Goal: Task Accomplishment & Management: Use online tool/utility

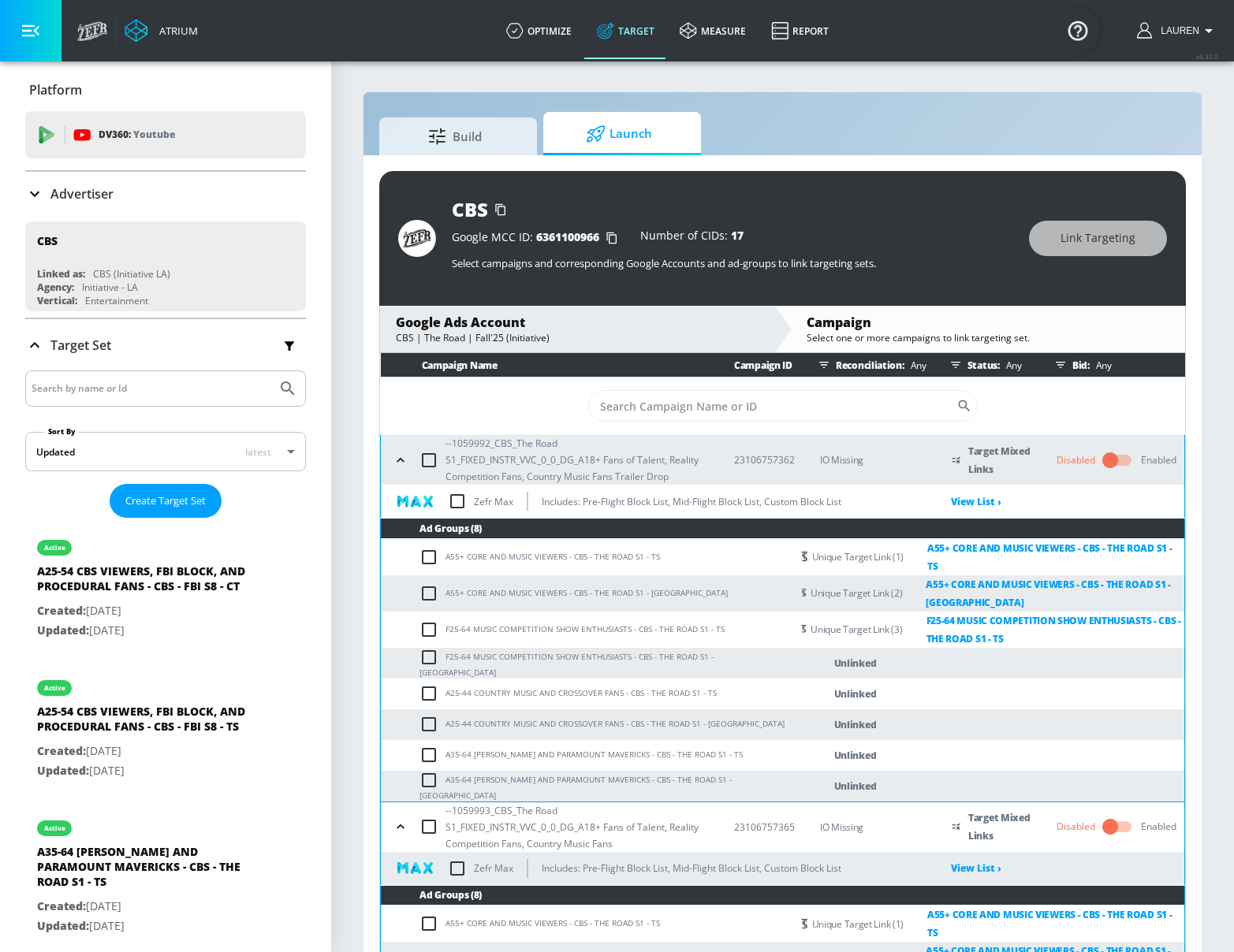
scroll to position [156, 0]
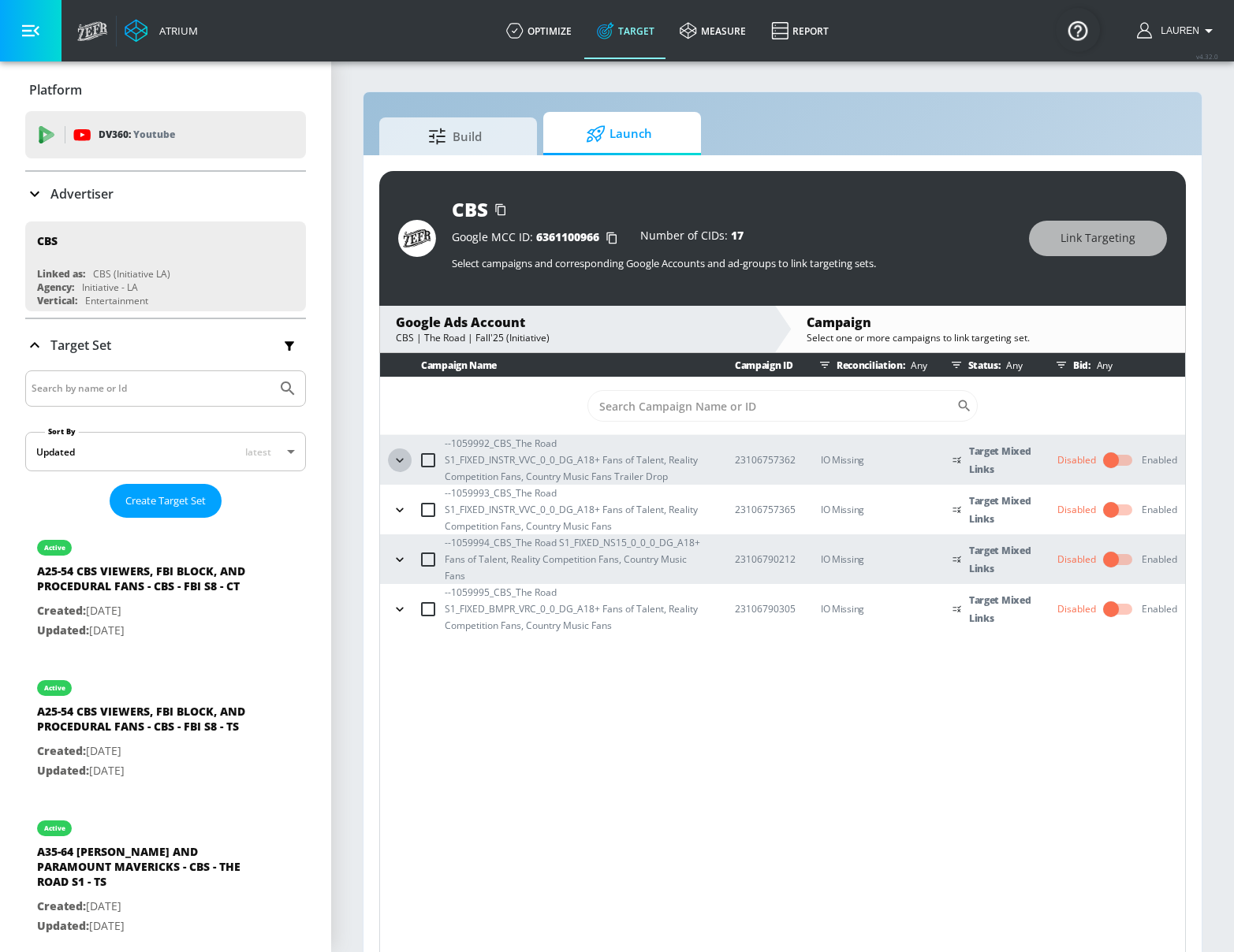
click at [401, 461] on icon "button" at bounding box center [399, 460] width 16 height 16
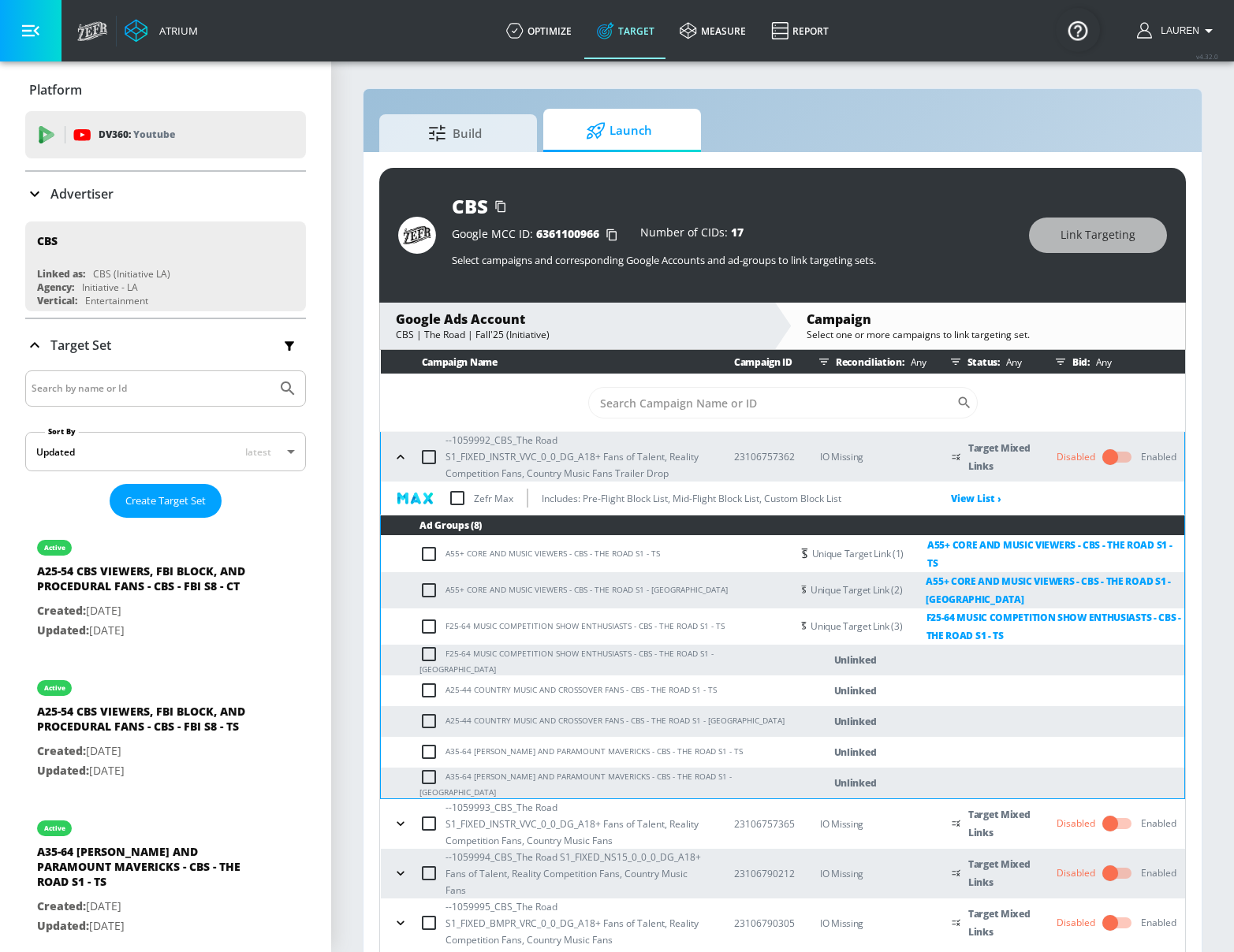
scroll to position [23, 0]
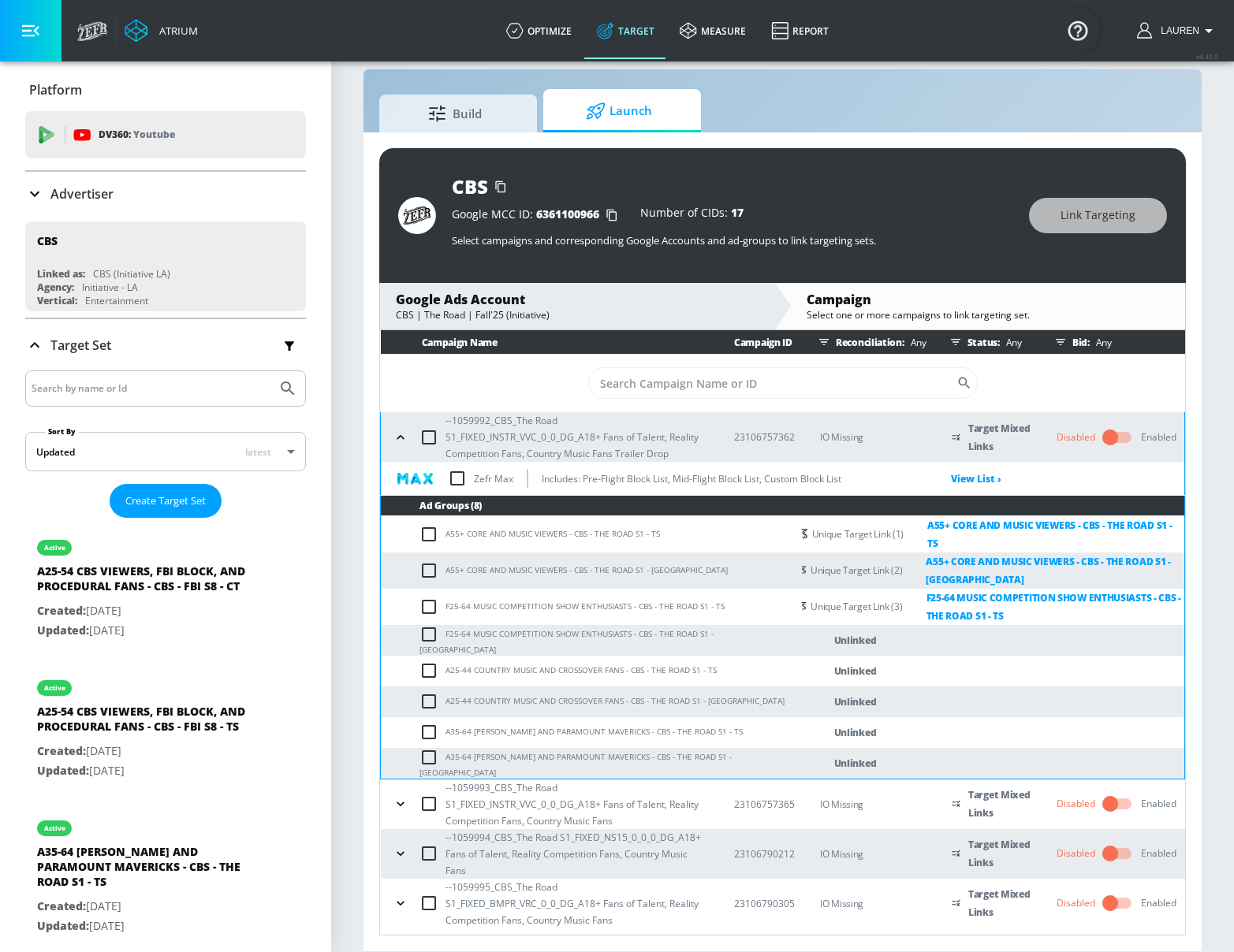
click at [399, 796] on icon "button" at bounding box center [400, 803] width 16 height 16
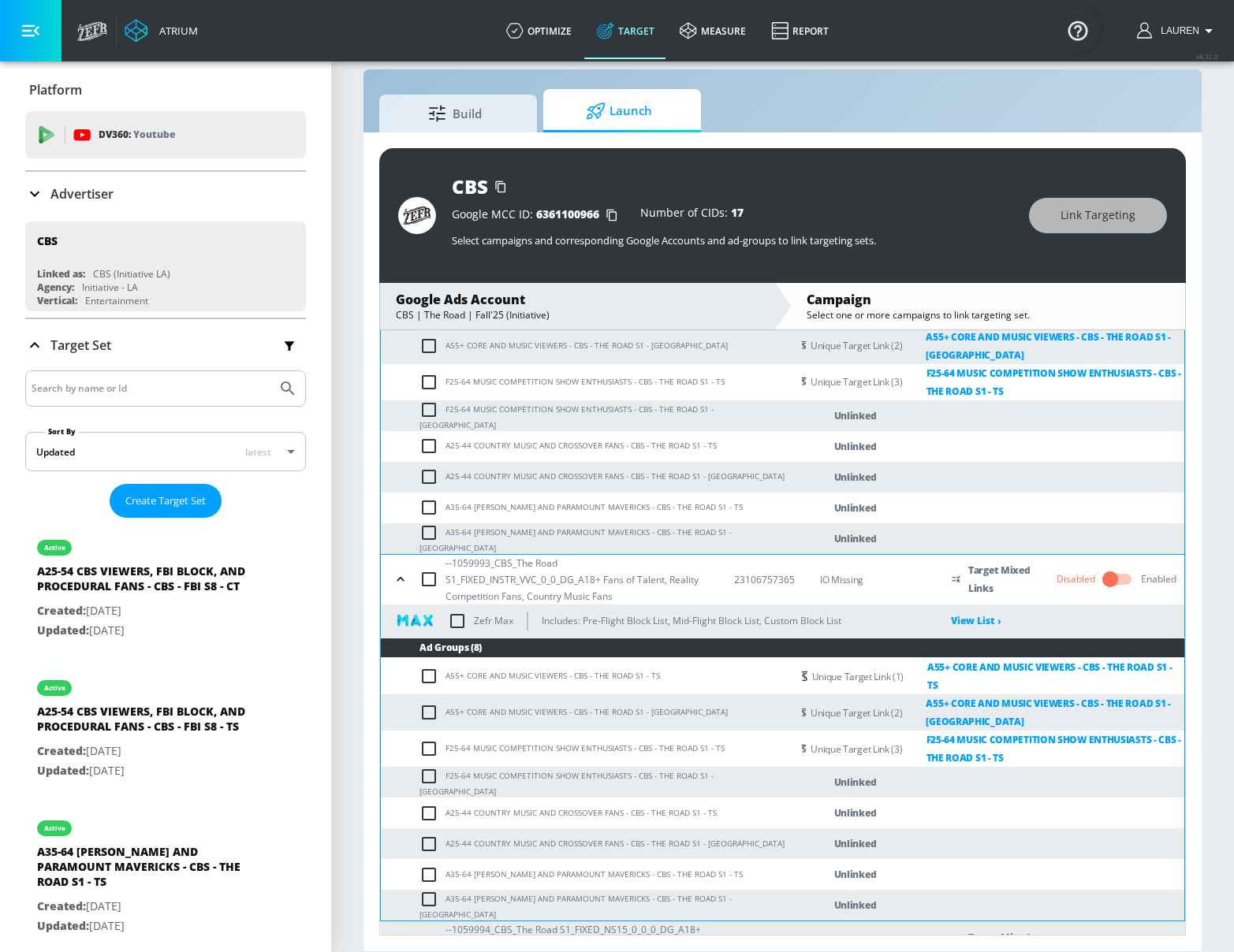
scroll to position [287, 0]
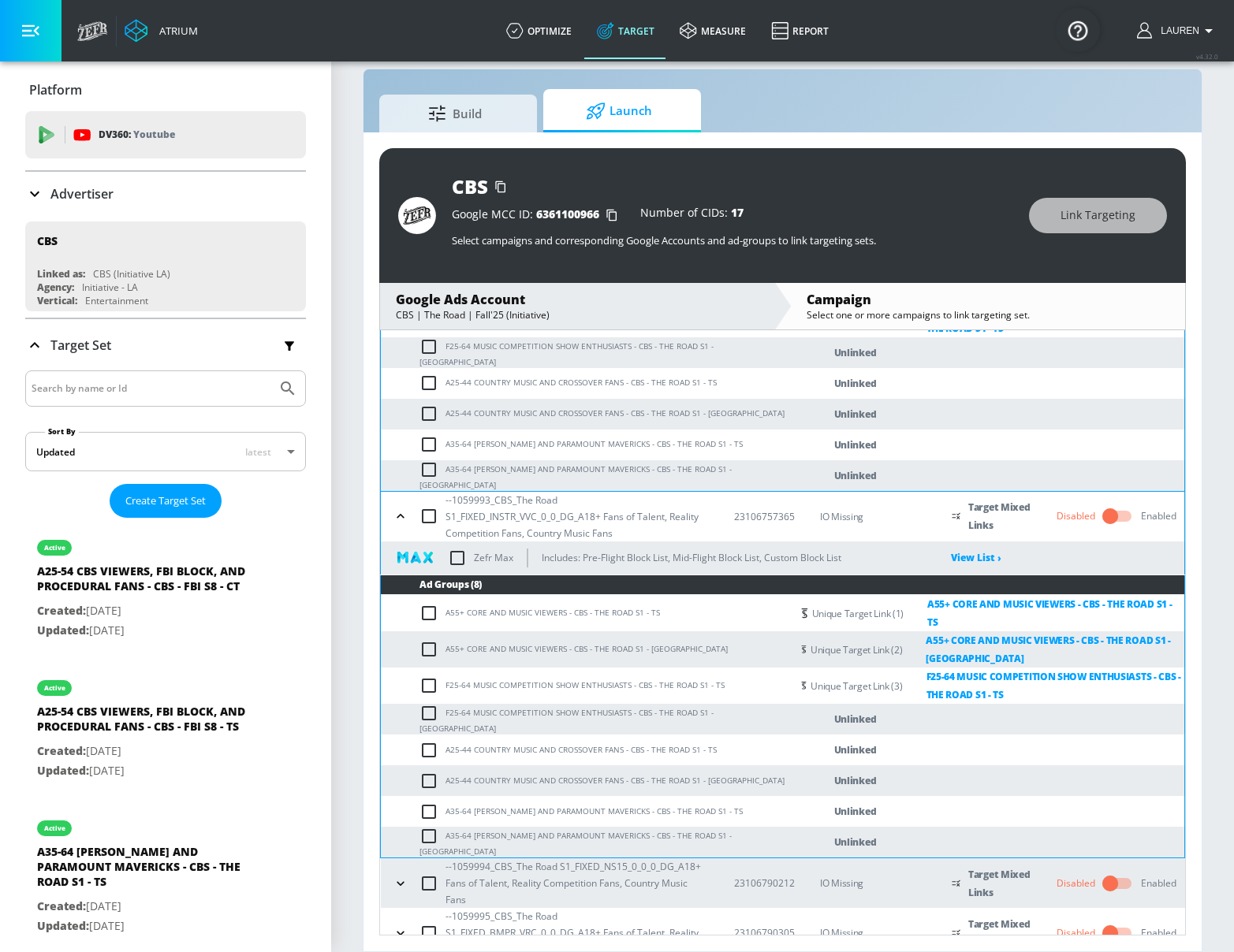
click at [400, 876] on icon "button" at bounding box center [400, 884] width 16 height 16
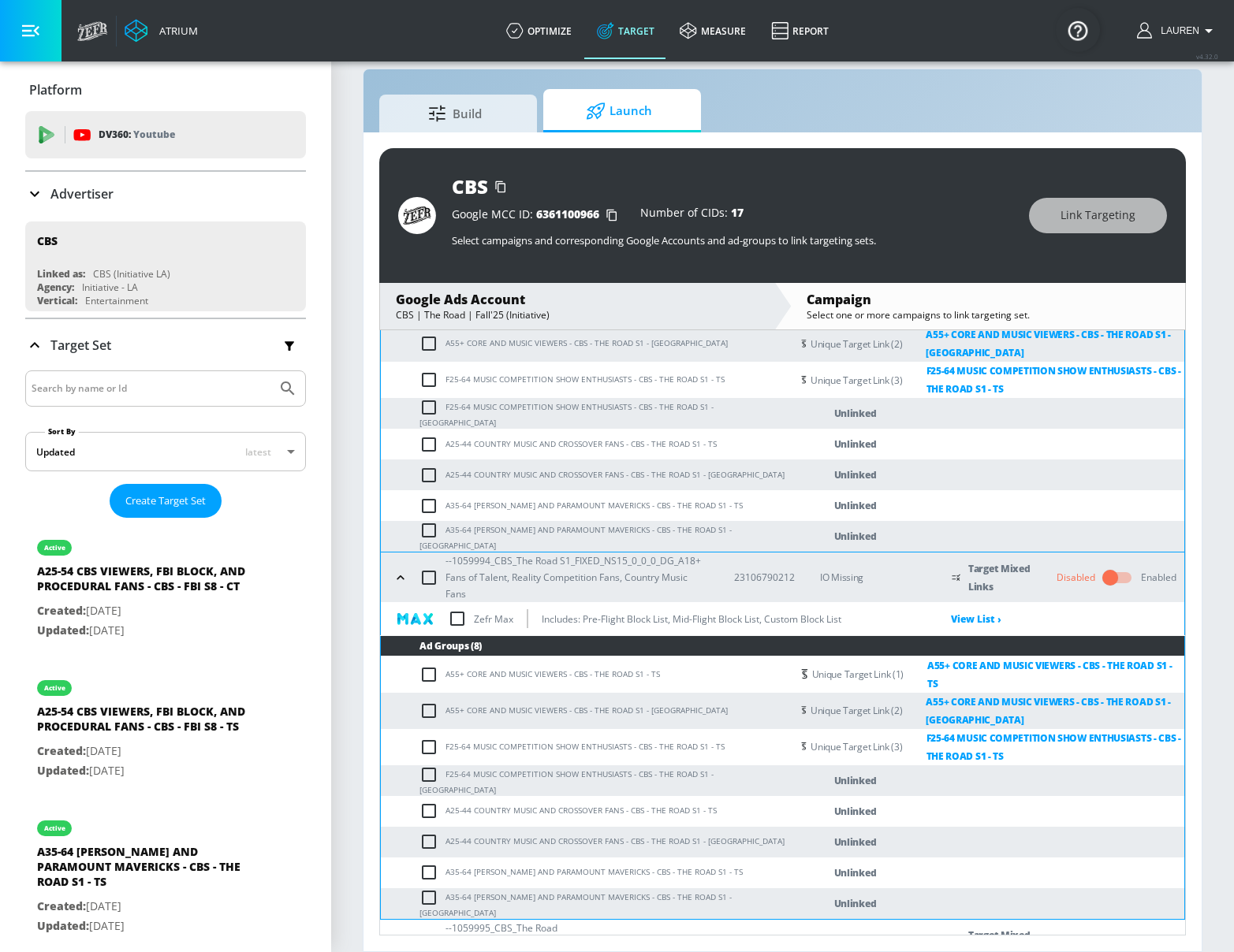
click at [398, 933] on button "button" at bounding box center [401, 944] width 24 height 24
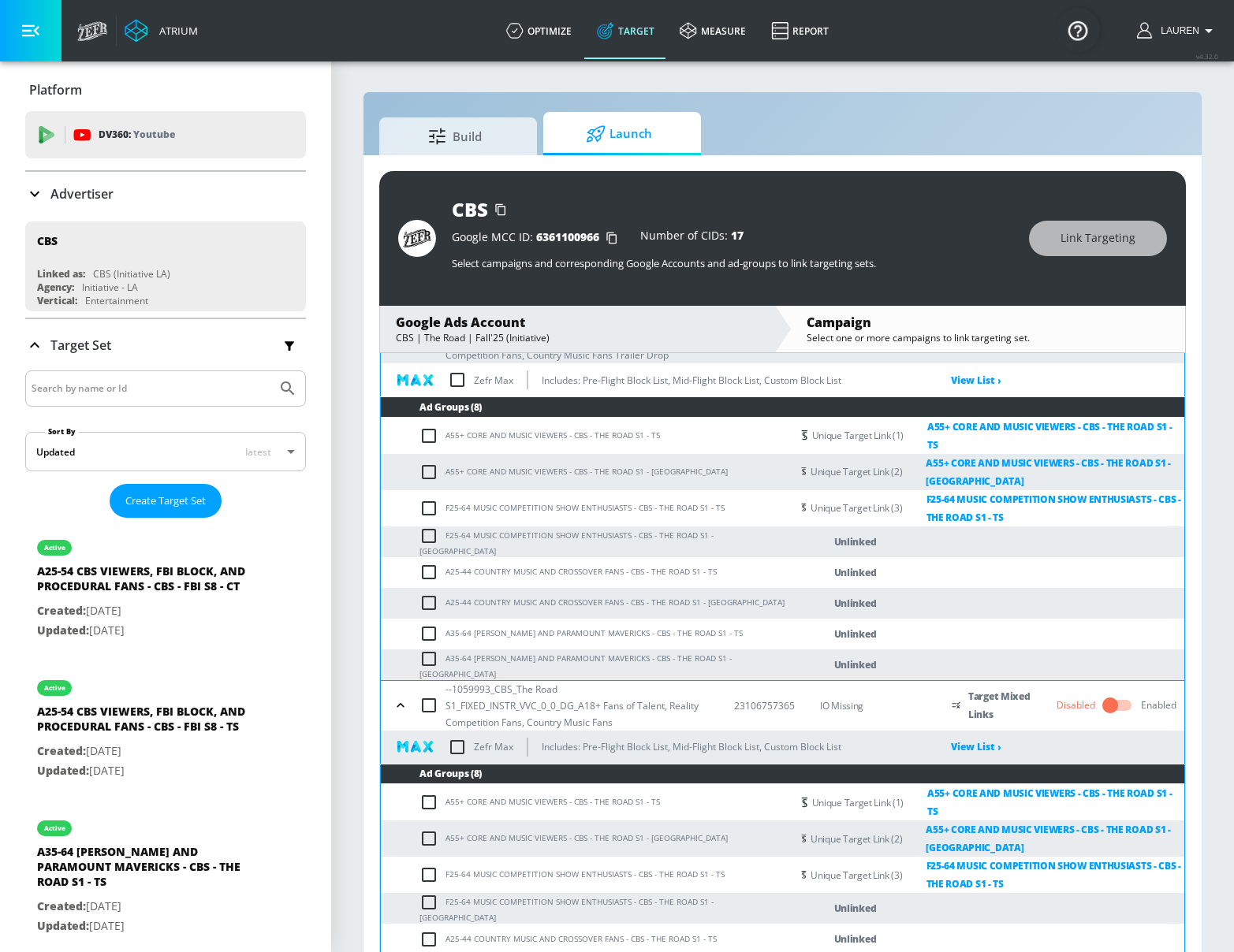
scroll to position [121, 0]
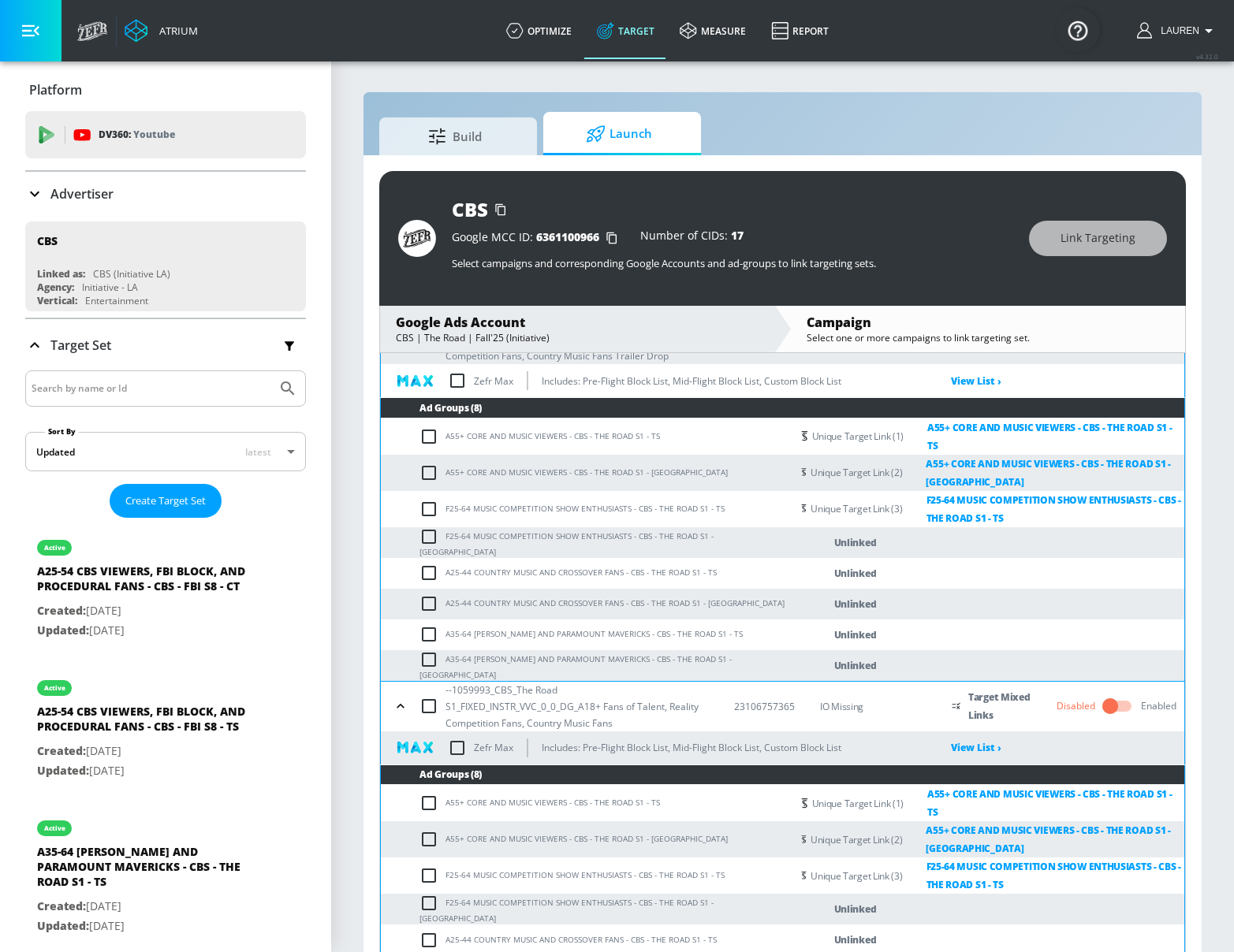
click at [425, 530] on input "checkbox" at bounding box center [432, 537] width 26 height 19
checkbox input "true"
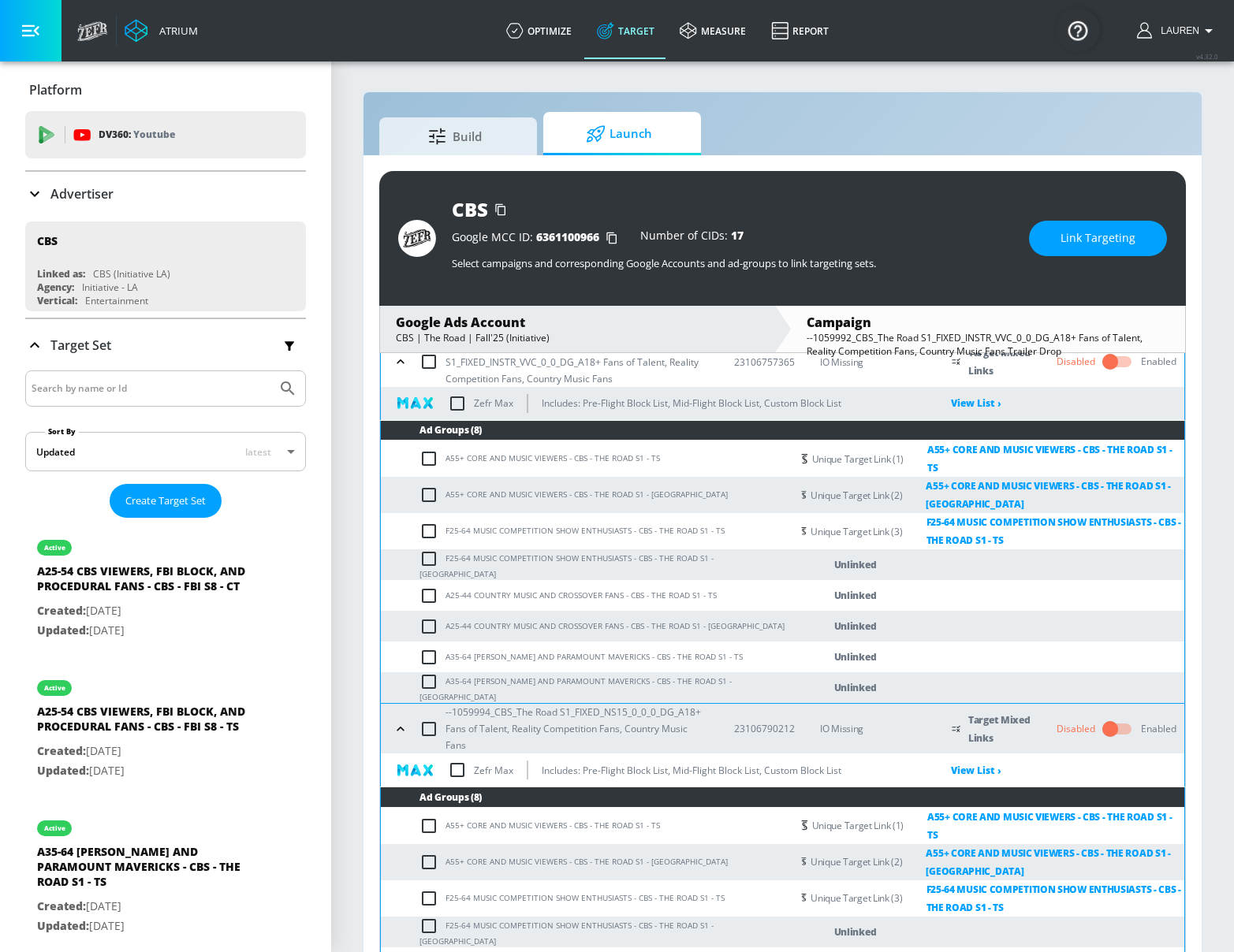
scroll to position [460, 0]
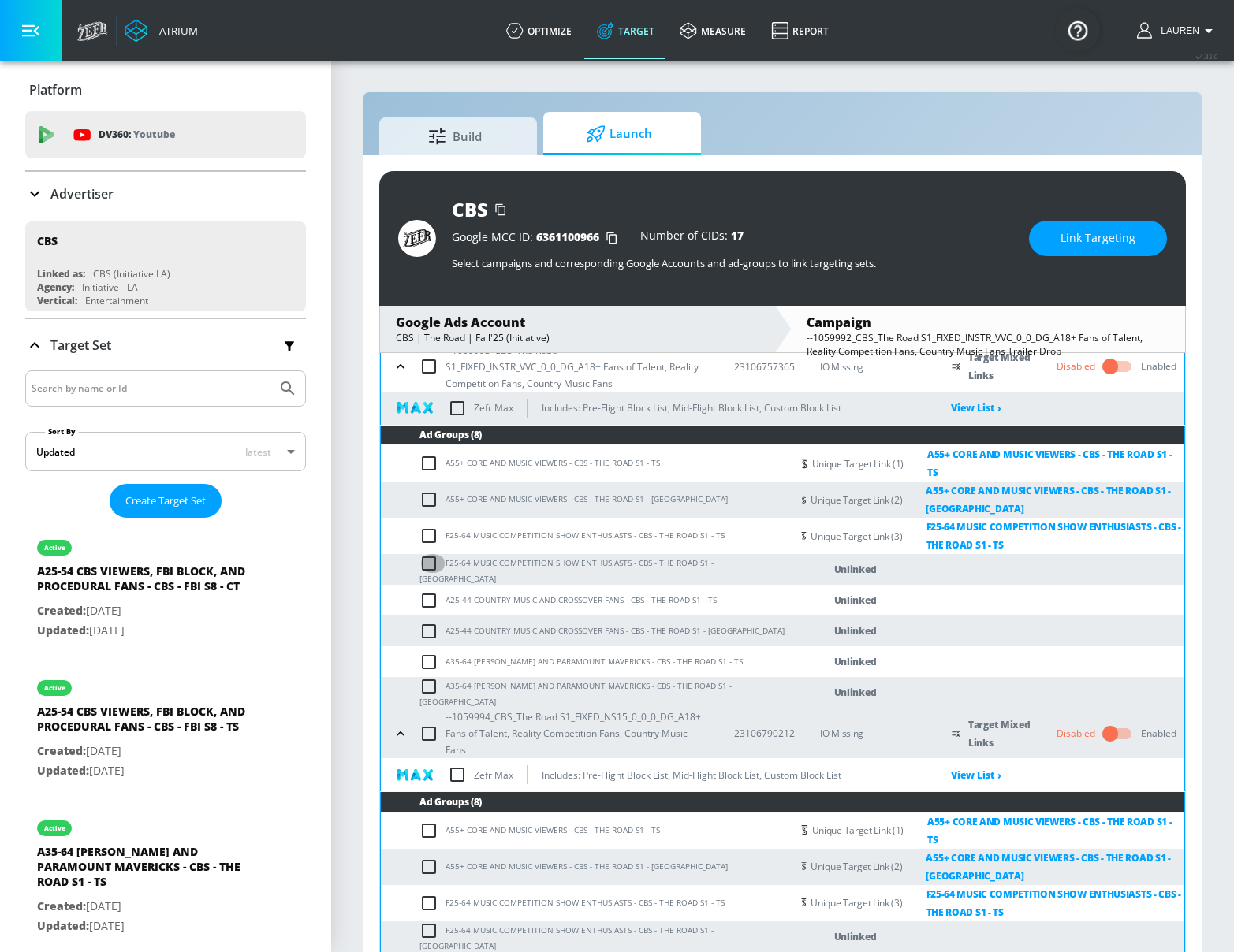
click at [425, 554] on input "checkbox" at bounding box center [432, 563] width 26 height 19
checkbox input "true"
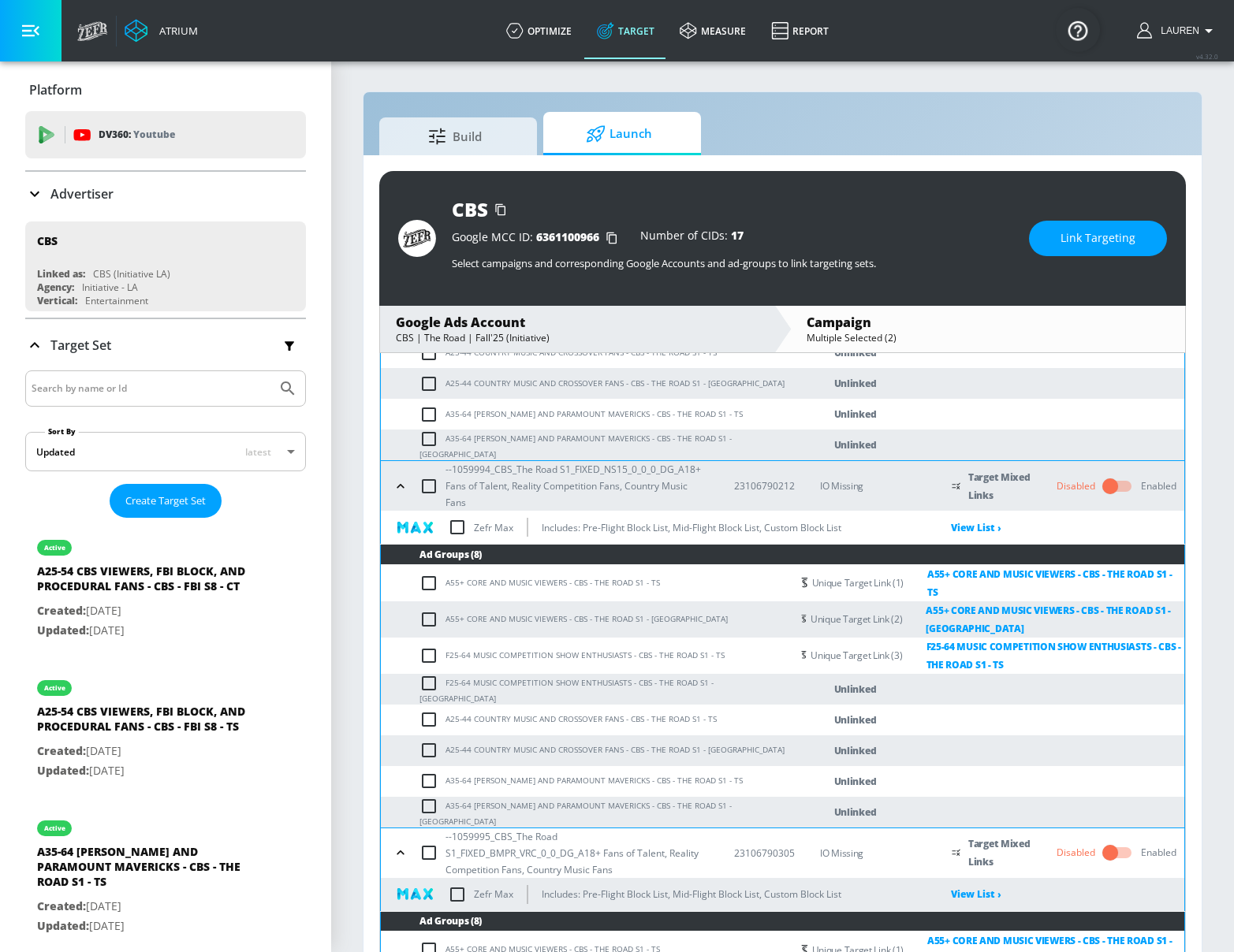
scroll to position [705, 0]
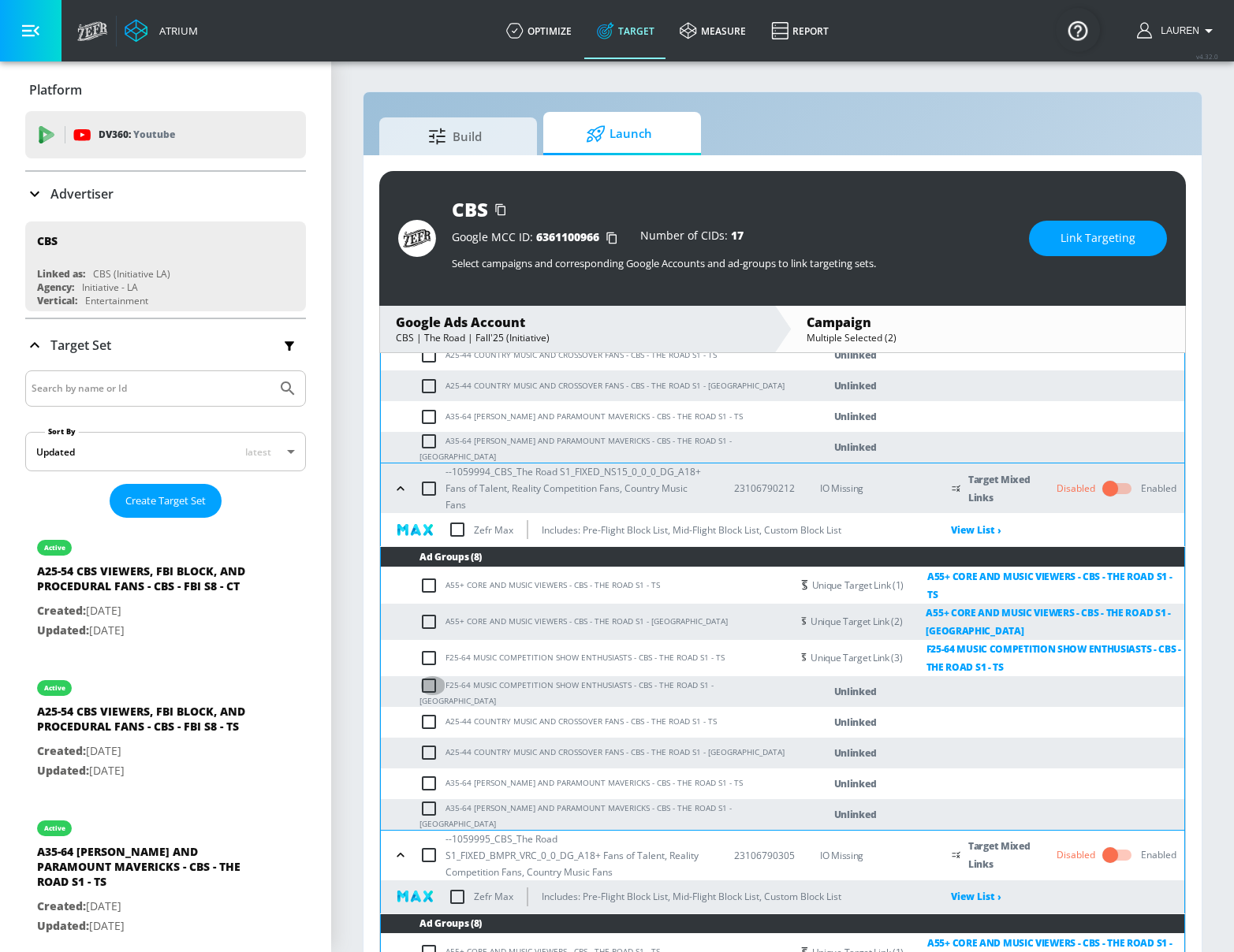
click at [428, 676] on input "checkbox" at bounding box center [432, 686] width 26 height 19
checkbox input "true"
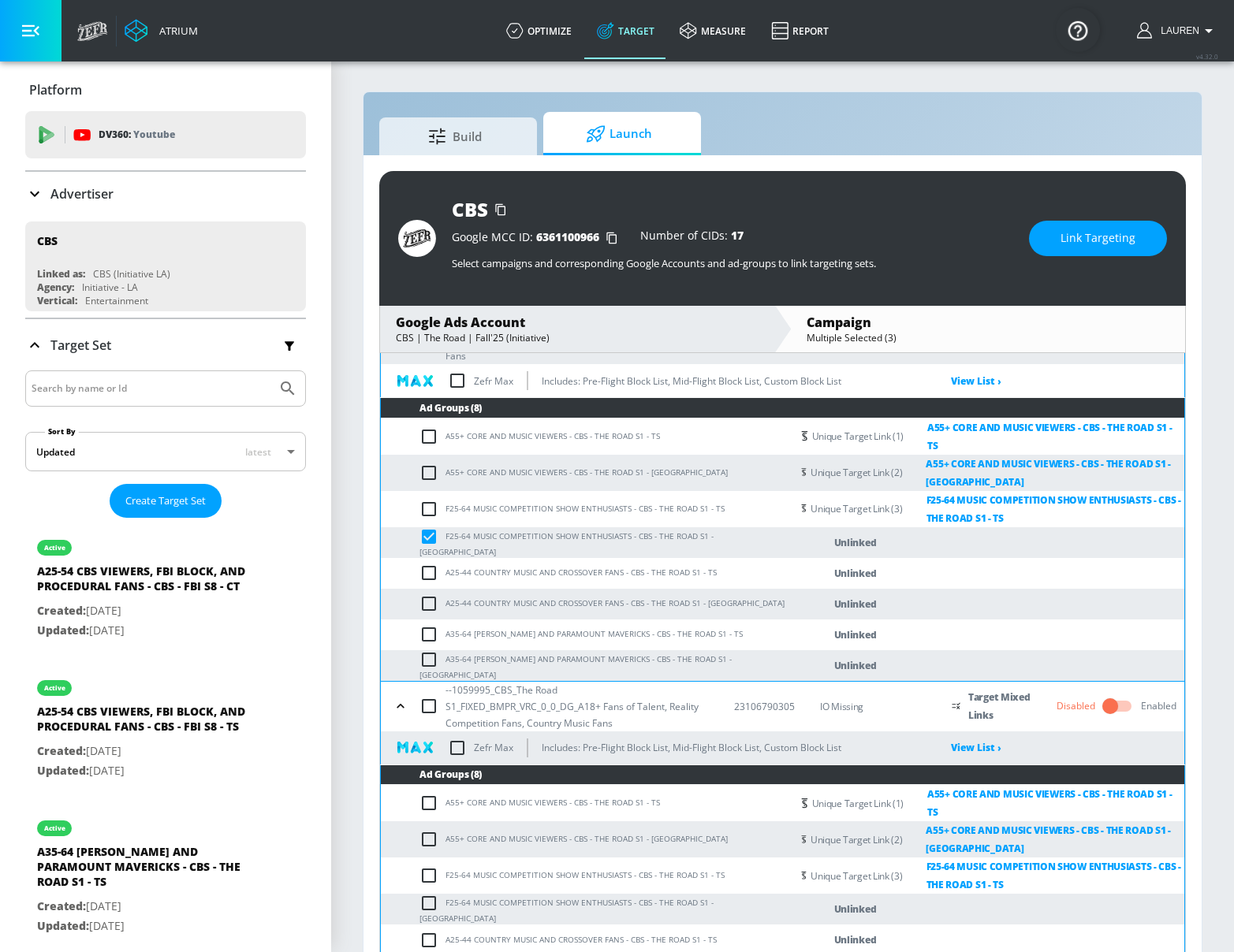
scroll to position [899, 0]
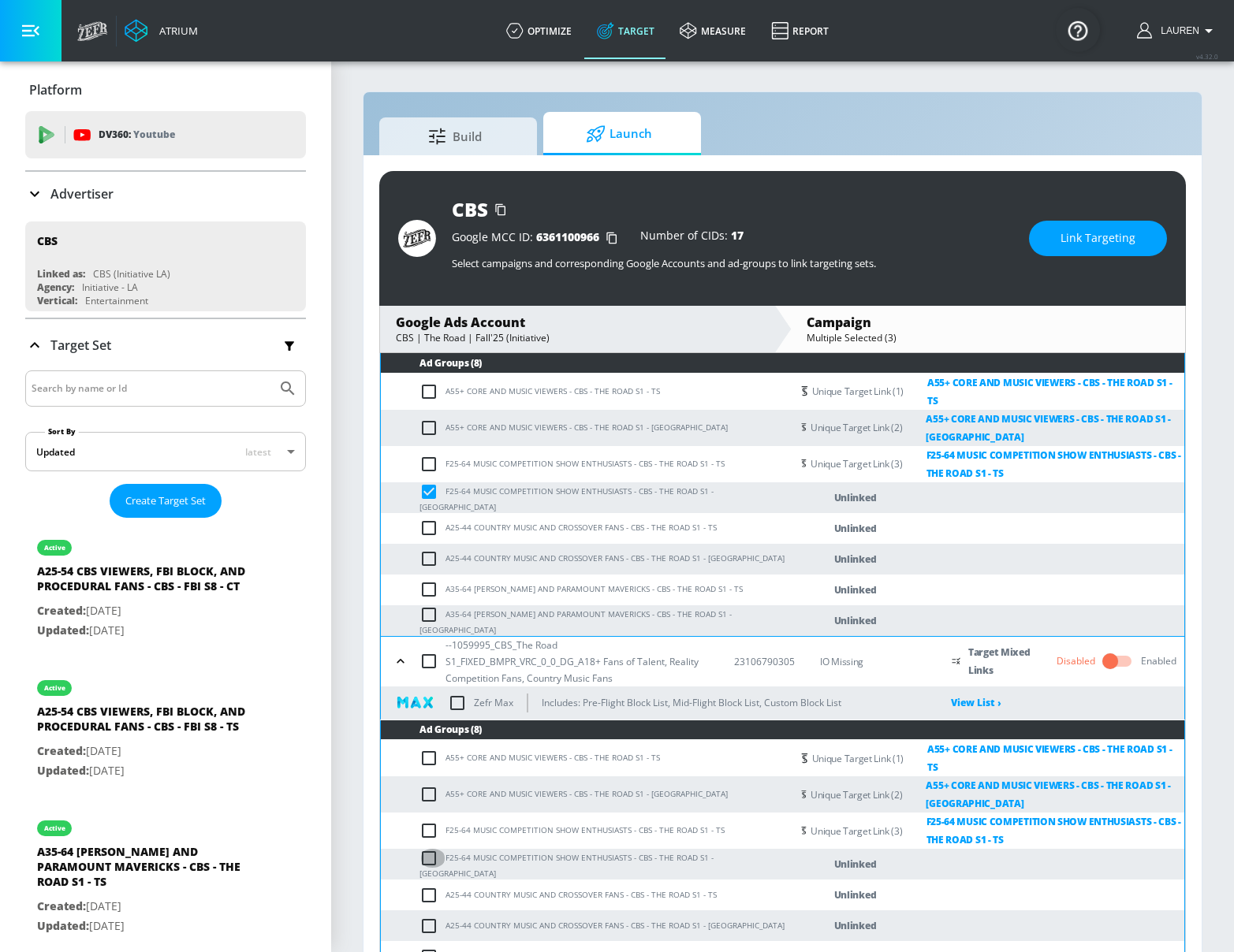
click at [426, 849] on input "checkbox" at bounding box center [432, 858] width 26 height 19
checkbox input "true"
click at [1091, 244] on span "Link Targeting" at bounding box center [1098, 238] width 75 height 19
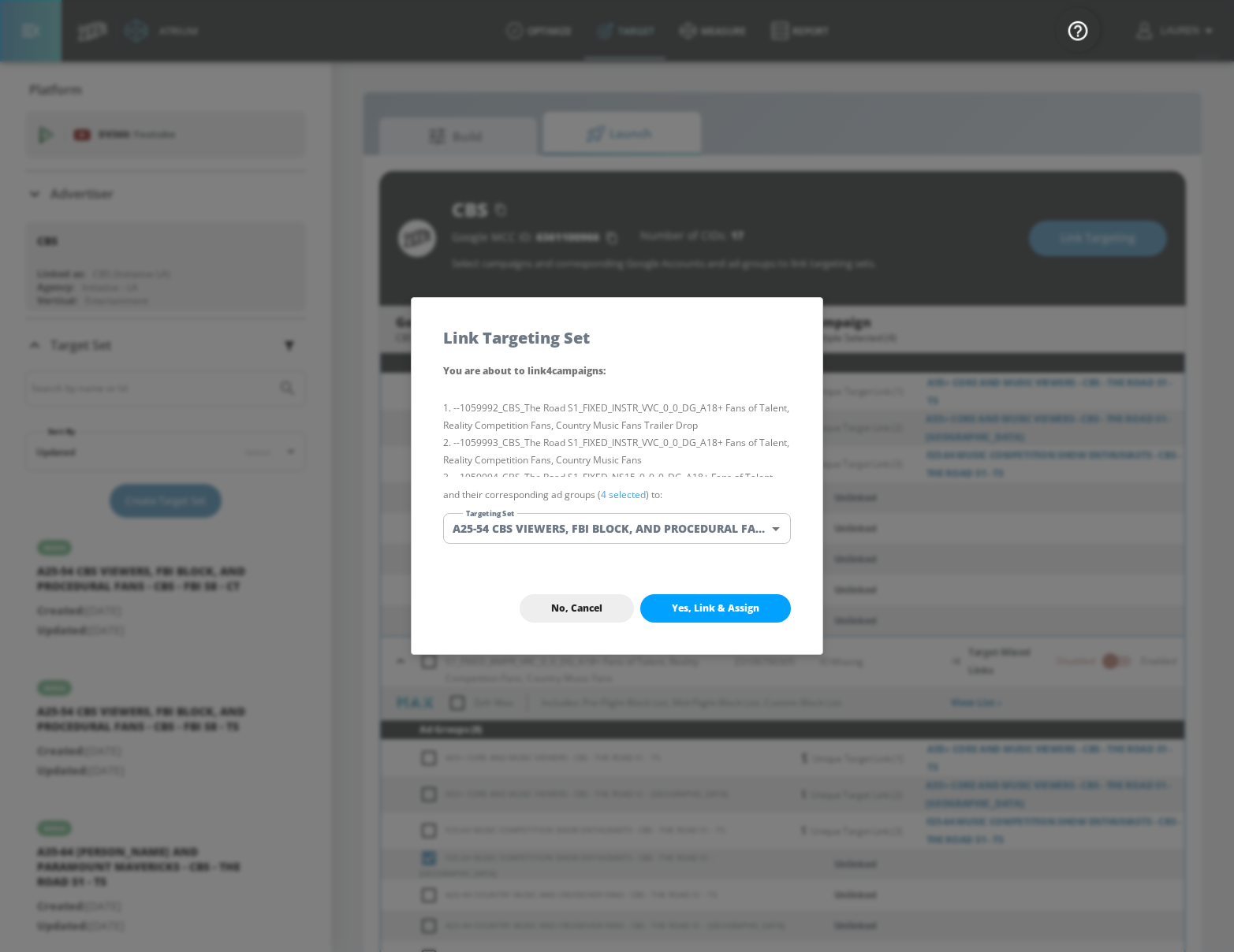
click at [633, 495] on link "4 selected" at bounding box center [622, 495] width 45 height 14
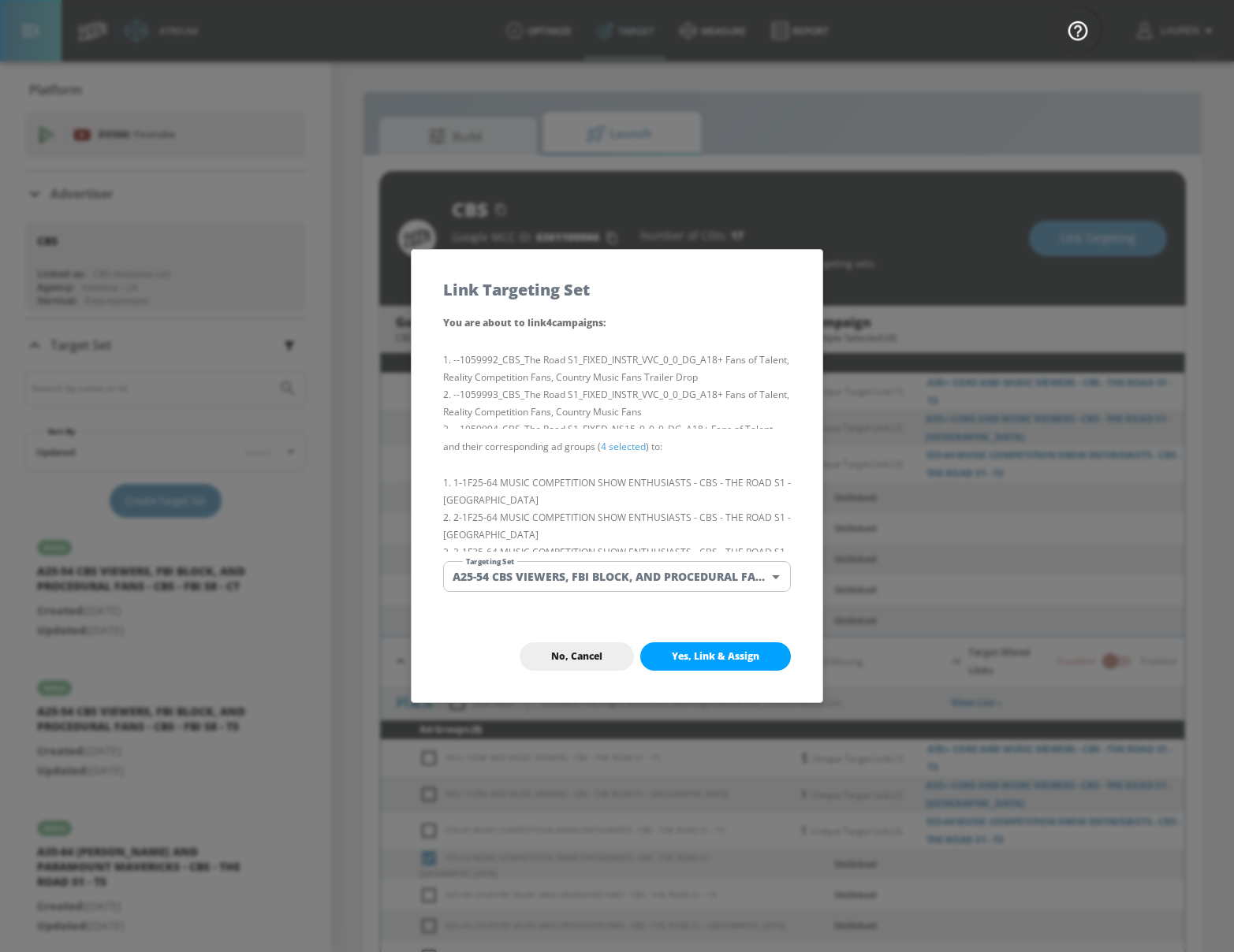
click at [727, 583] on body "Atrium optimize Target measure Report optimize Target measure Report v 4.32.0 L…" at bounding box center [617, 487] width 1234 height 975
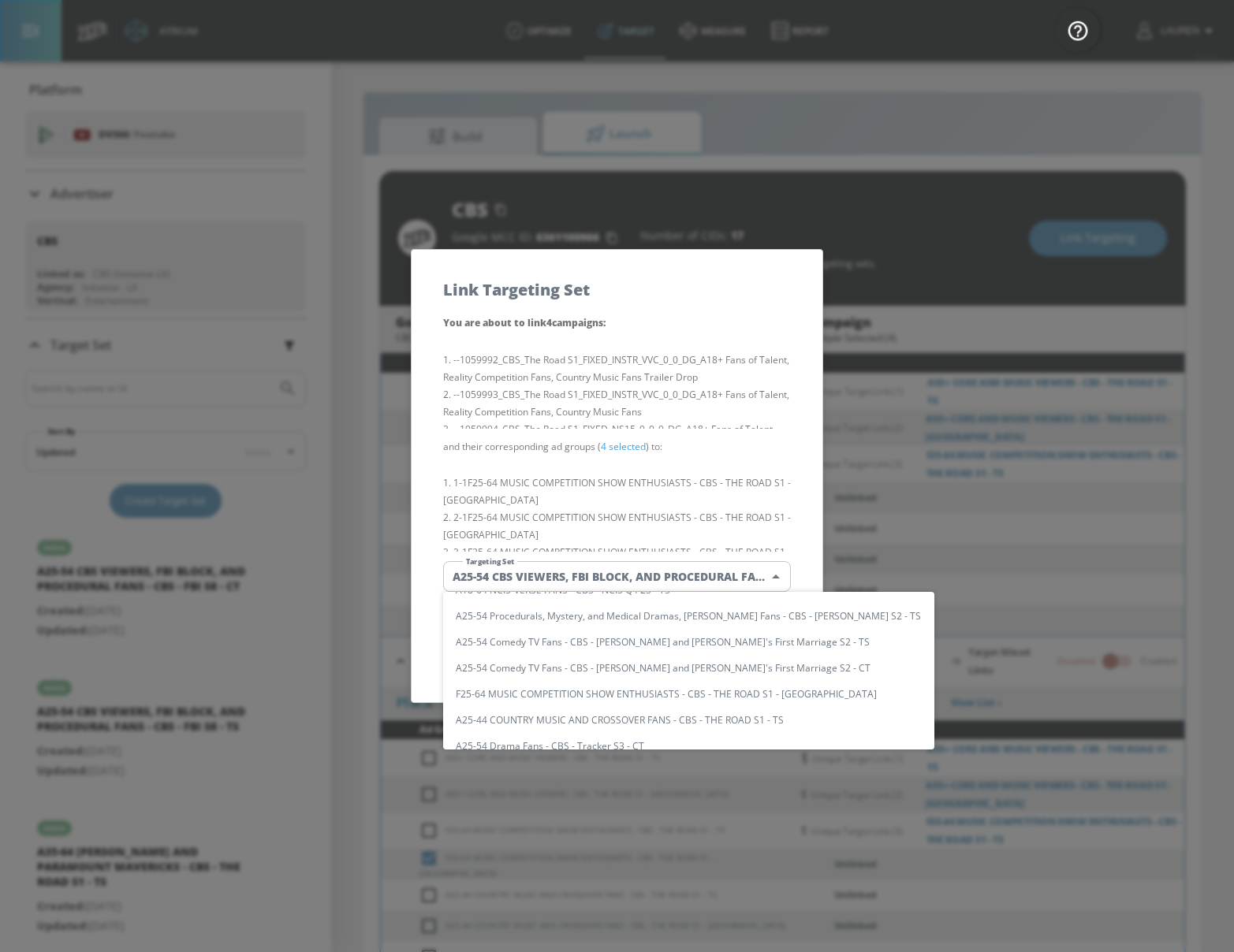
scroll to position [156, 0]
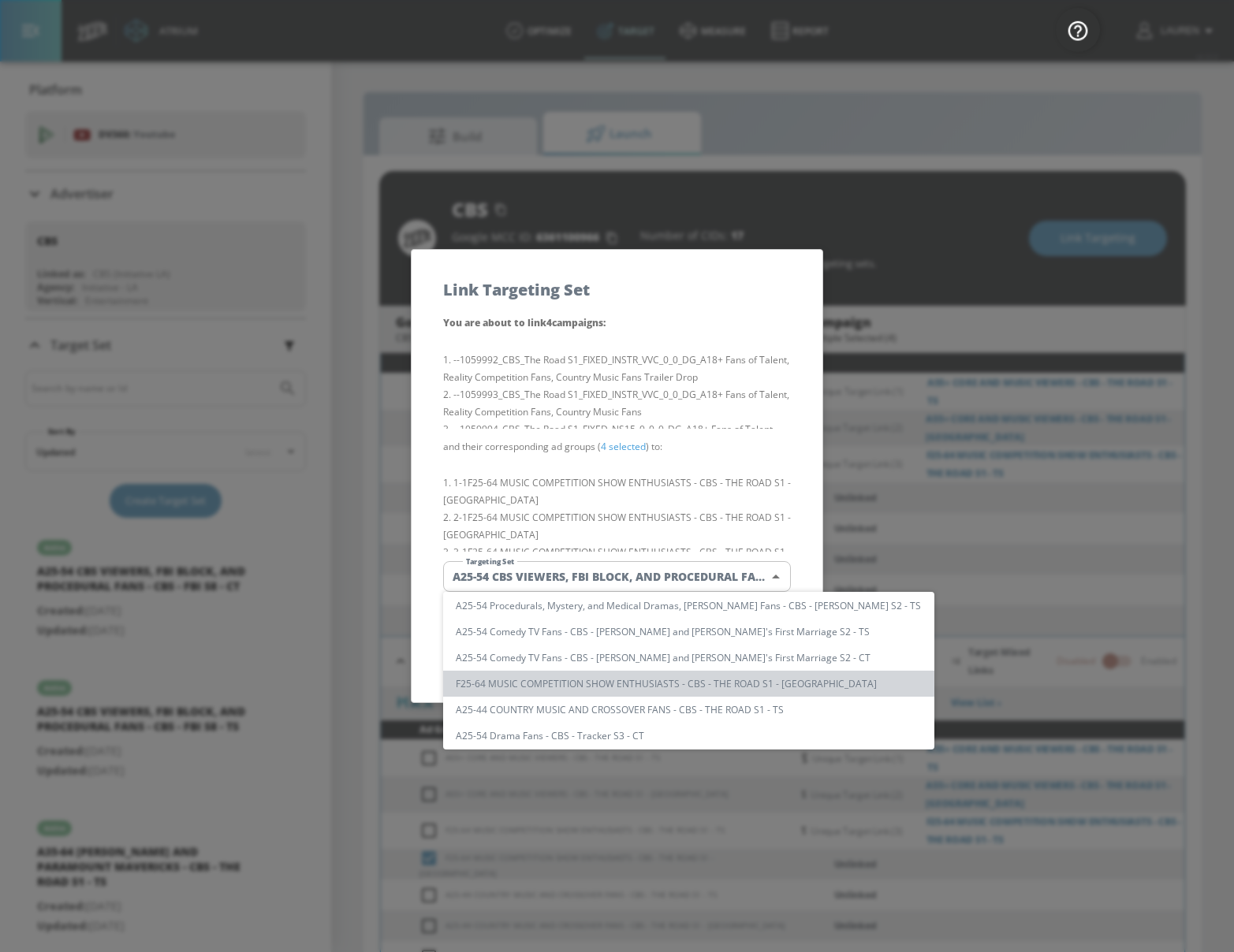
click at [715, 686] on li "F25-64 MUSIC COMPETITION SHOW ENTHUSIASTS - CBS - THE ROAD S1 - [GEOGRAPHIC_DAT…" at bounding box center [688, 683] width 491 height 26
type input "ca3ddefa-1be6-4e96-95d0-235410cabe4e"
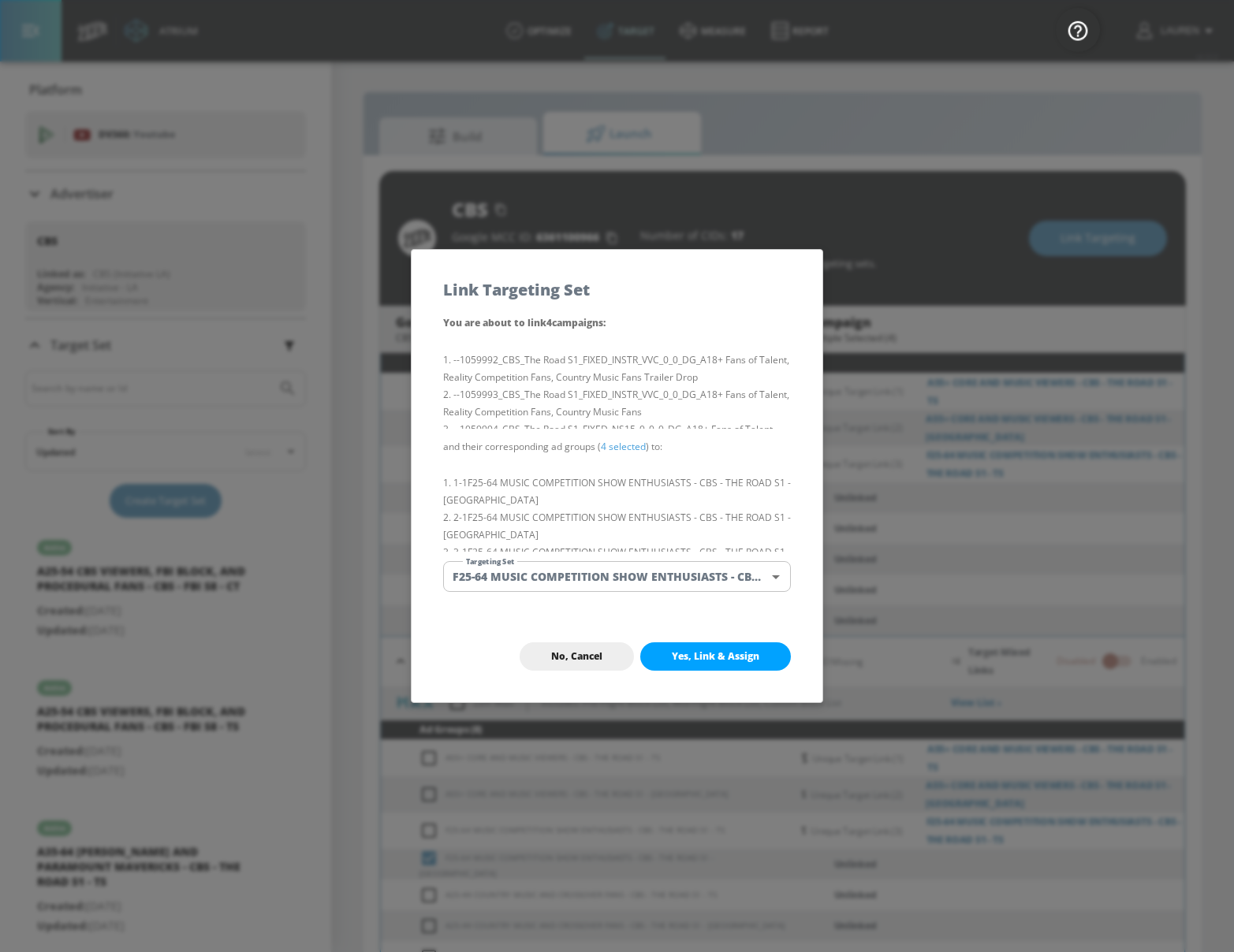
click at [720, 655] on span "Yes, Link & Assign" at bounding box center [715, 656] width 87 height 13
checkbox input "false"
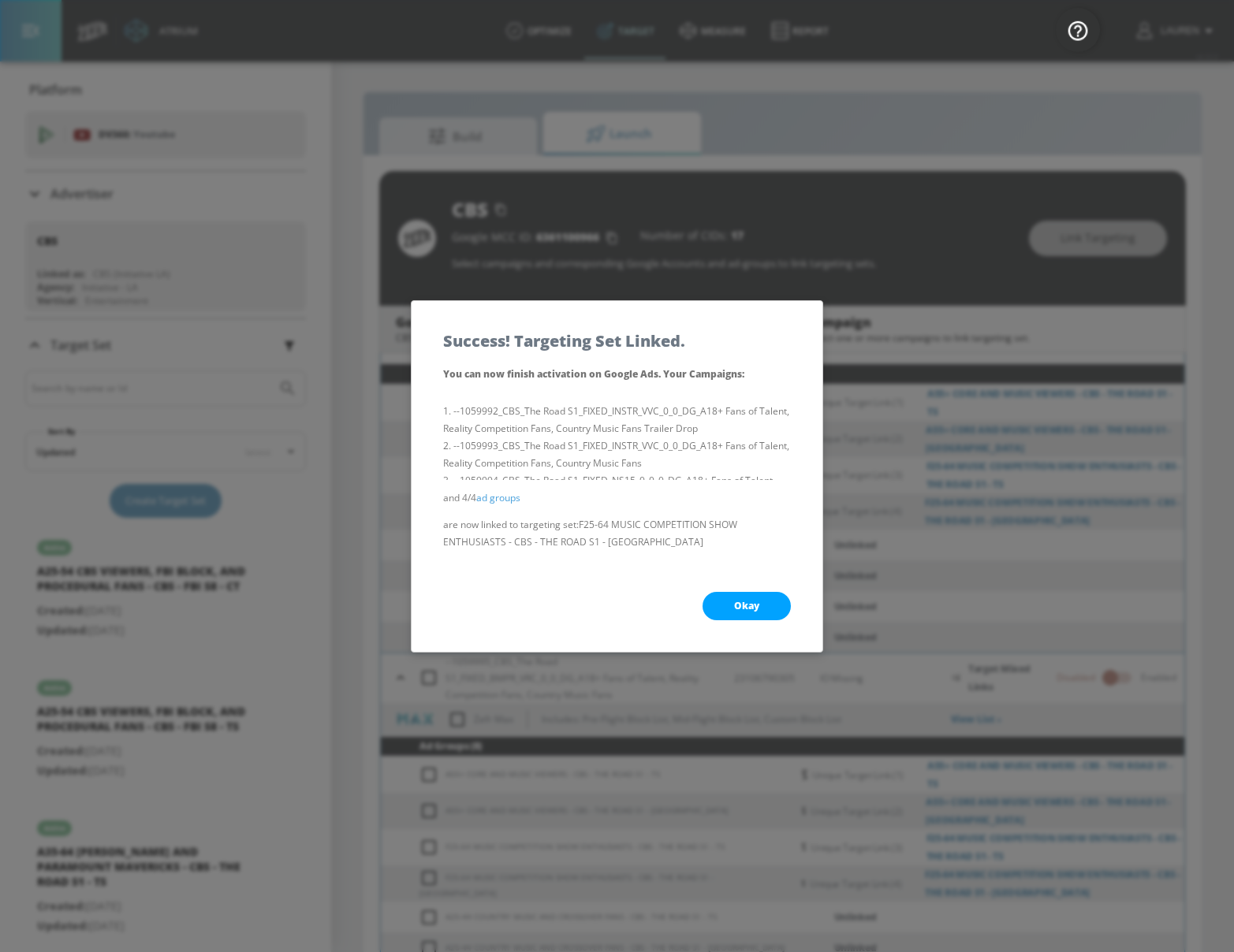
scroll to position [911, 0]
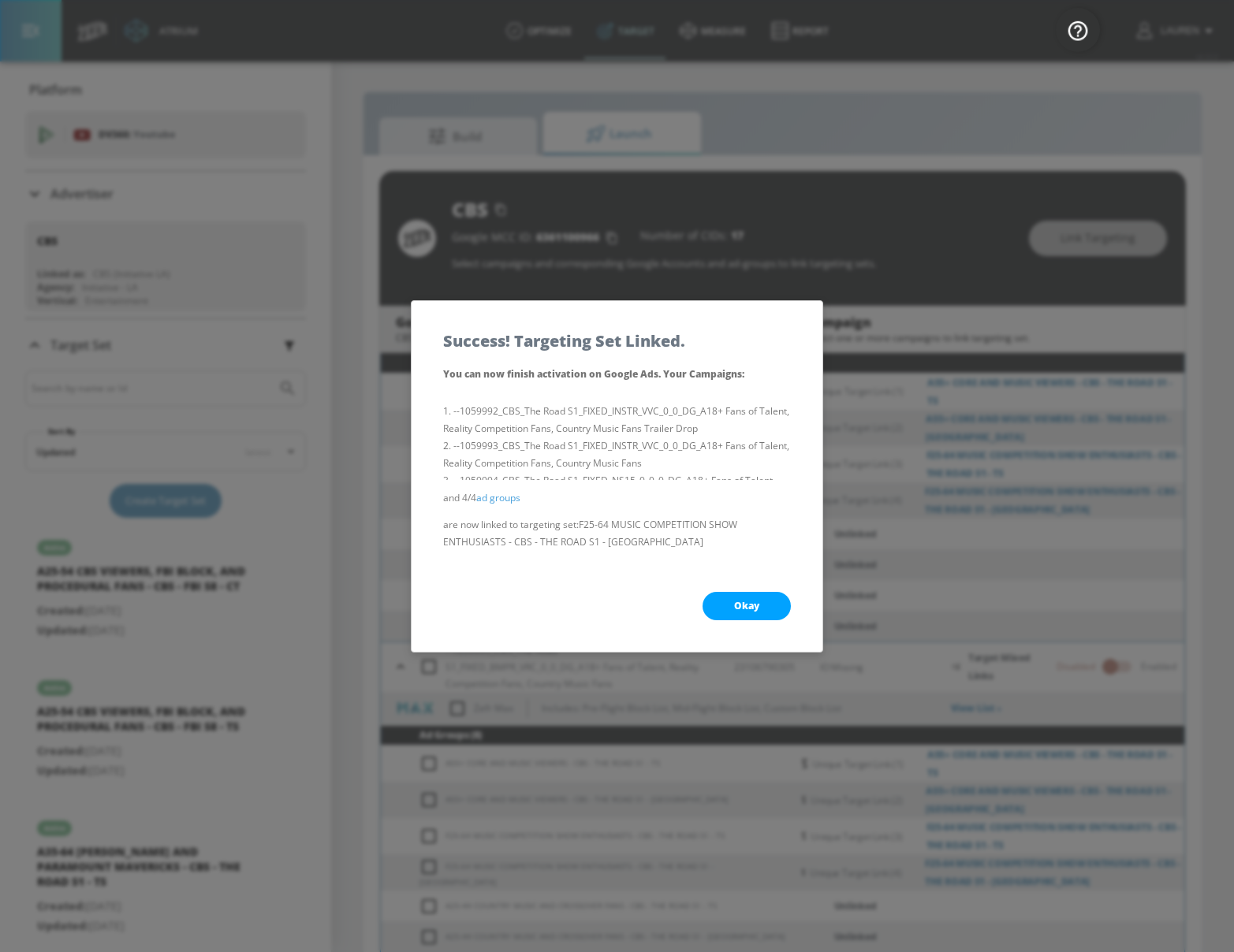
click at [746, 605] on span "Okay" at bounding box center [747, 605] width 25 height 13
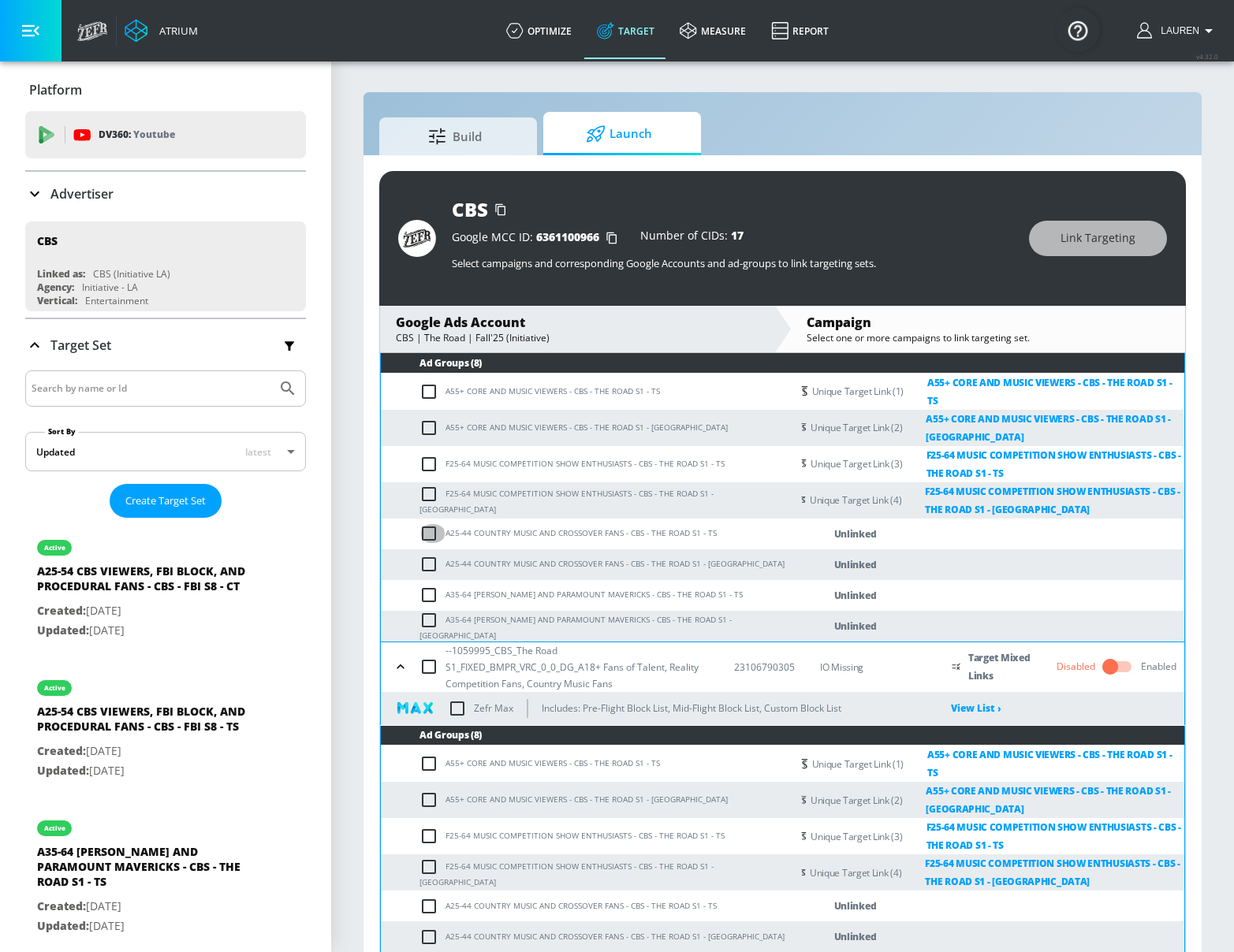
click at [431, 524] on input "checkbox" at bounding box center [432, 533] width 26 height 19
checkbox input "true"
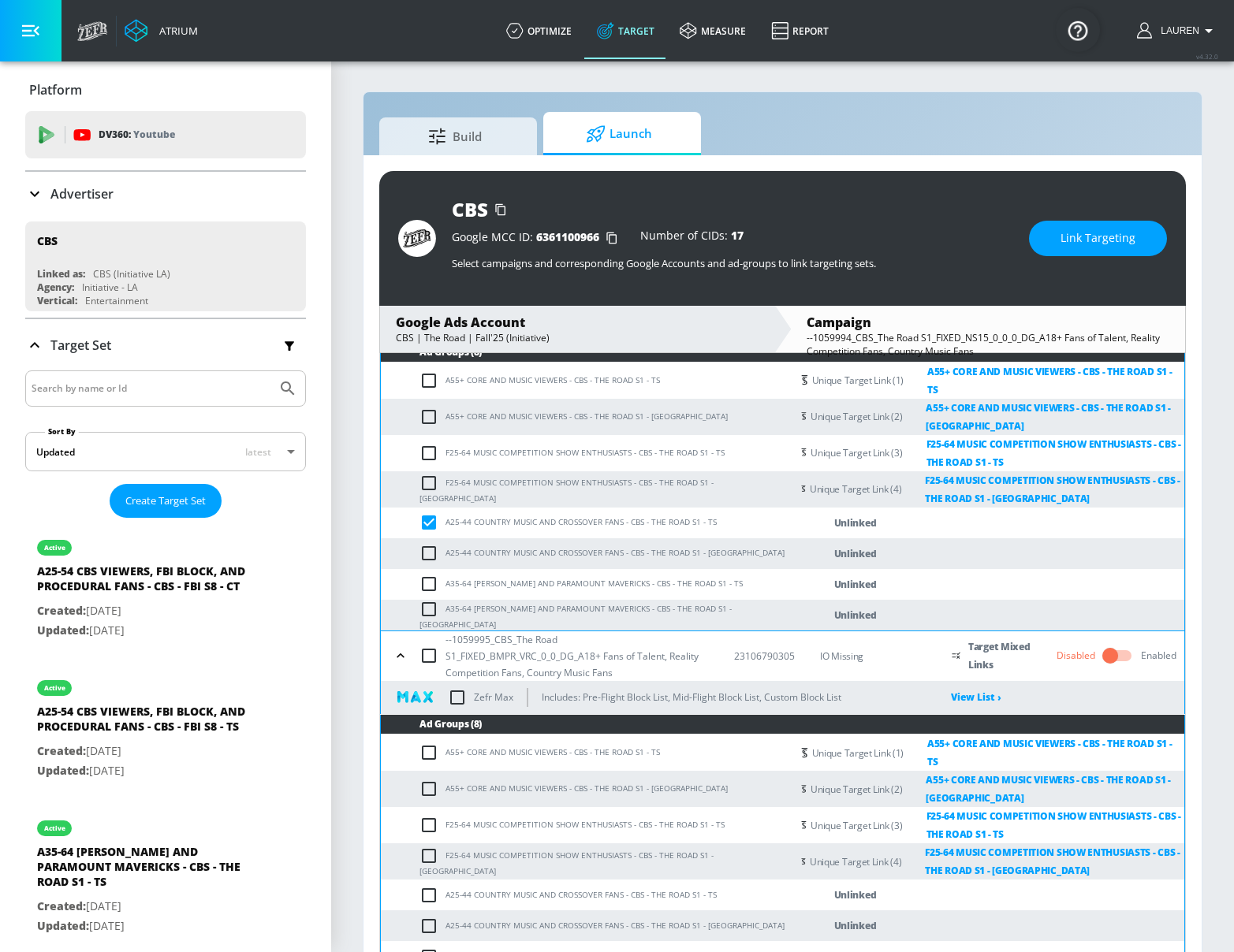
click at [431, 886] on input "checkbox" at bounding box center [432, 895] width 26 height 19
checkbox input "true"
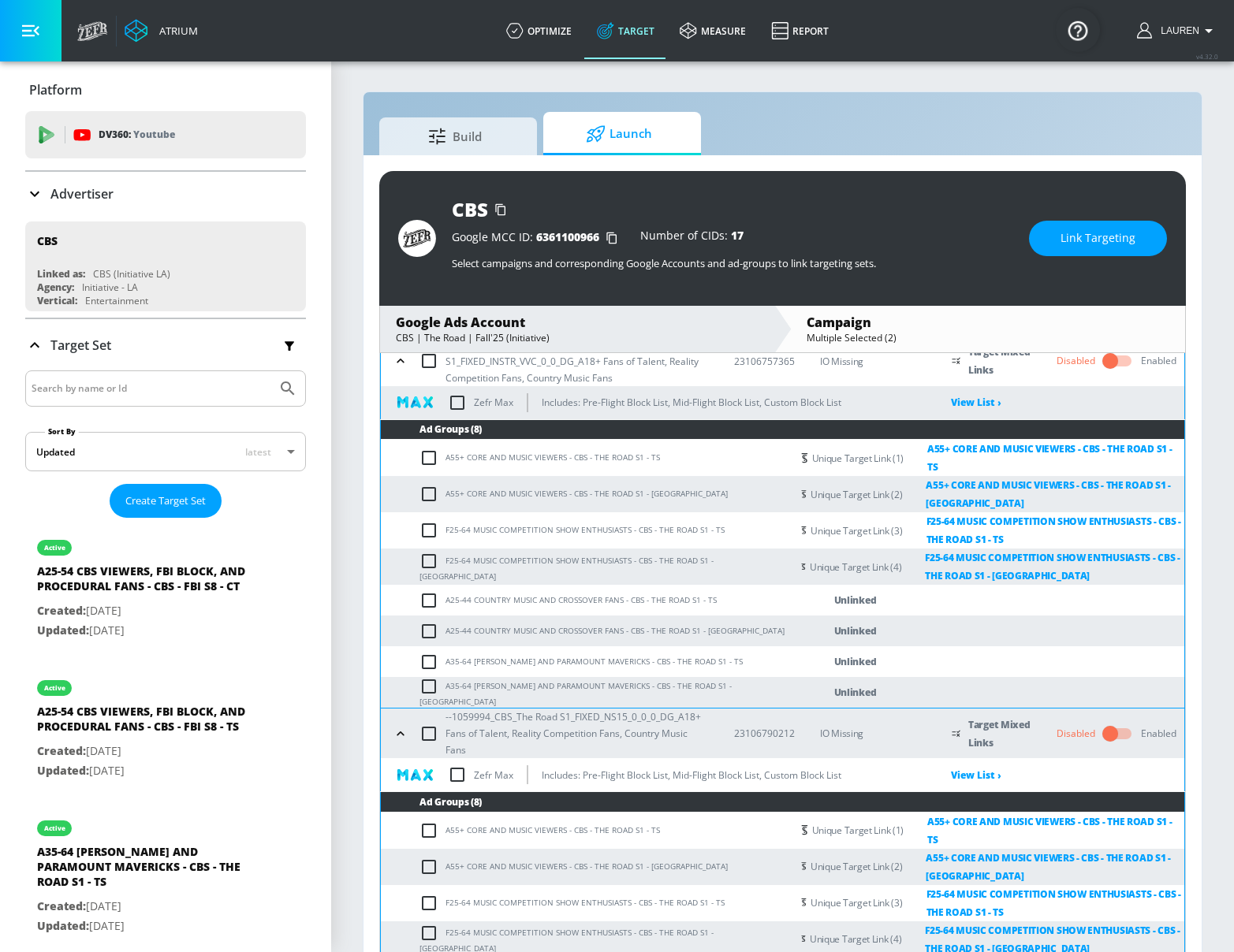
scroll to position [473, 0]
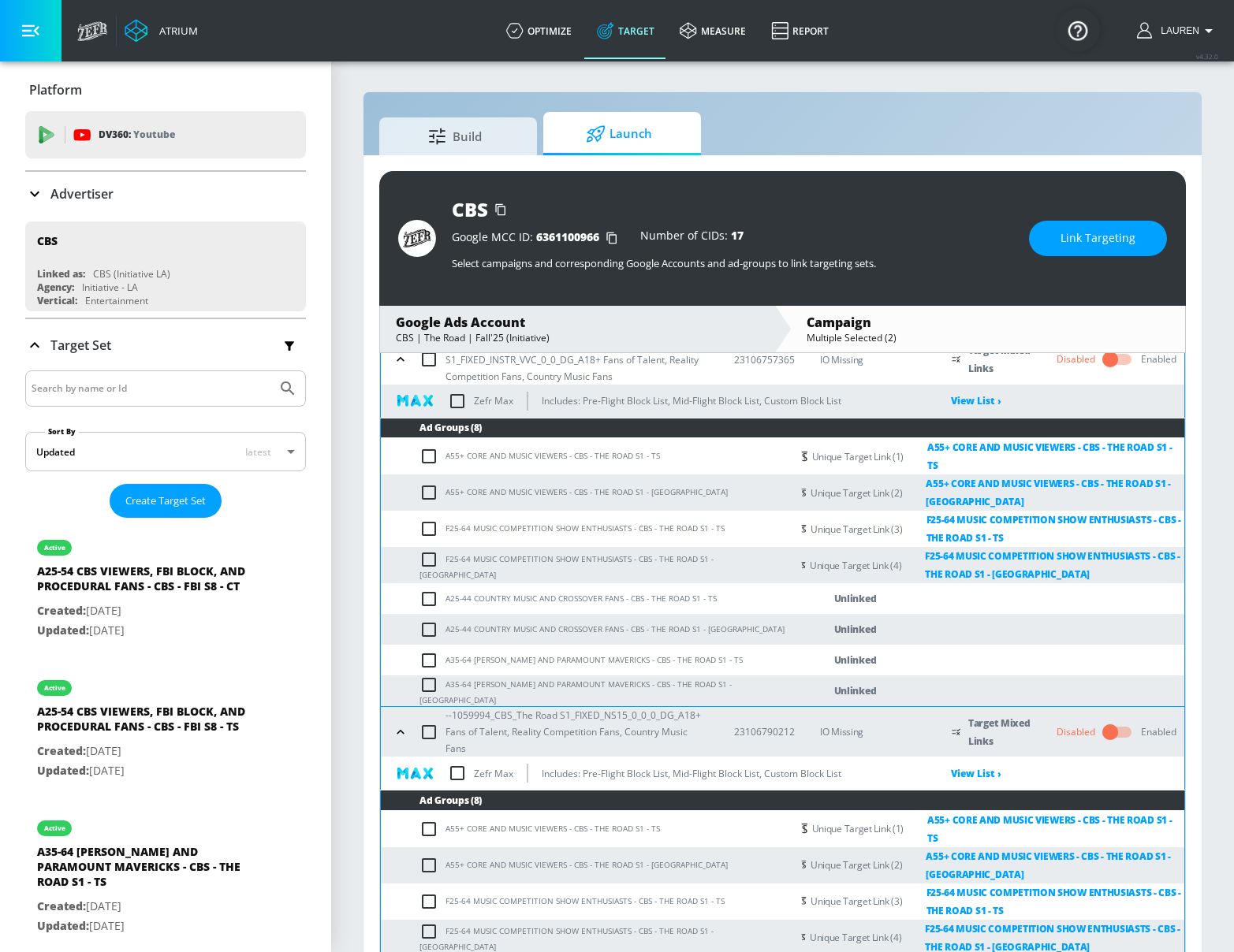
click at [435, 589] on input "checkbox" at bounding box center [432, 599] width 26 height 19
checkbox input "true"
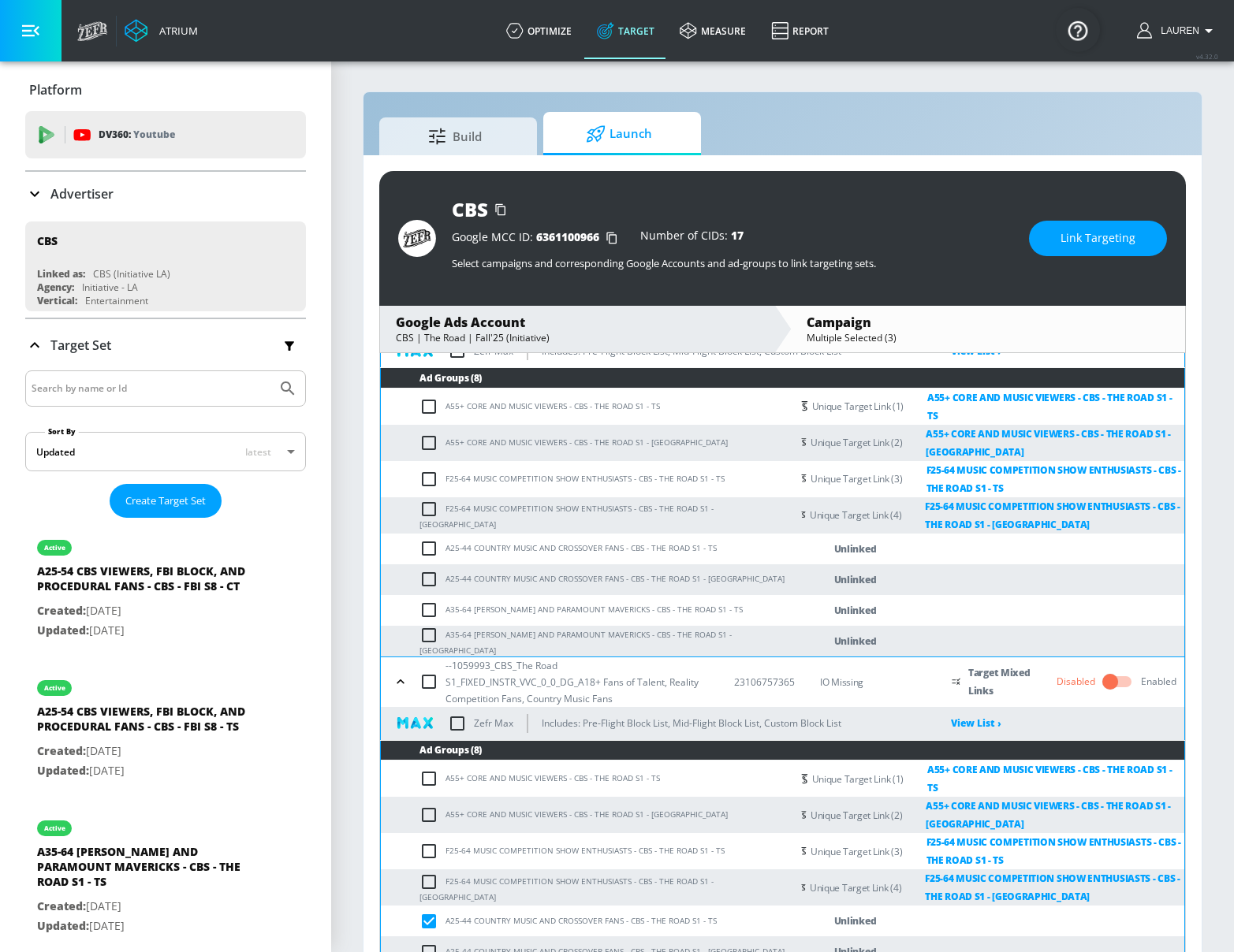
scroll to position [150, 0]
click at [428, 539] on input "checkbox" at bounding box center [432, 549] width 26 height 19
checkbox input "true"
click at [1085, 236] on span "Link Targeting" at bounding box center [1098, 238] width 75 height 19
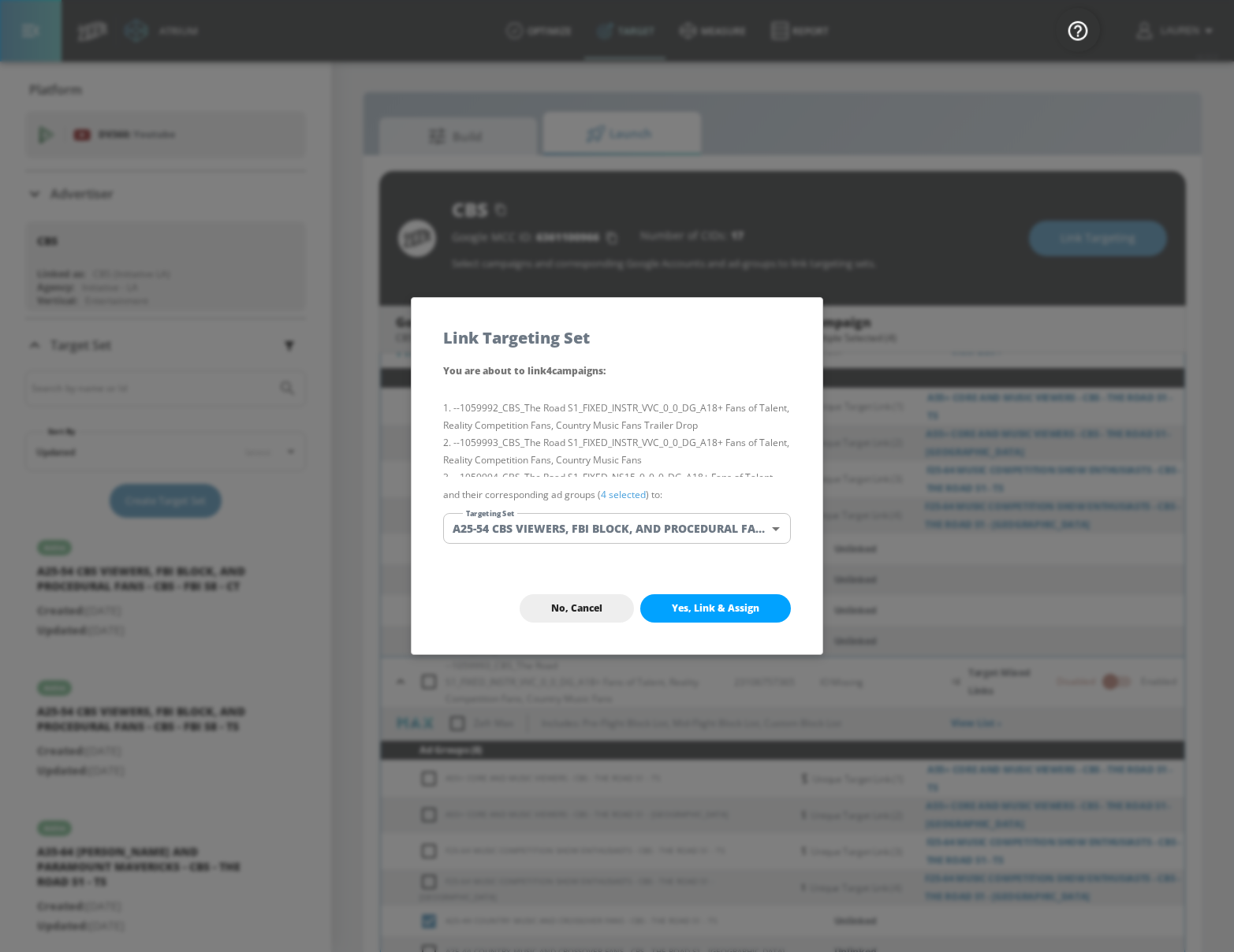
click at [623, 496] on link "4 selected" at bounding box center [622, 495] width 45 height 14
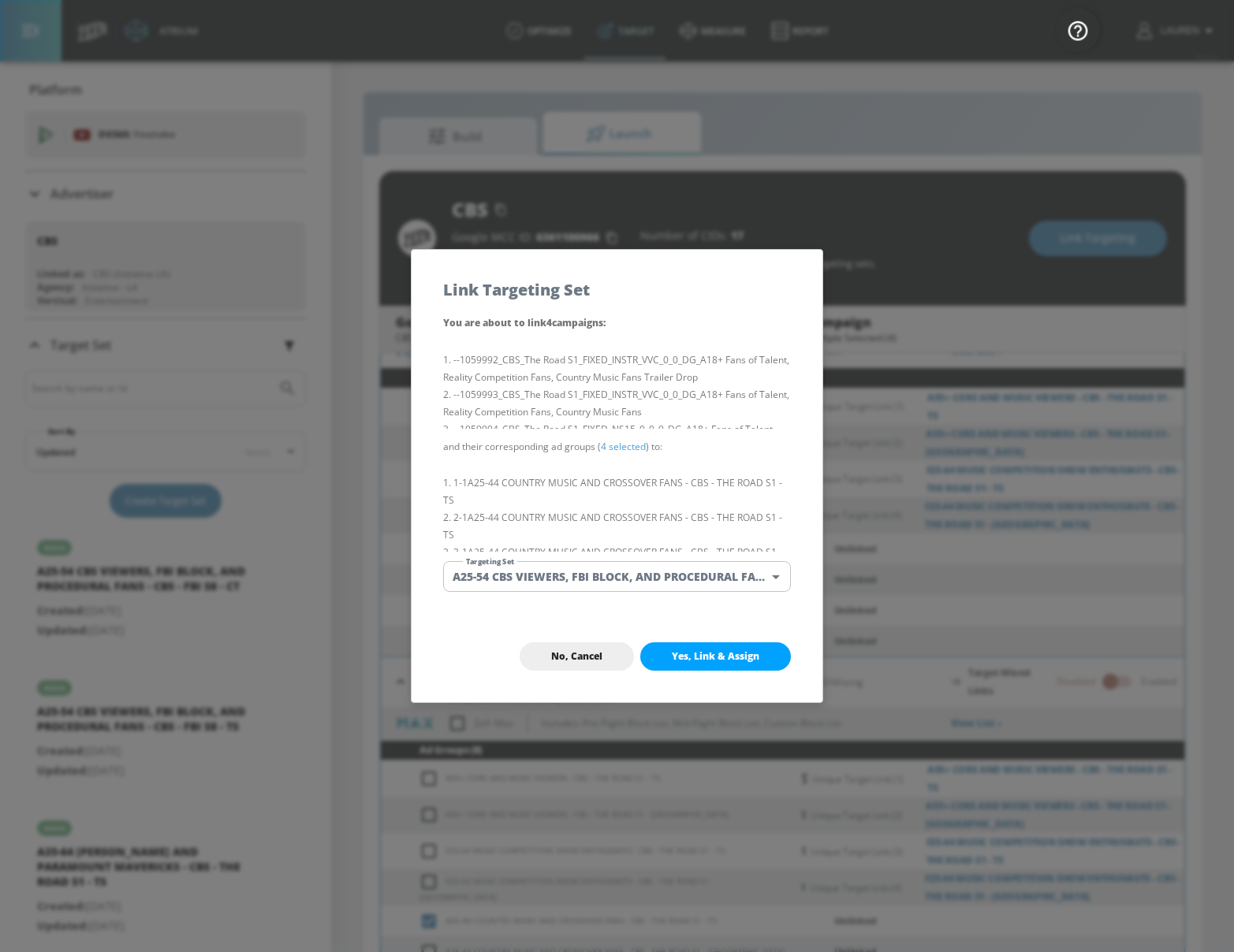
click at [690, 578] on body "Atrium optimize Target measure Report optimize Target measure Report v 4.32.0 L…" at bounding box center [617, 487] width 1234 height 975
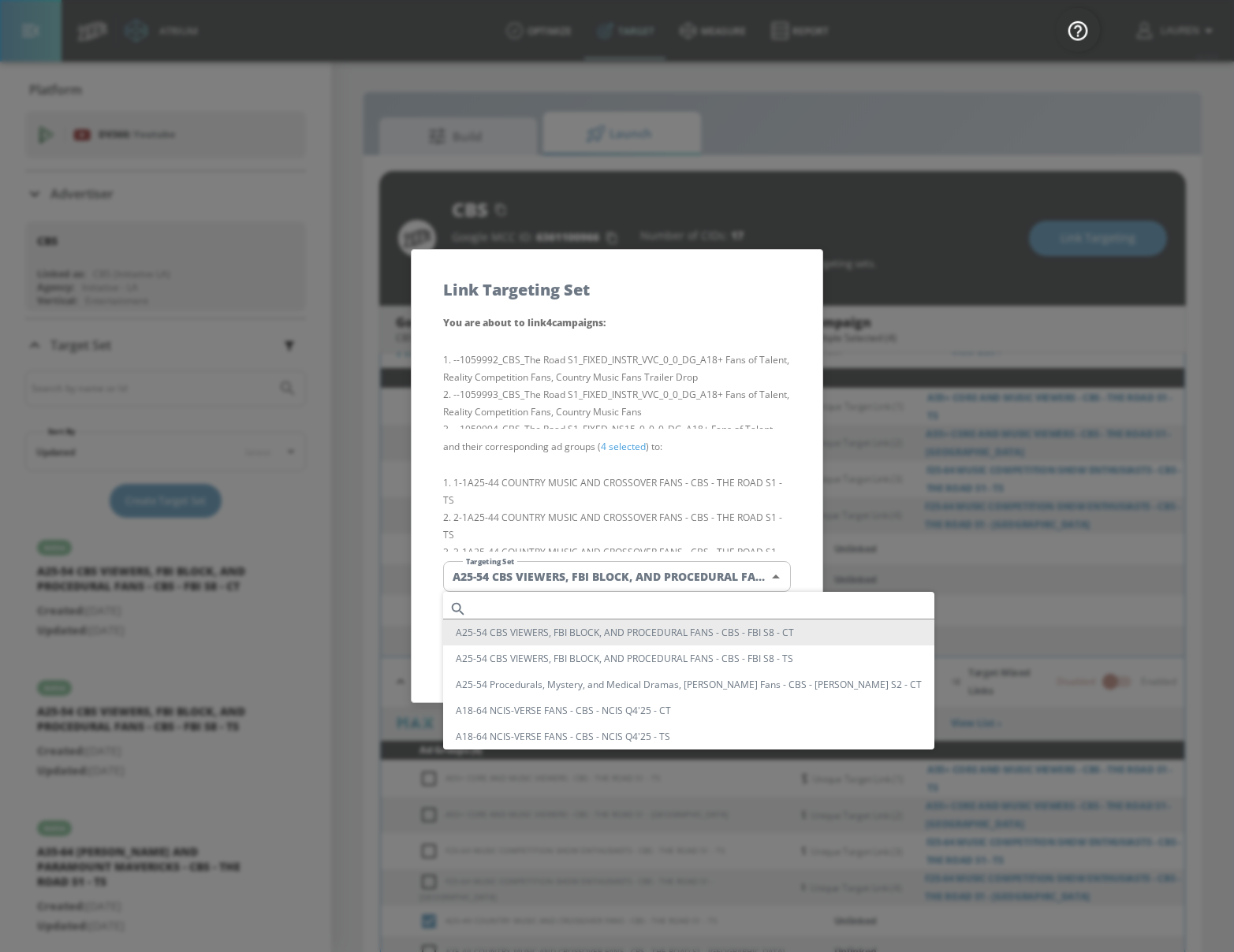
click at [669, 659] on li "A25-54 CBS VIEWERS, FBI BLOCK, AND PROCEDURAL FANS - CBS - FBI S8 - TS" at bounding box center [688, 658] width 491 height 26
type input "3c650131-edfb-430e-bdcf-1c14a66d3a28"
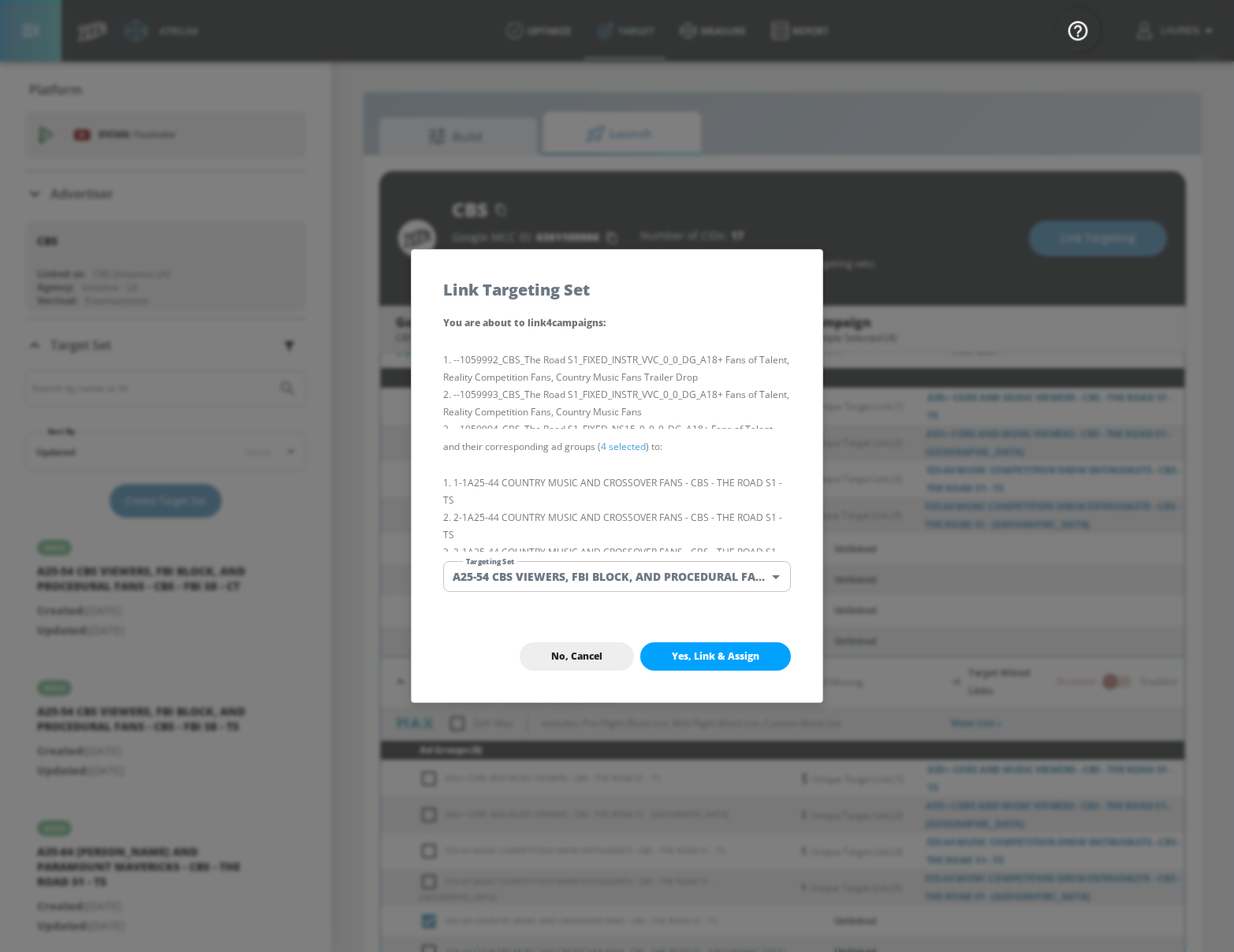
click at [712, 659] on span "Yes, Link & Assign" at bounding box center [715, 656] width 87 height 13
checkbox input "false"
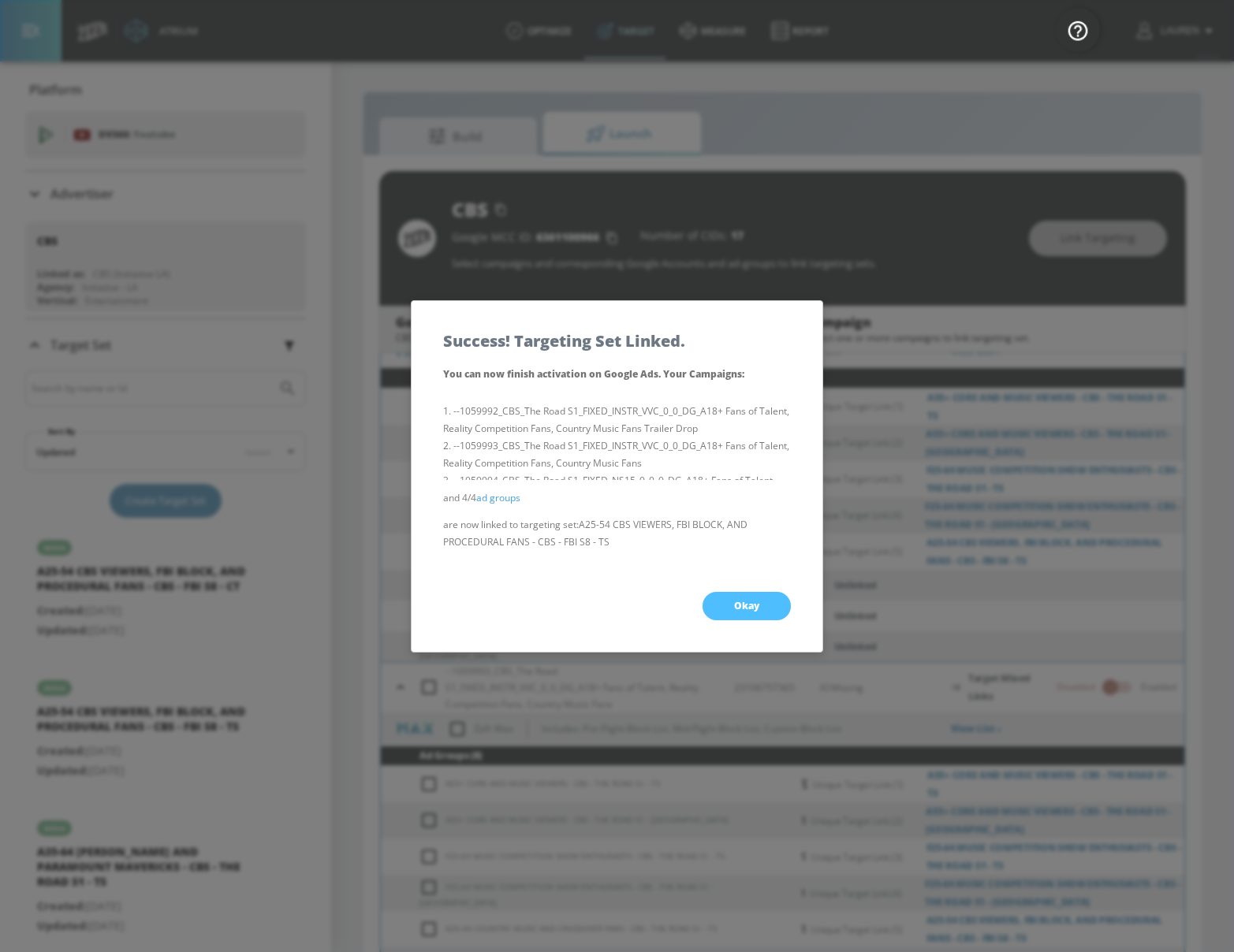
click at [766, 601] on button "Okay" at bounding box center [746, 606] width 88 height 29
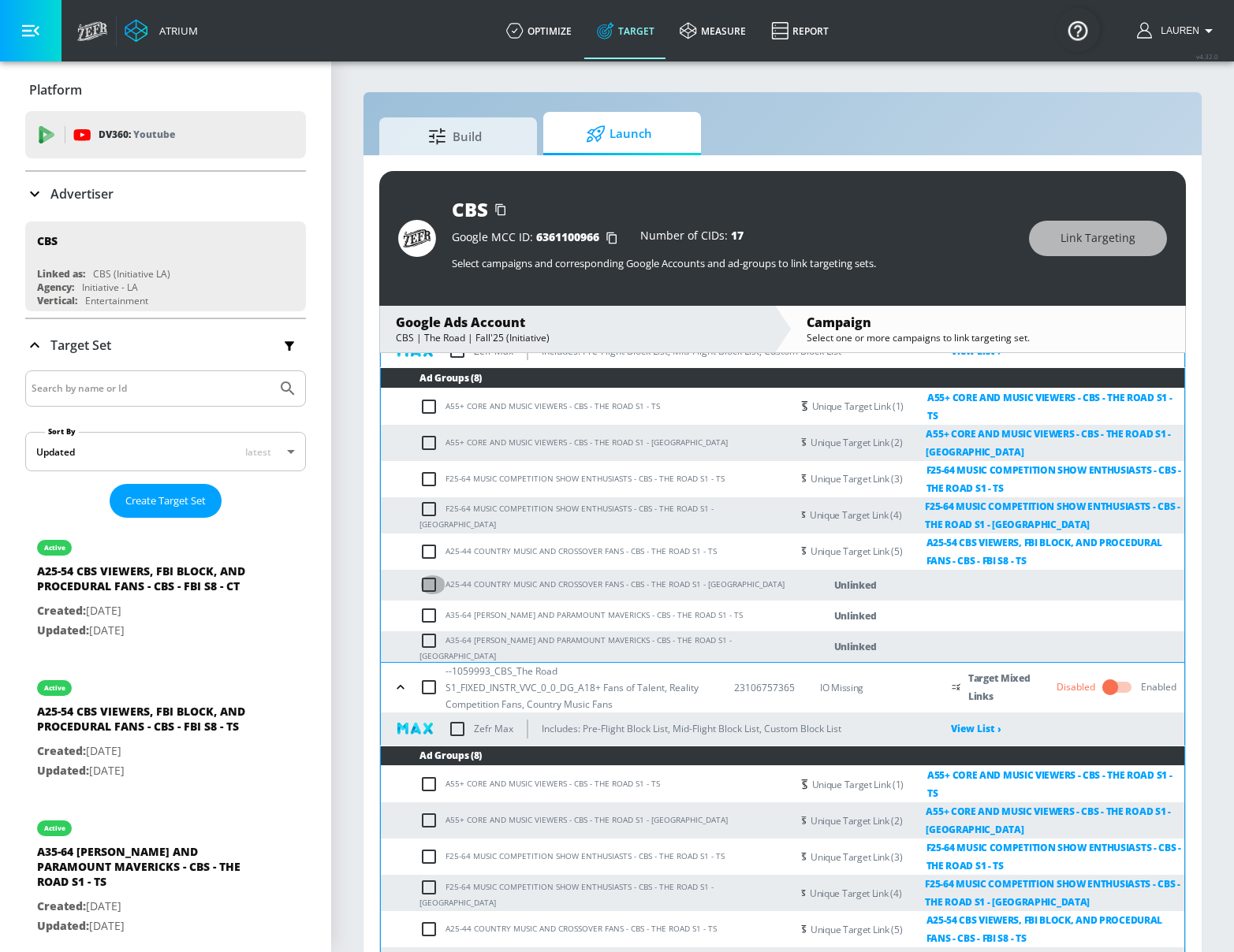
click at [424, 575] on input "checkbox" at bounding box center [432, 584] width 26 height 19
checkbox input "true"
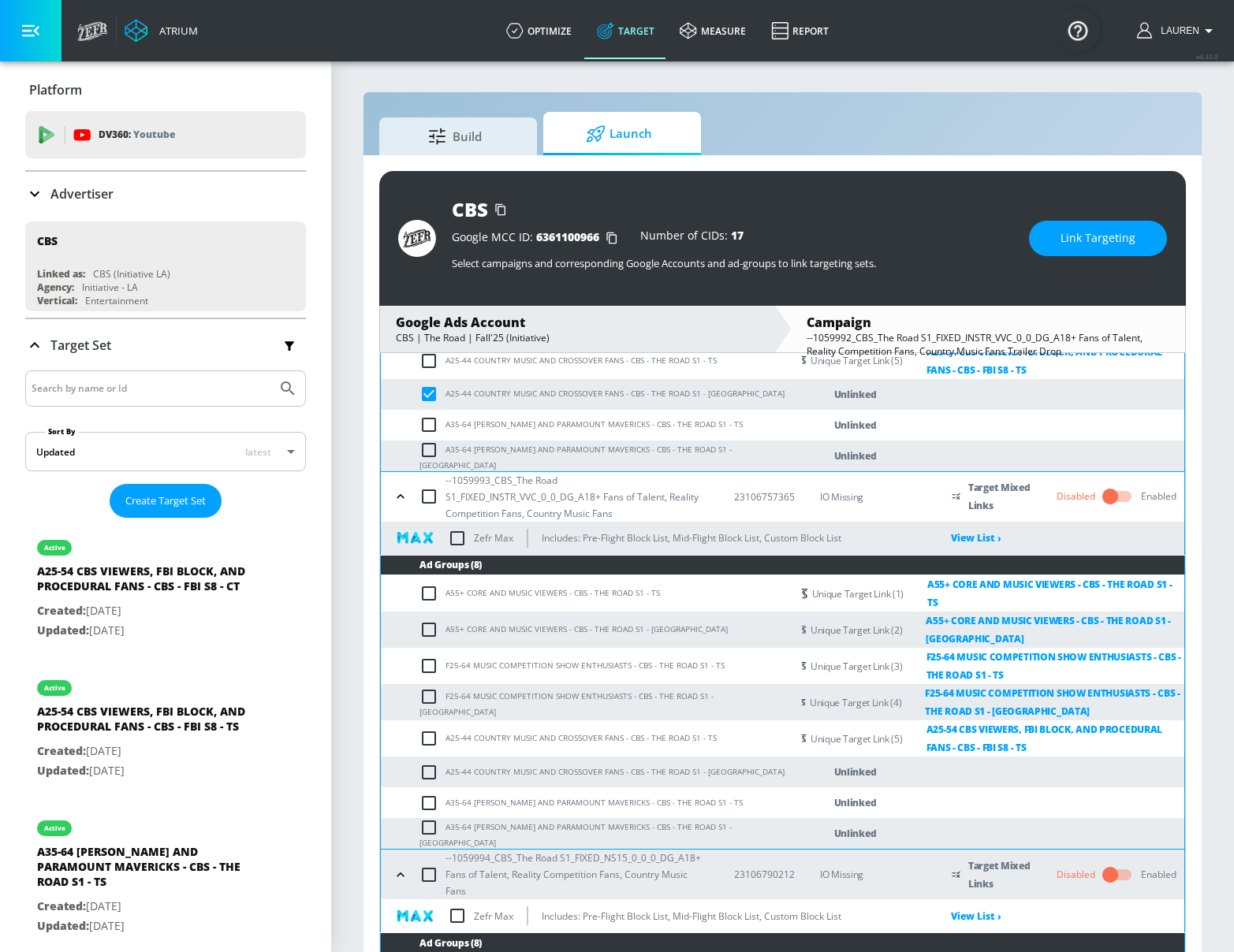
scroll to position [340, 0]
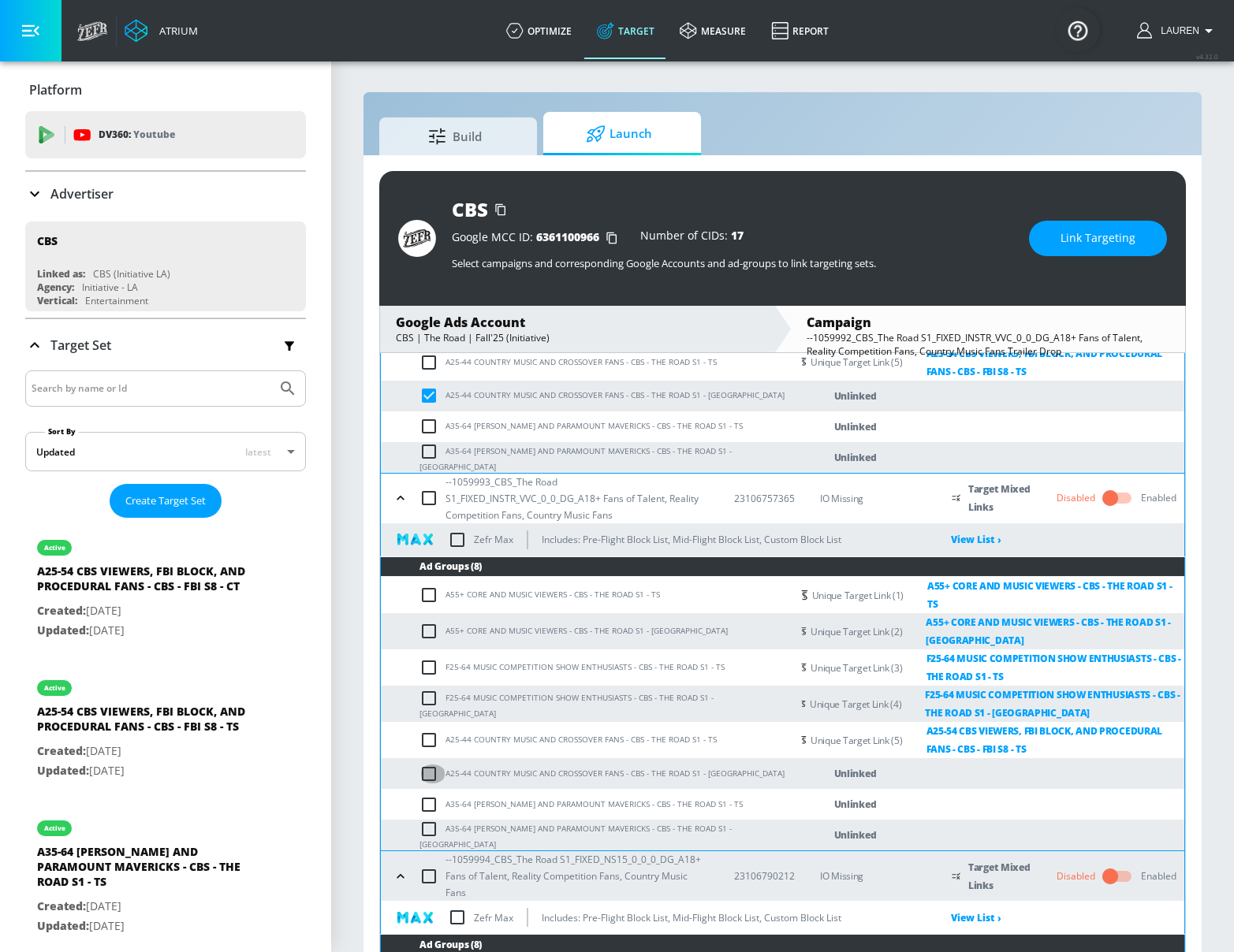
click at [425, 764] on input "checkbox" at bounding box center [432, 774] width 26 height 19
checkbox input "true"
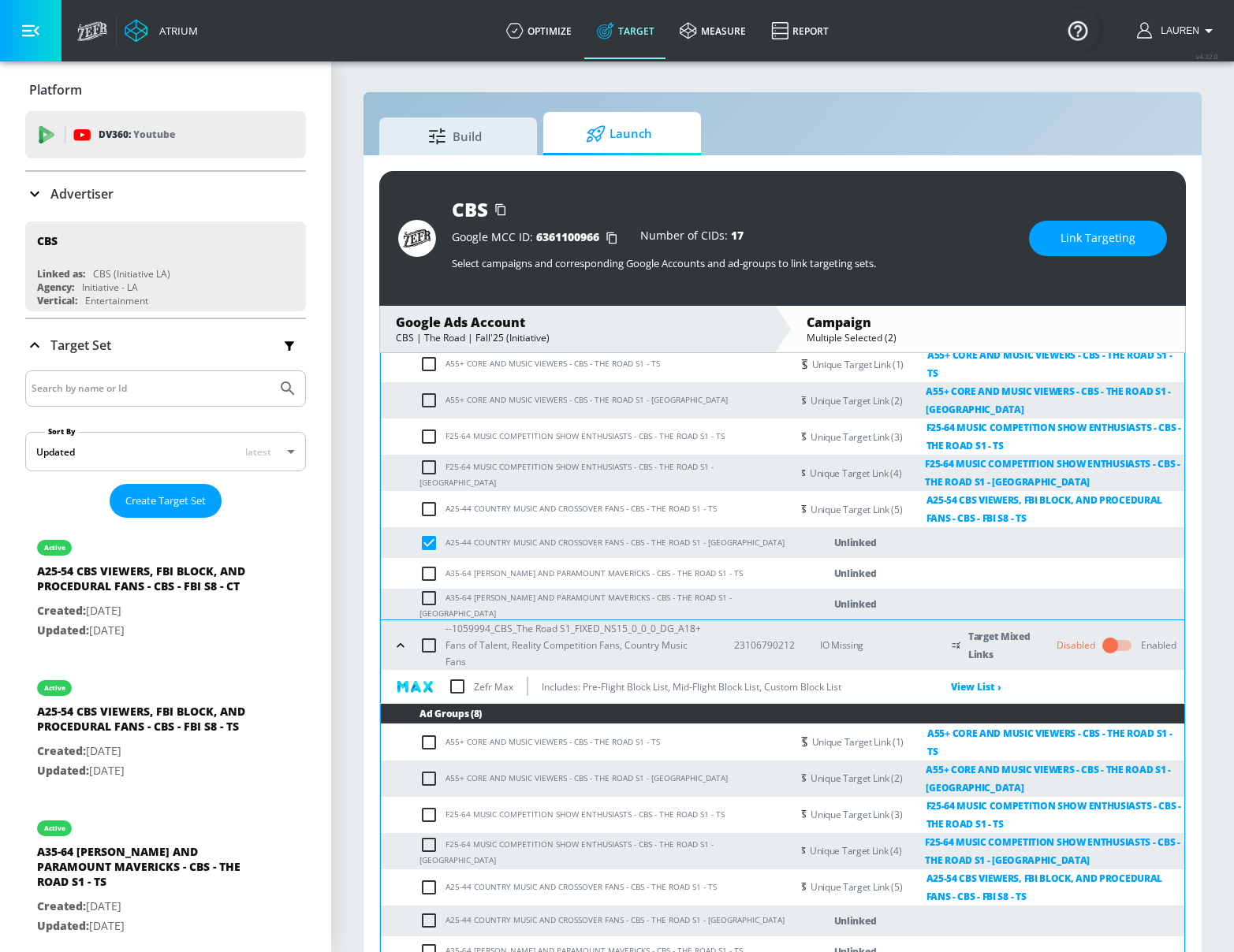
scroll to position [570, 0]
click at [425, 911] on input "checkbox" at bounding box center [432, 921] width 26 height 19
checkbox input "true"
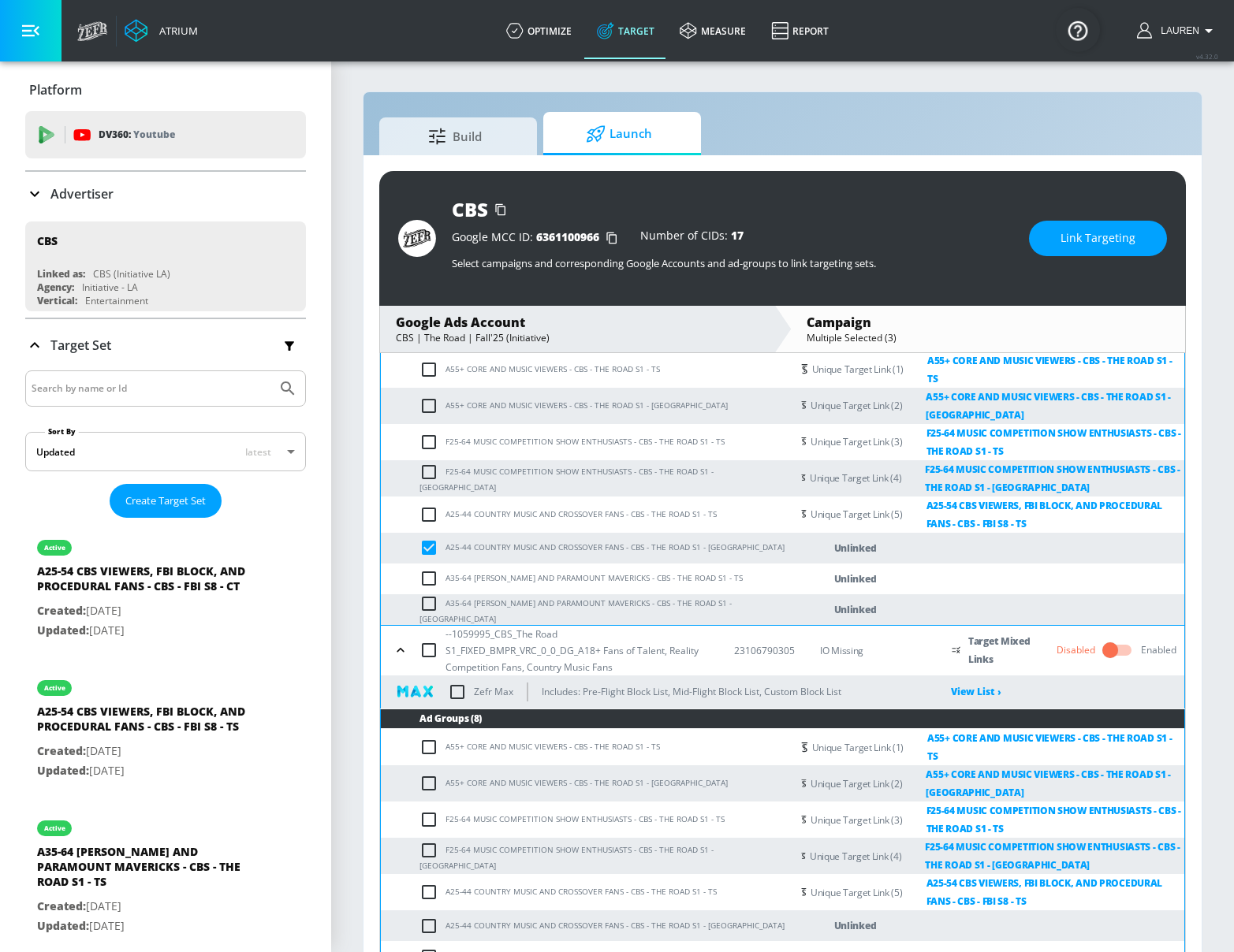
scroll to position [938, 0]
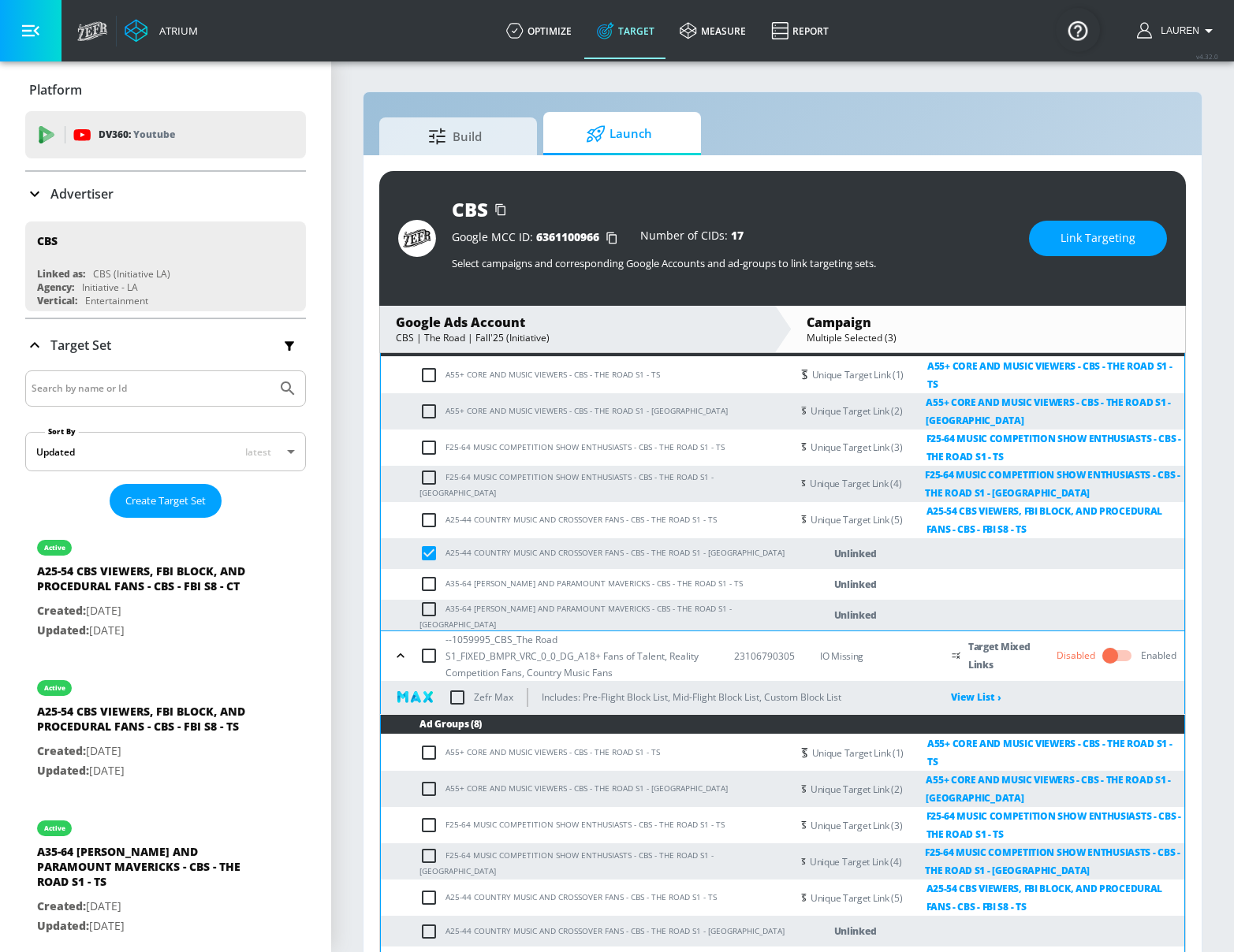
click at [426, 922] on input "checkbox" at bounding box center [432, 932] width 26 height 19
checkbox input "true"
click at [1094, 233] on span "Link Targeting" at bounding box center [1098, 238] width 75 height 19
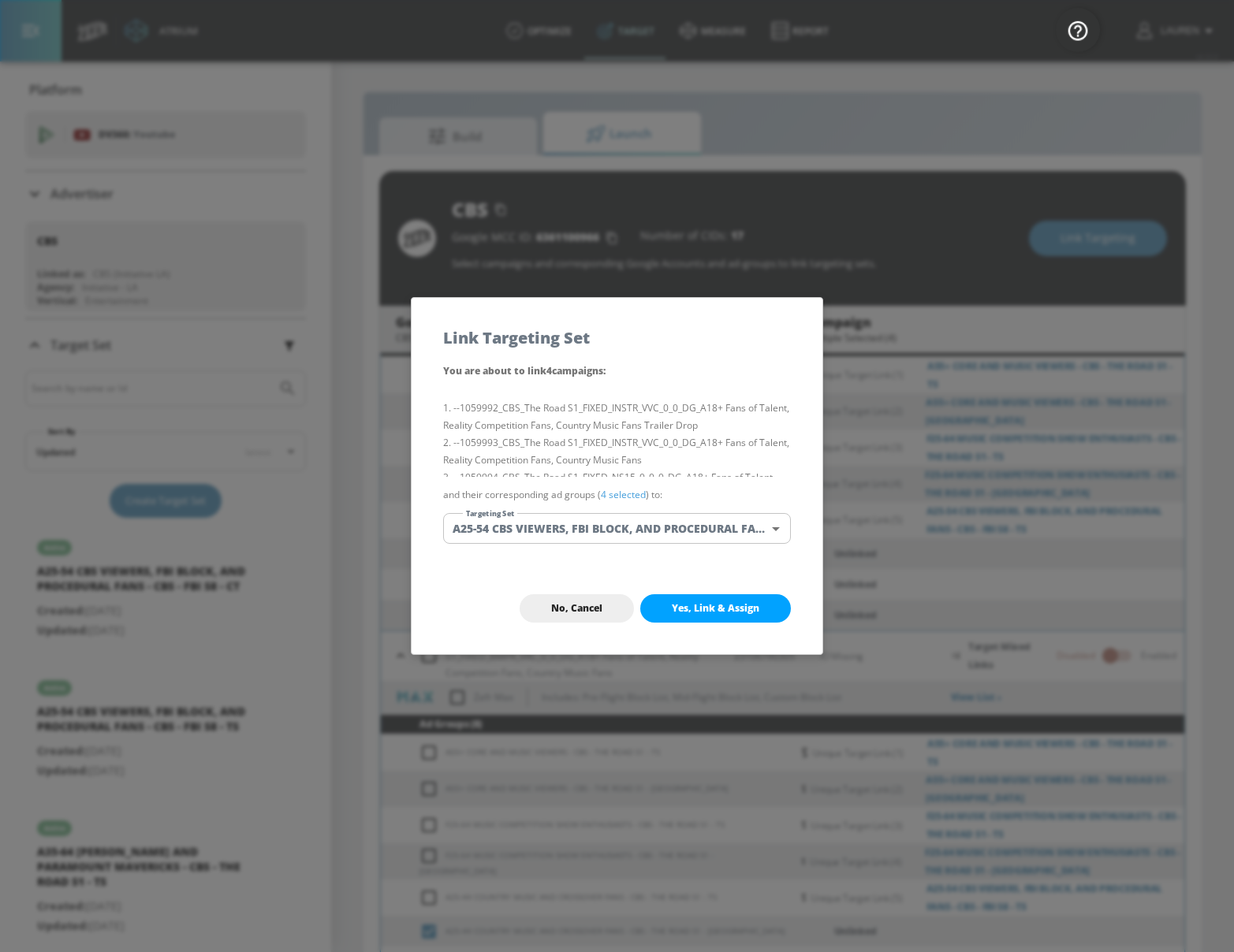
click at [635, 490] on link "4 selected" at bounding box center [622, 495] width 45 height 14
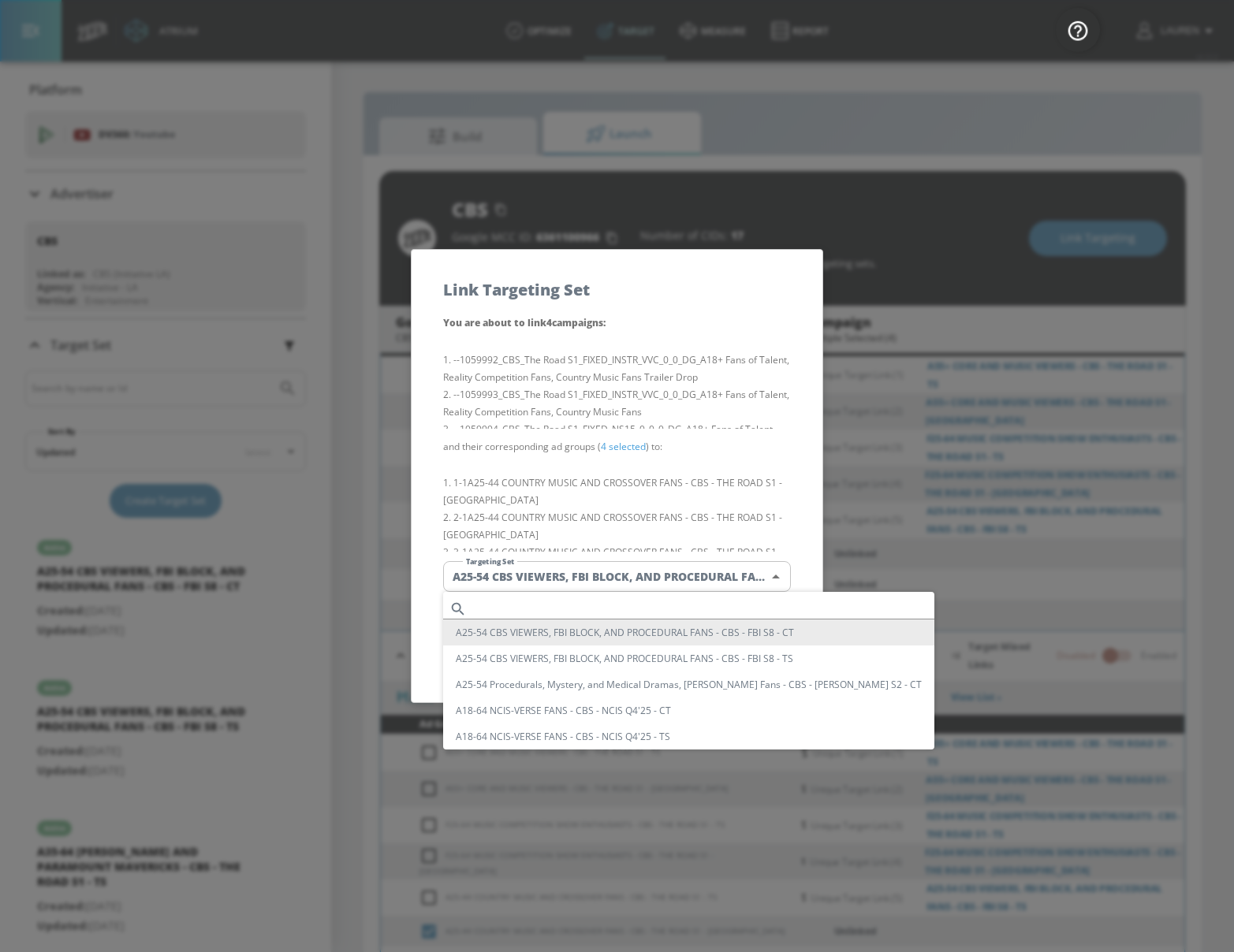
click at [664, 579] on body "Atrium optimize Target measure Report optimize Target measure Report v 4.32.0 L…" at bounding box center [617, 487] width 1234 height 975
click at [664, 637] on li "A25-54 CBS VIEWERS, FBI BLOCK, AND PROCEDURAL FANS - CBS - FBI S8 - CT" at bounding box center [688, 632] width 491 height 26
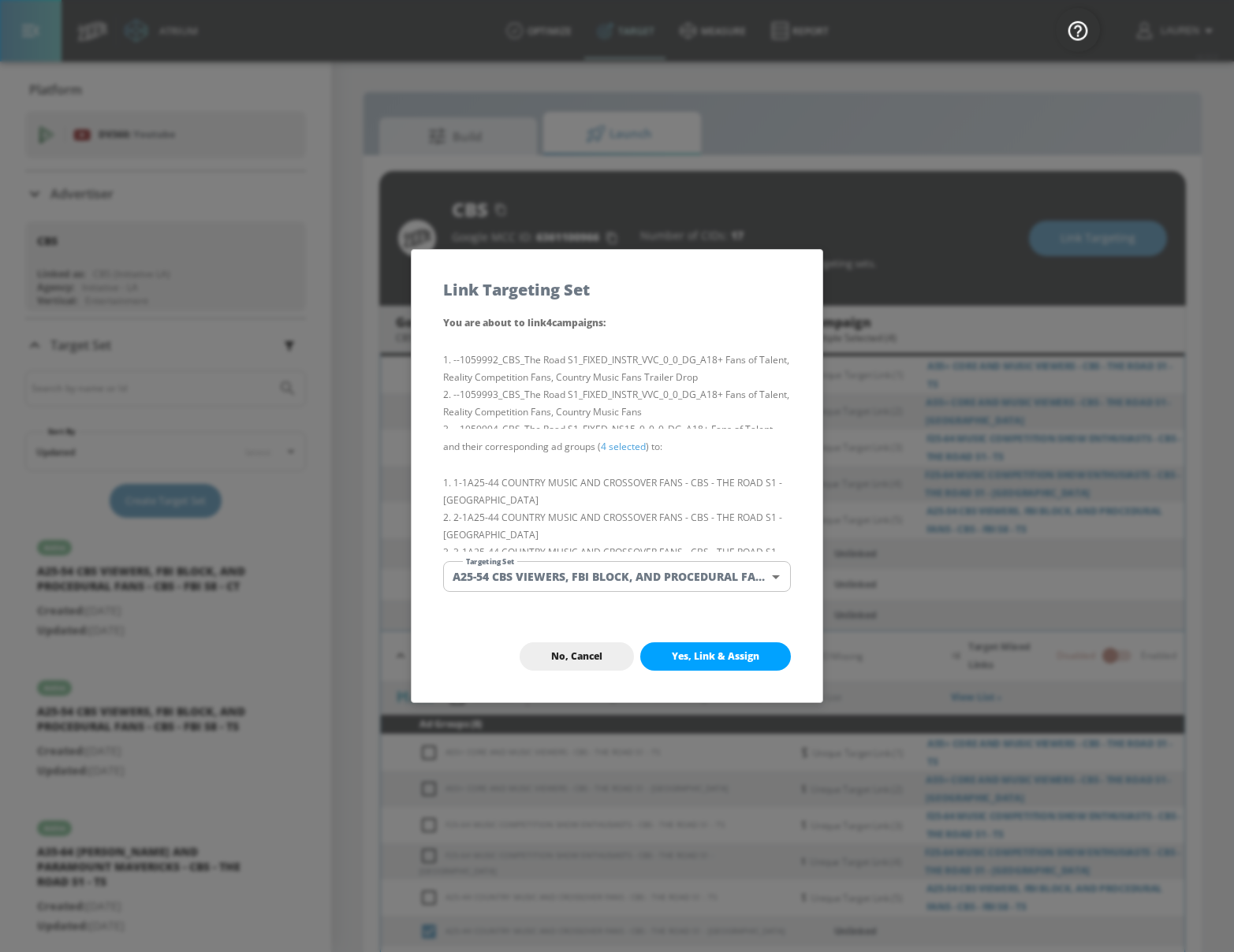
click at [715, 656] on span "Yes, Link & Assign" at bounding box center [715, 656] width 87 height 13
checkbox input "false"
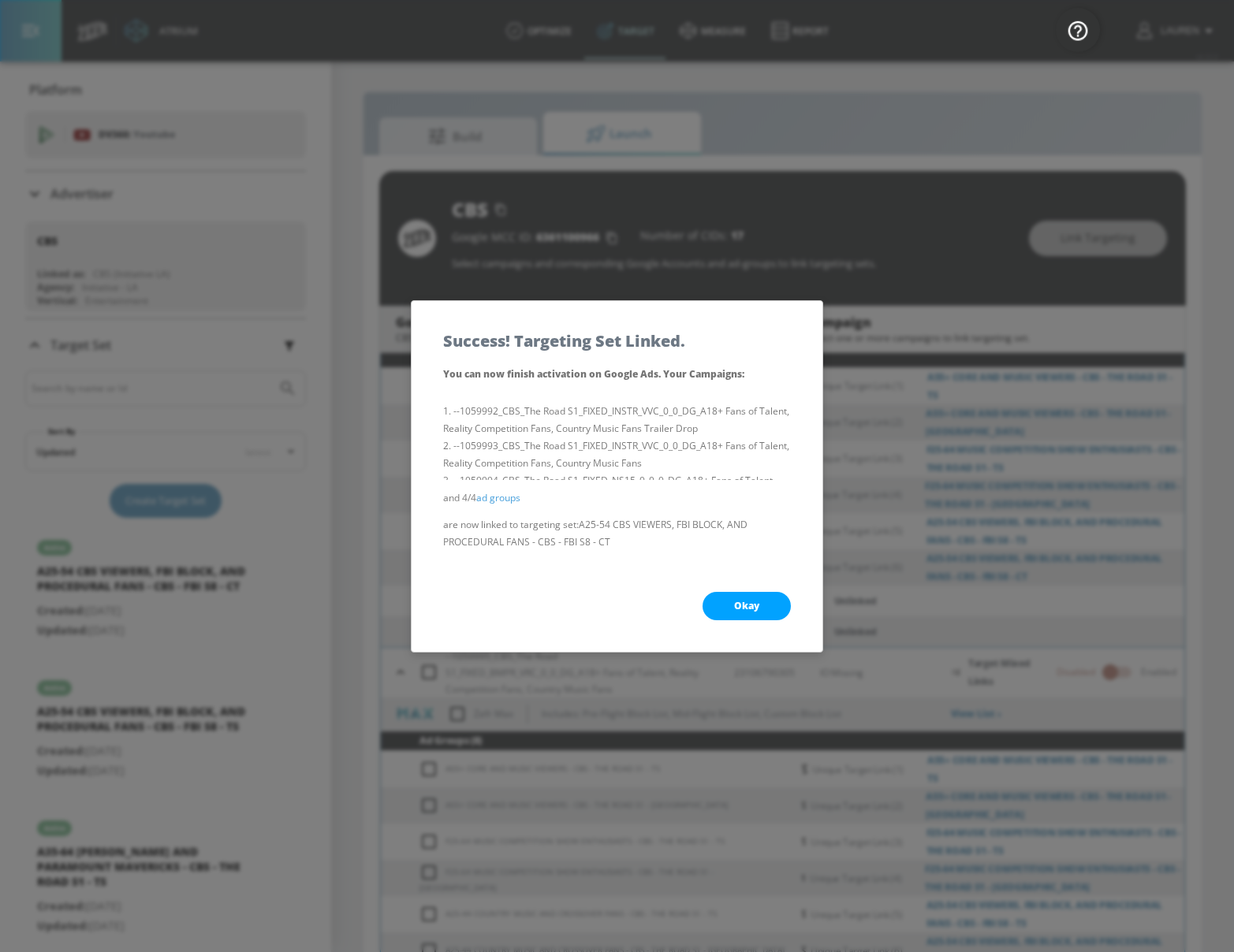
scroll to position [949, 0]
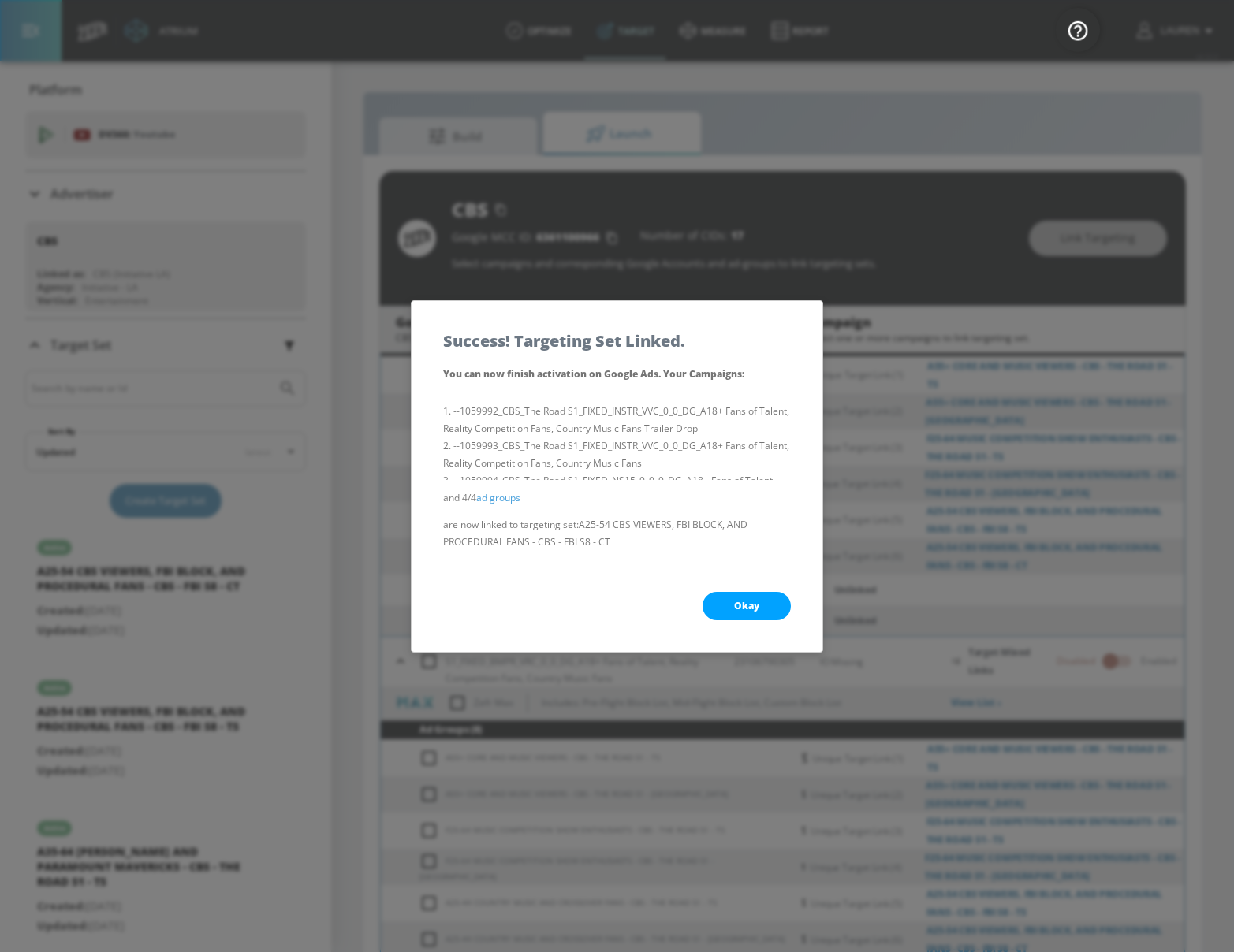
click at [732, 610] on button "Okay" at bounding box center [746, 606] width 88 height 29
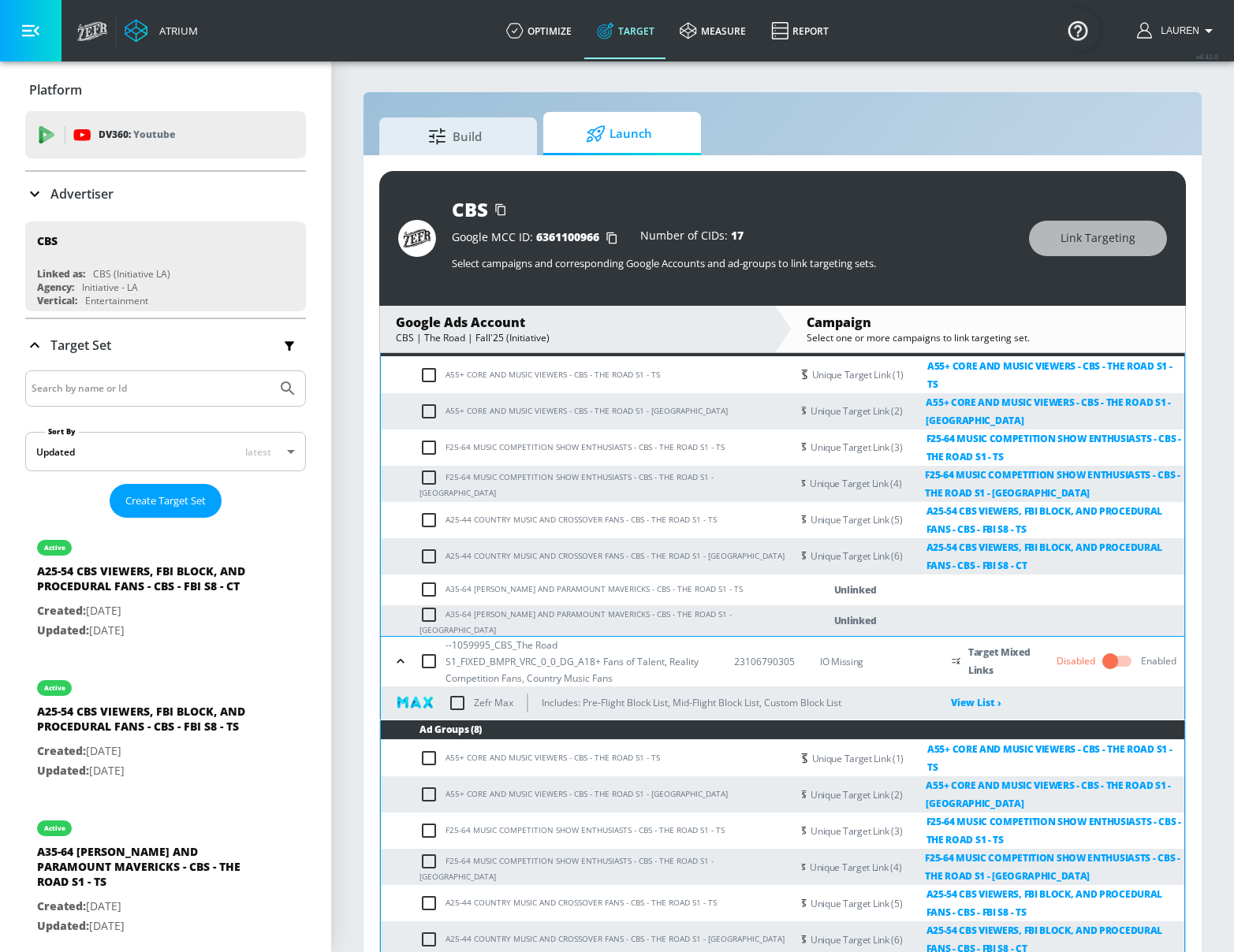
click at [427, 580] on input "checkbox" at bounding box center [432, 589] width 26 height 19
checkbox input "true"
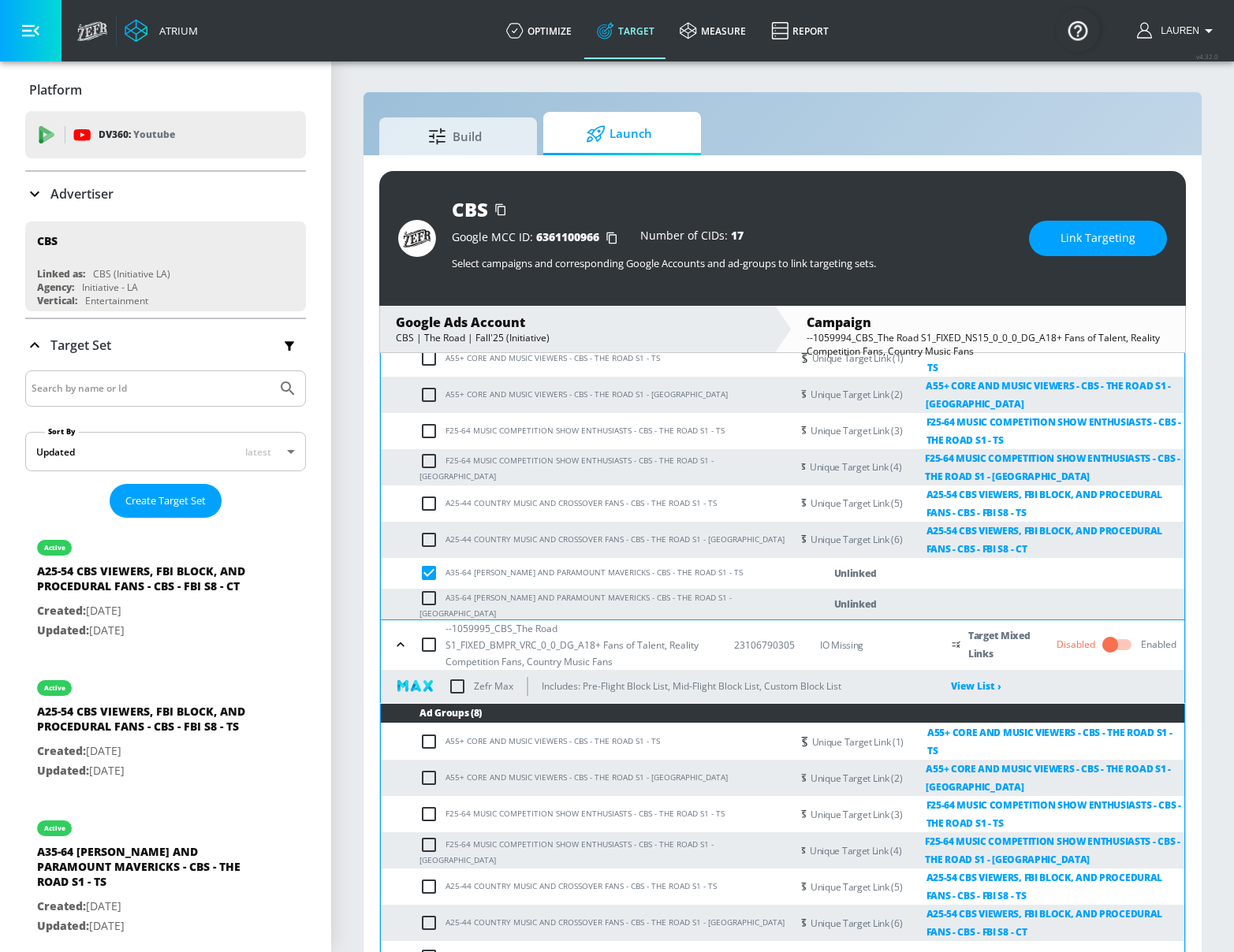
scroll to position [962, 0]
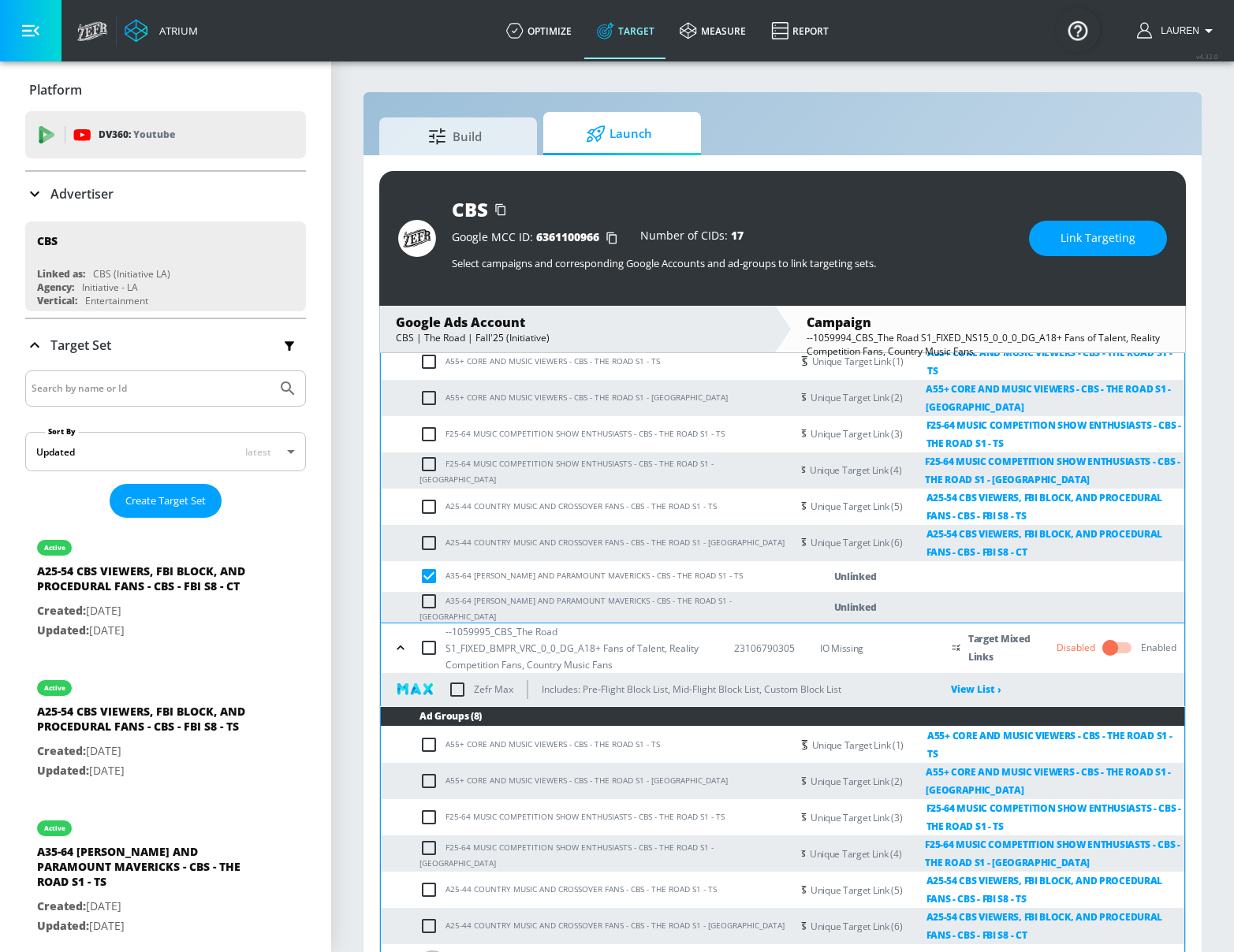
click at [427, 950] on input "checkbox" at bounding box center [432, 960] width 26 height 19
checkbox input "true"
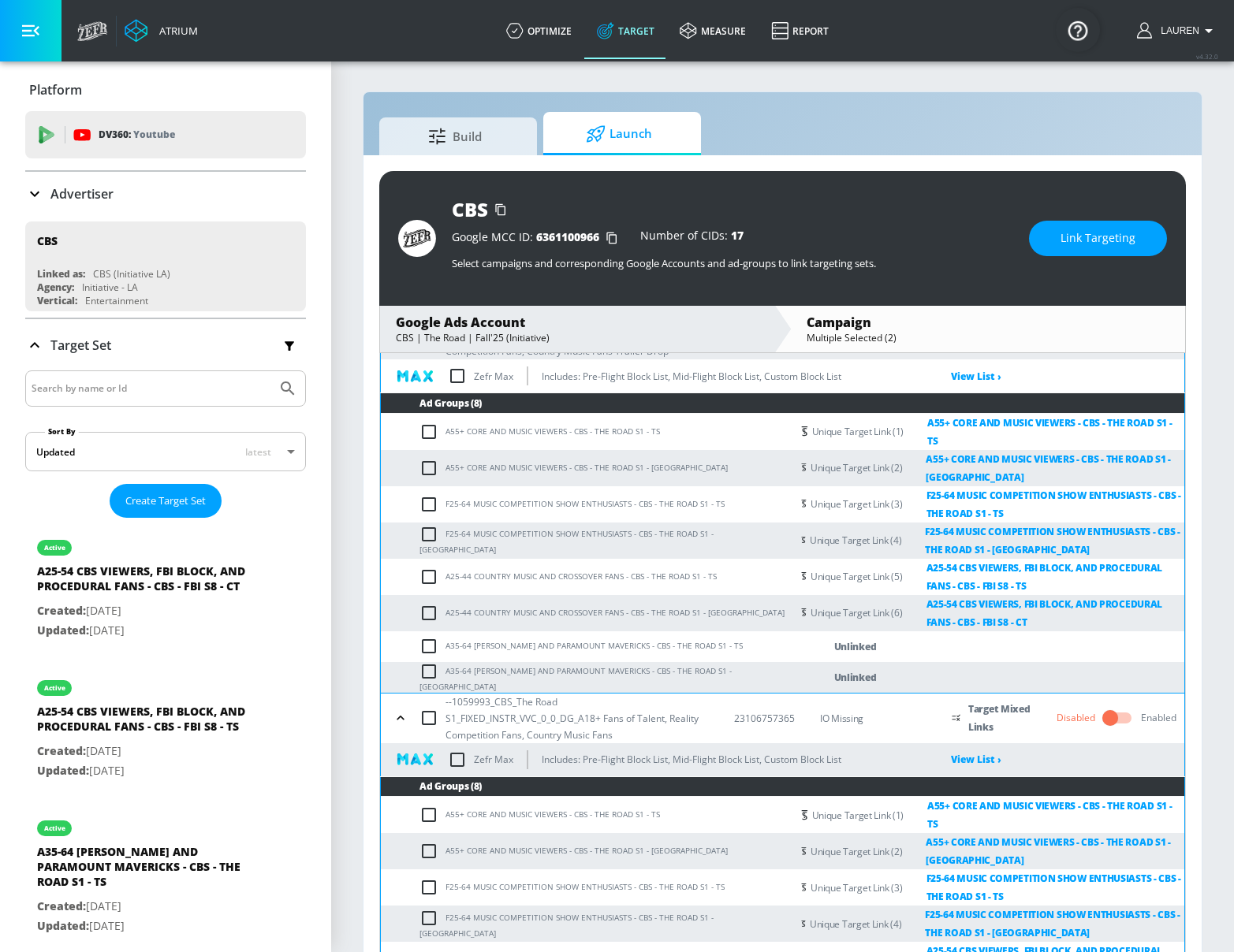
scroll to position [129, 0]
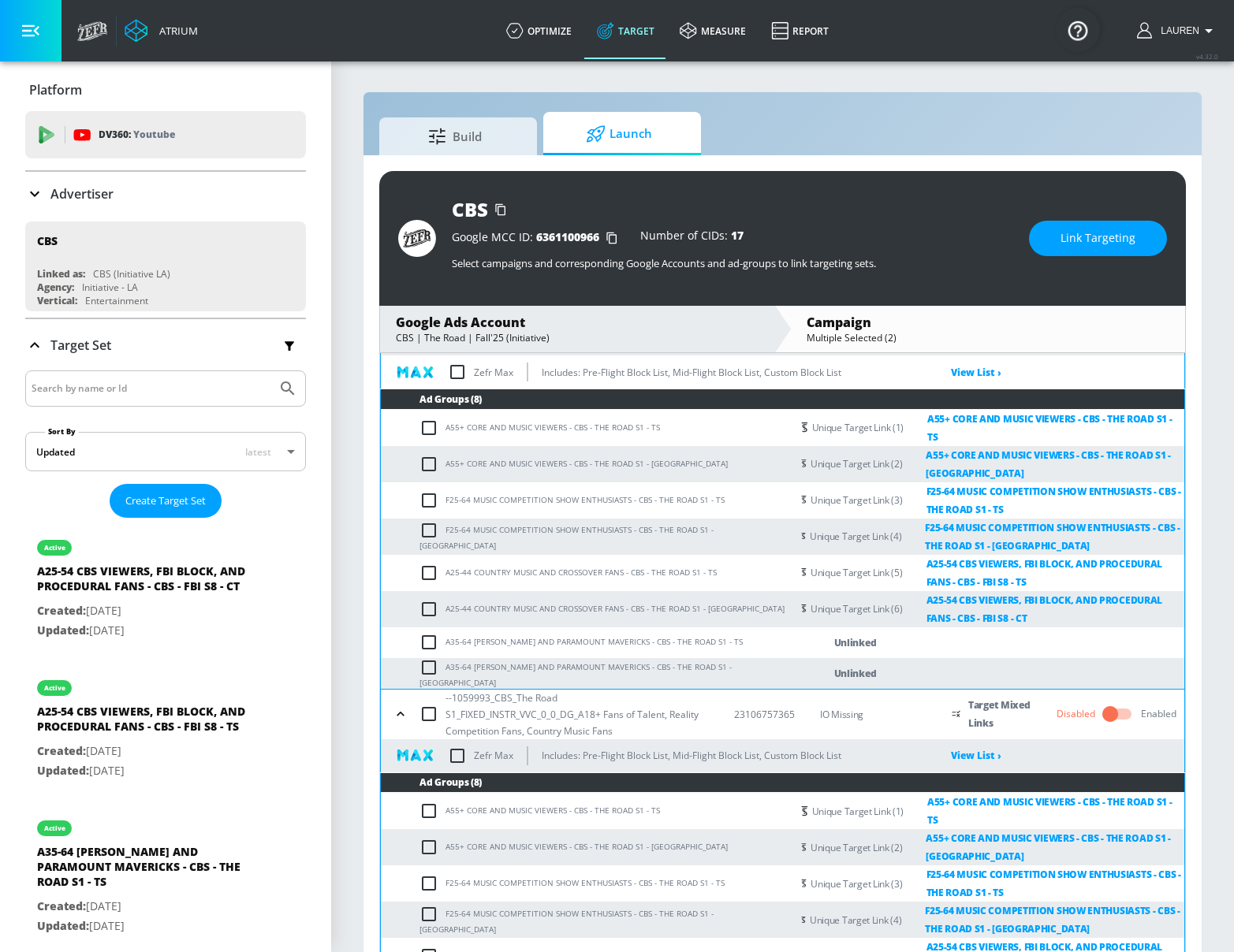
click at [429, 632] on input "checkbox" at bounding box center [432, 642] width 26 height 19
checkbox input "true"
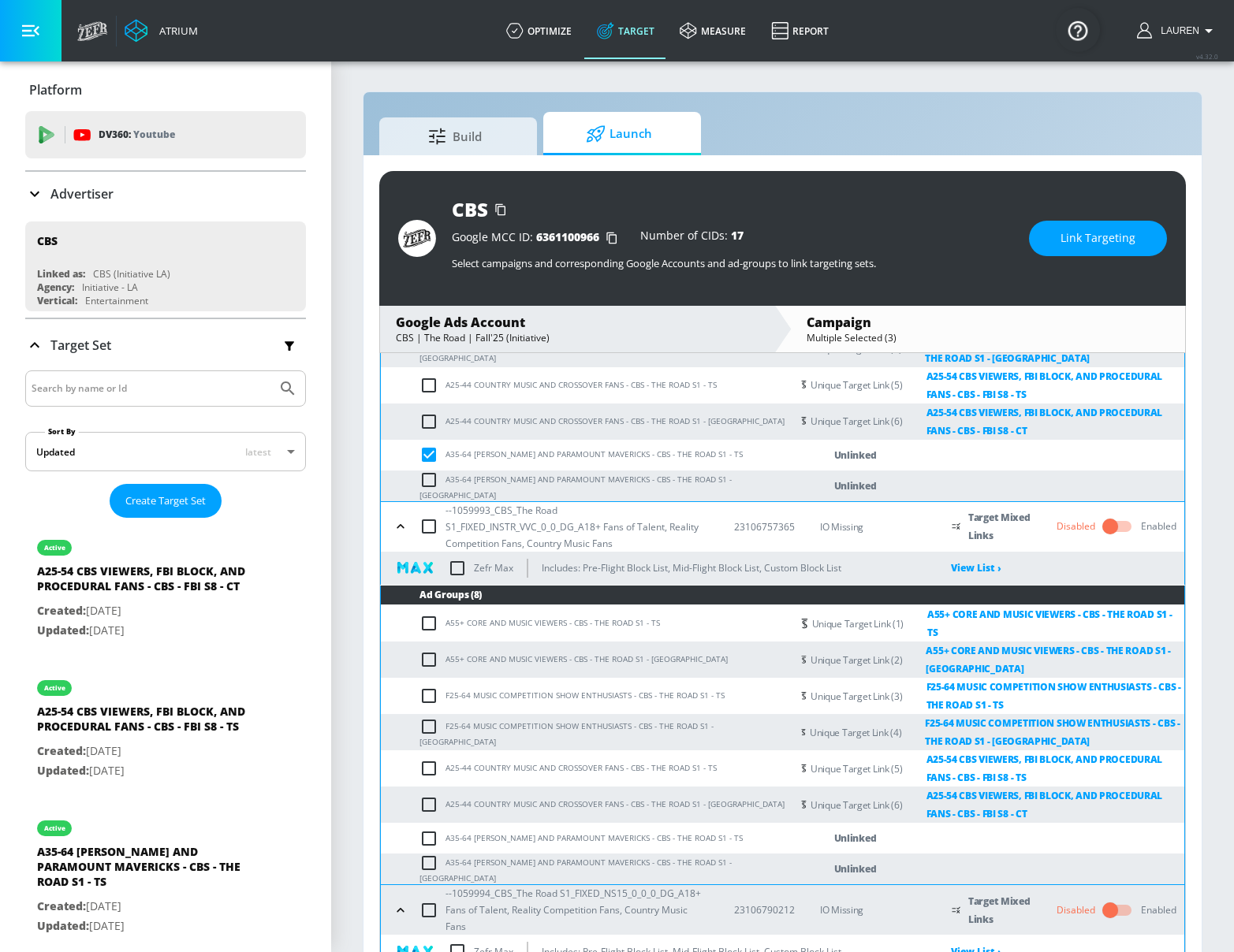
scroll to position [344, 0]
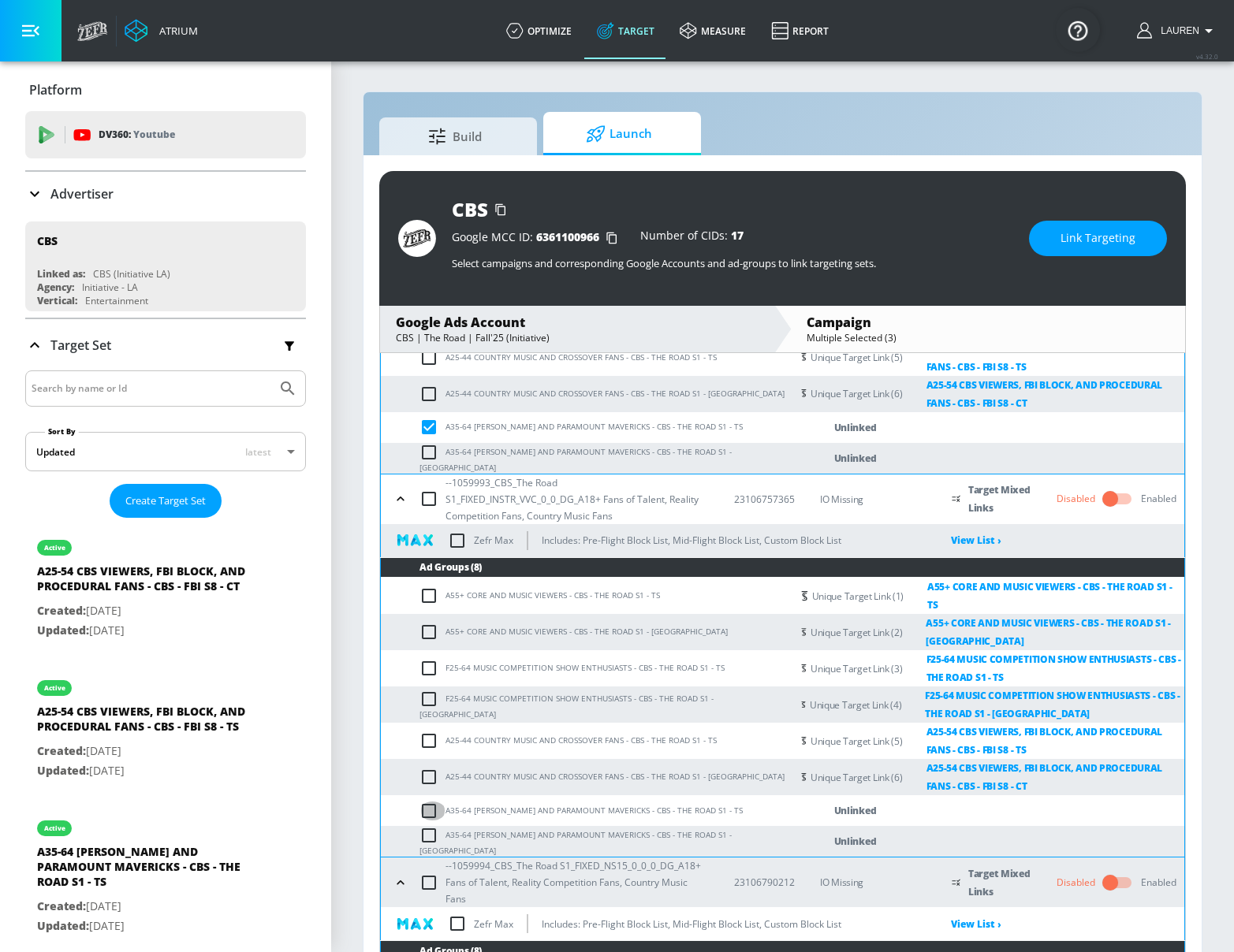
click at [426, 802] on input "checkbox" at bounding box center [432, 811] width 26 height 19
checkbox input "true"
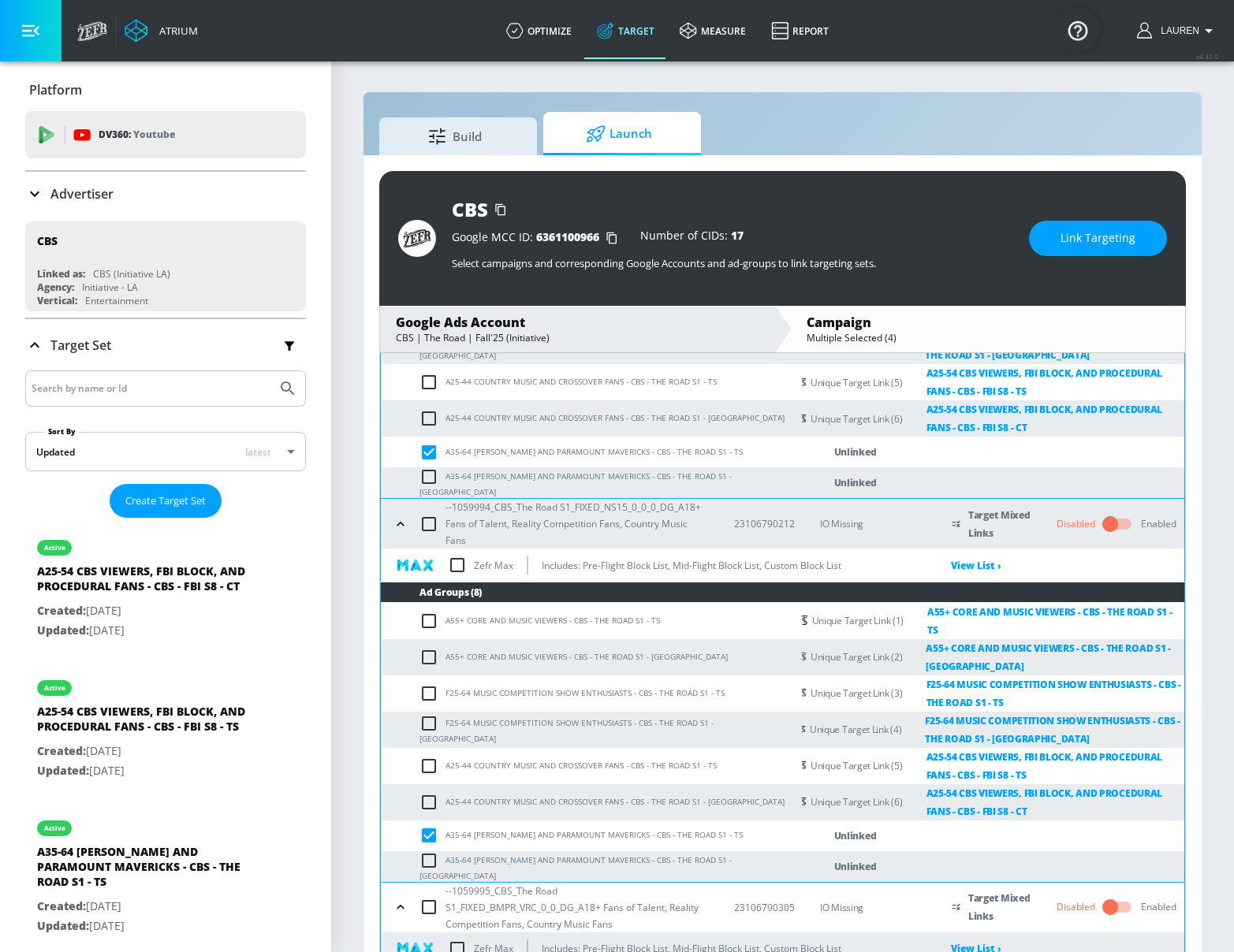
scroll to position [0, 0]
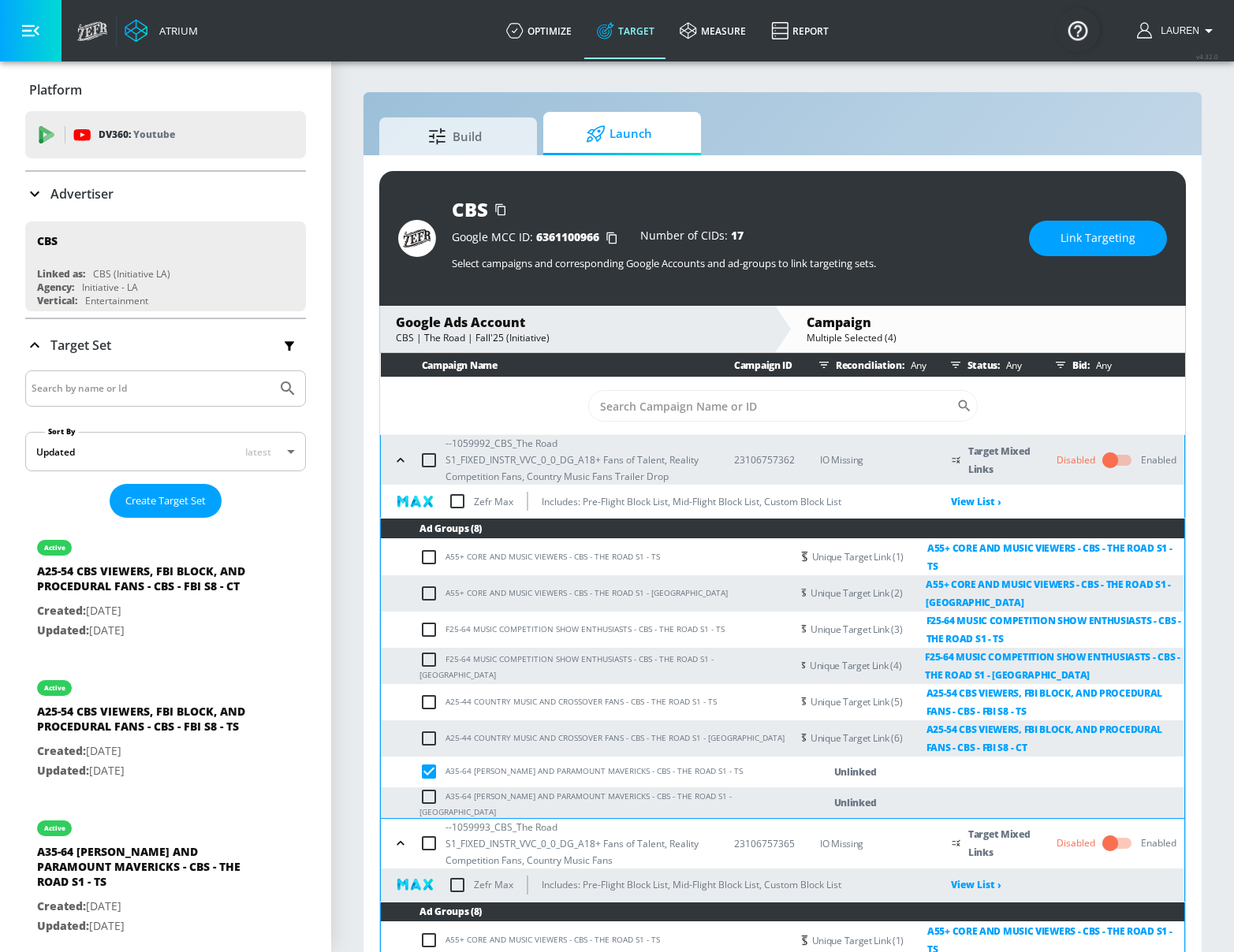
click at [1082, 260] on div "CBS Google MCC ID: 6361100966 Number of CIDs: 17 Select campaigns and correspon…" at bounding box center [782, 238] width 806 height 134
click at [1084, 236] on span "Link Targeting" at bounding box center [1098, 238] width 75 height 19
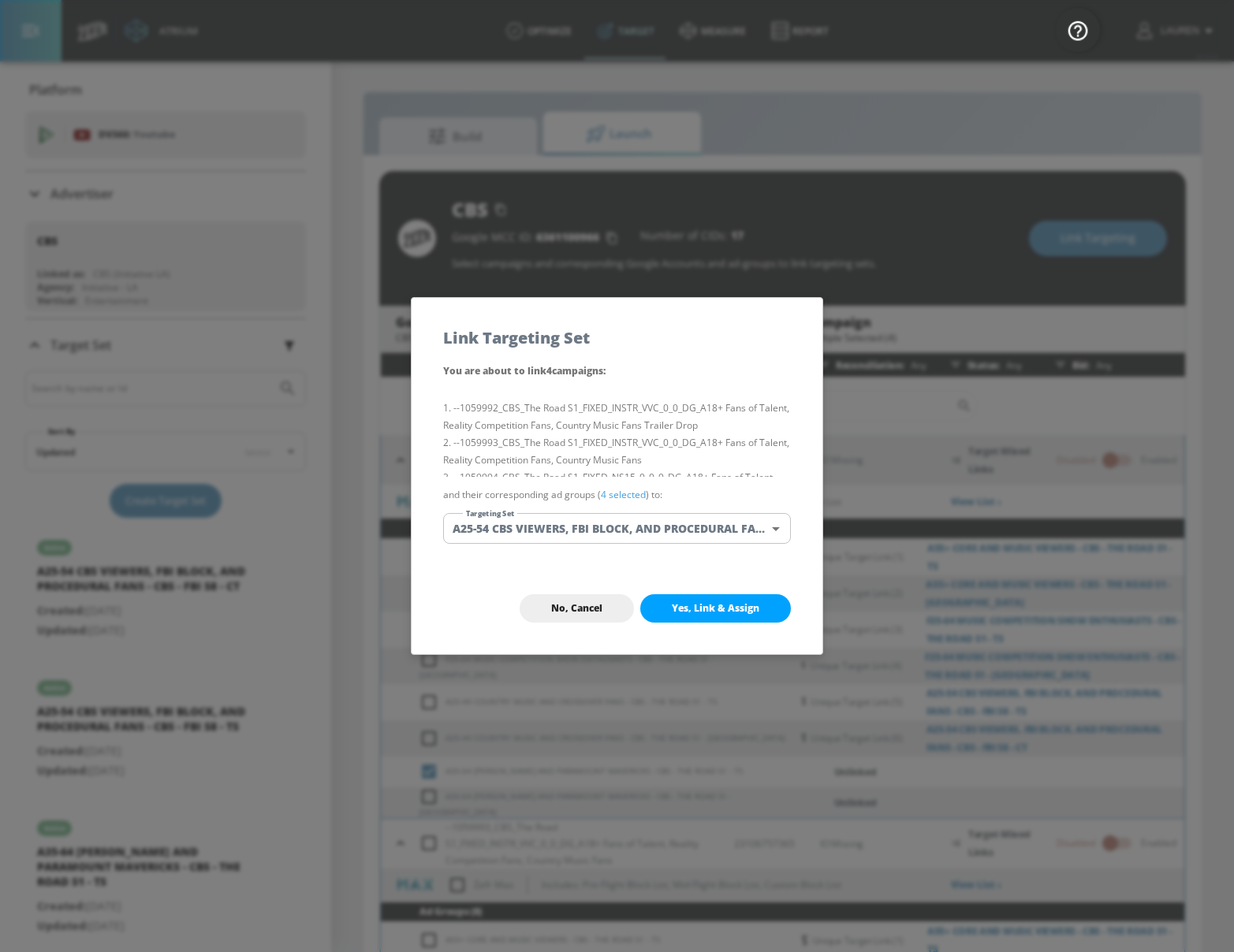
click at [618, 493] on link "4 selected" at bounding box center [622, 495] width 45 height 14
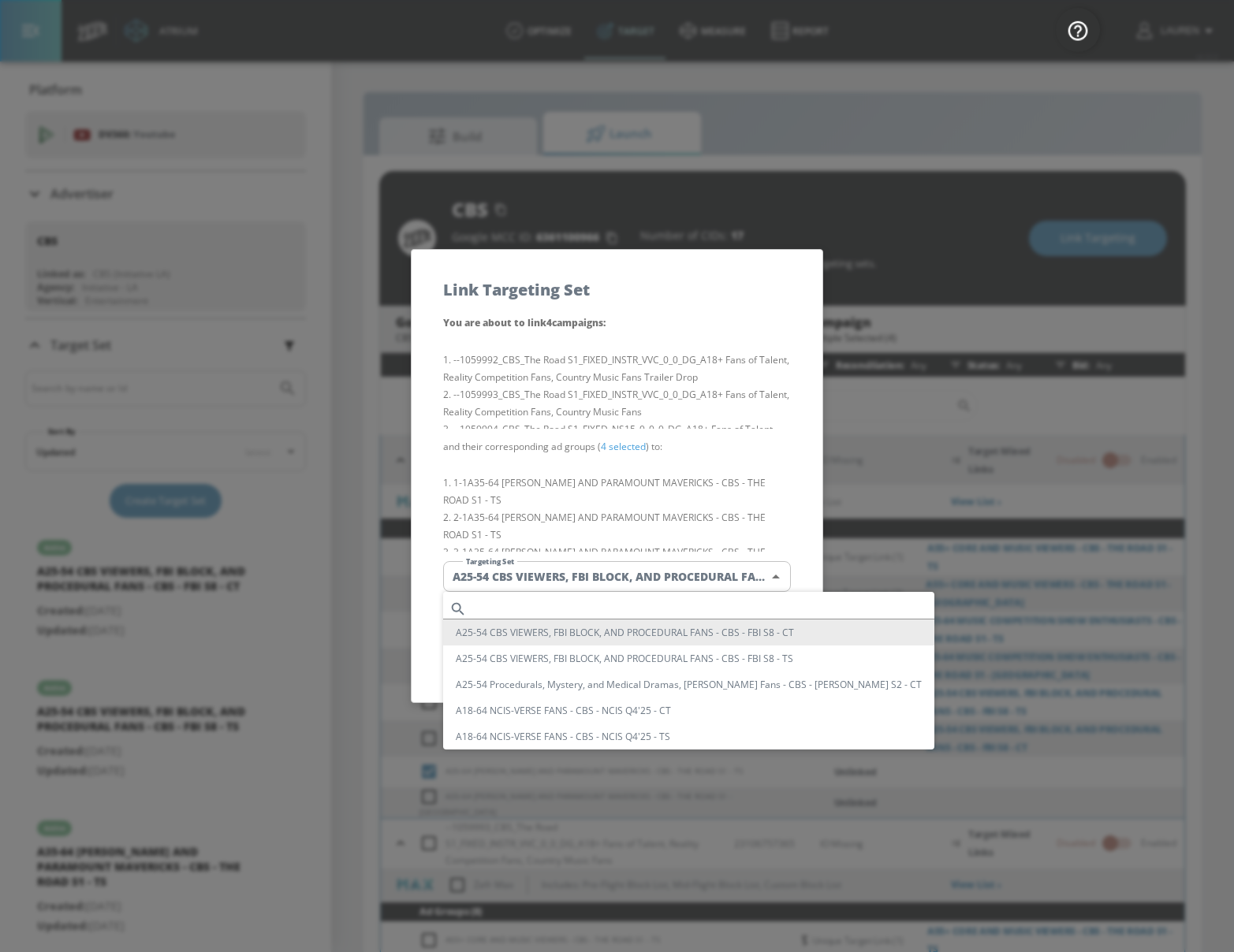
click at [578, 577] on body "Atrium optimize Target measure Report optimize Target measure Report v 4.32.0 L…" at bounding box center [617, 487] width 1234 height 975
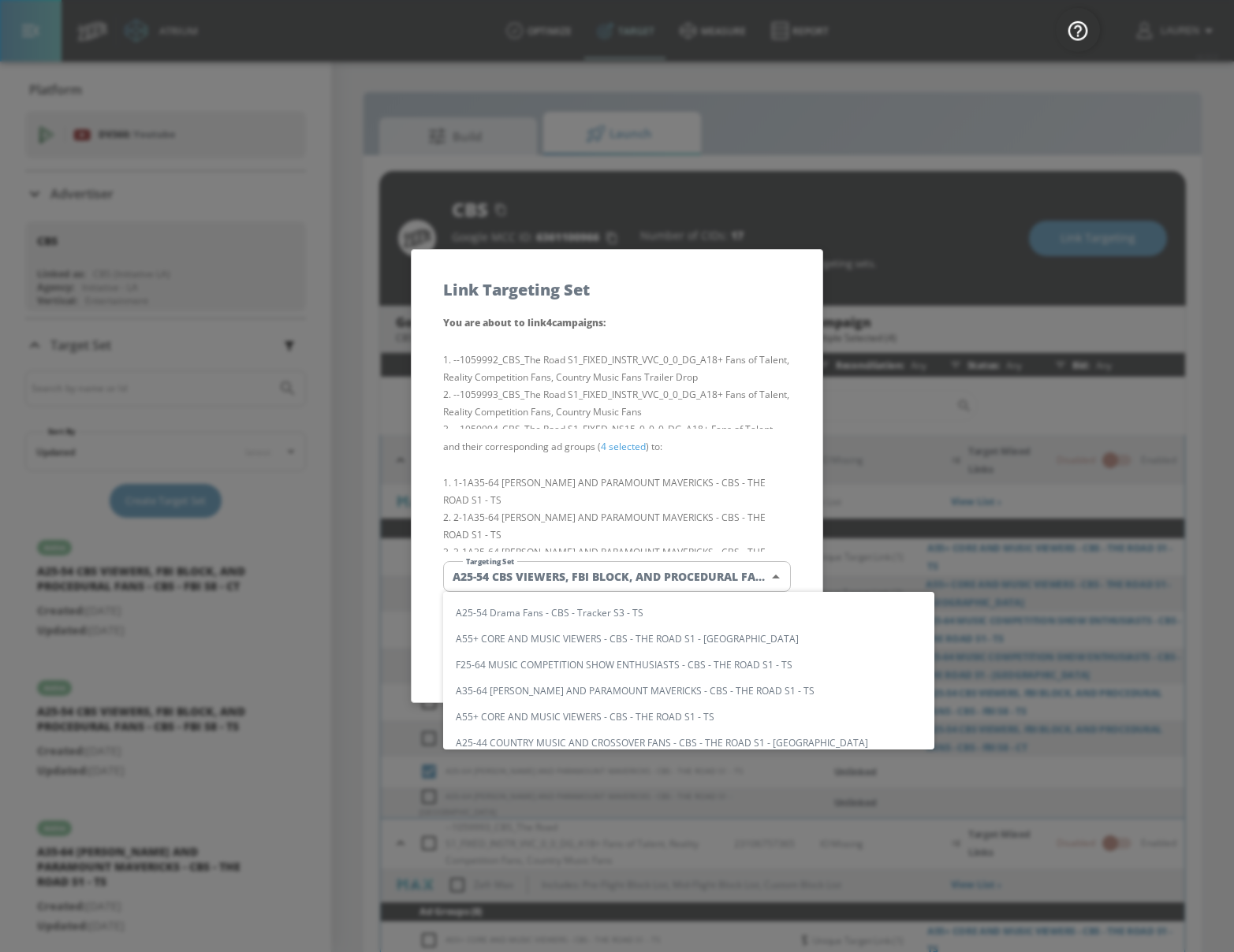
scroll to position [305, 0]
click at [584, 698] on li "A35-64 [PERSON_NAME] AND PARAMOUNT MAVERICKS - CBS - THE ROAD S1 - TS" at bounding box center [688, 691] width 491 height 26
type input "e3d25ac7-d86c-4494-9173-9b87edd676f6"
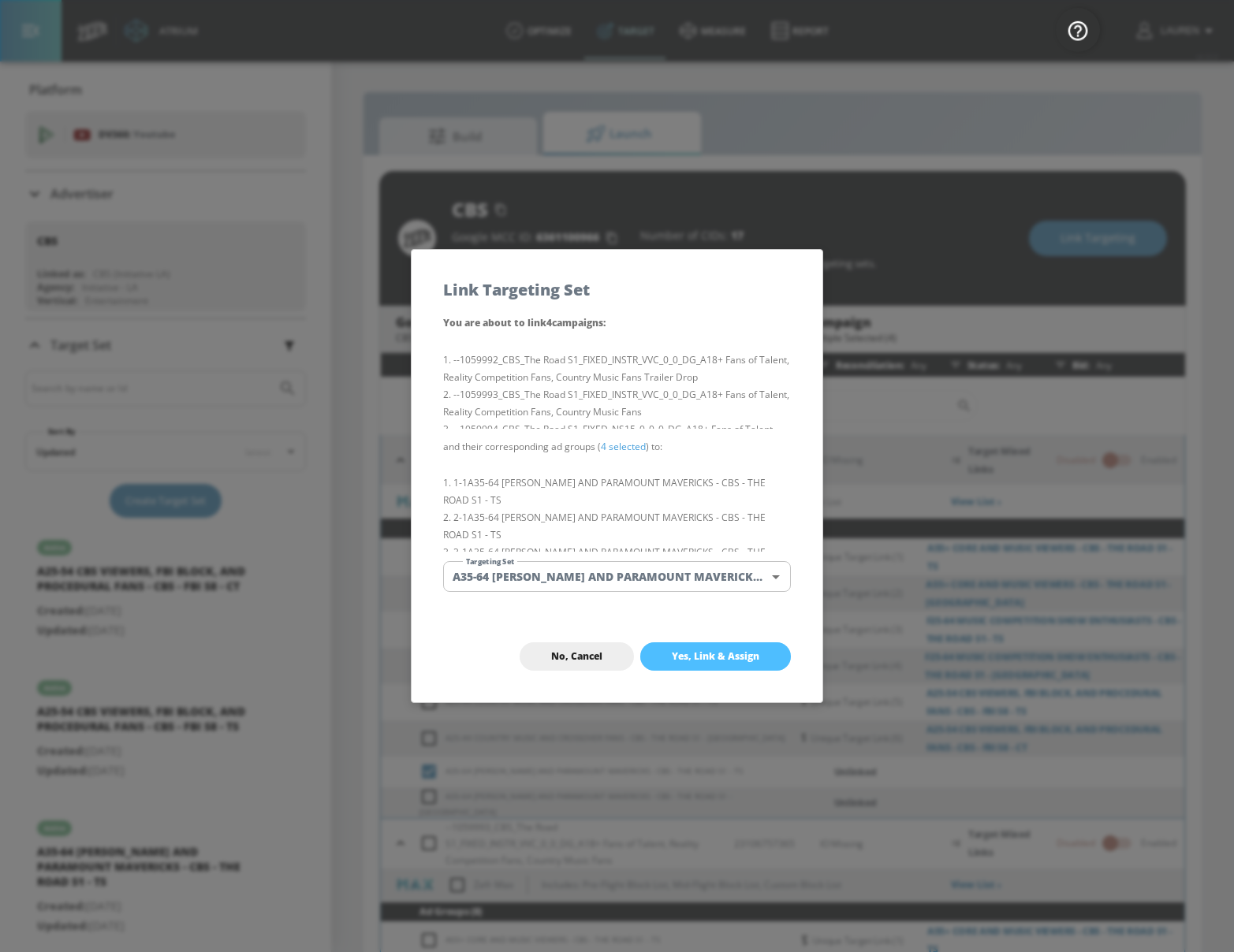
click at [726, 650] on span "Yes, Link & Assign" at bounding box center [715, 656] width 87 height 13
checkbox input "false"
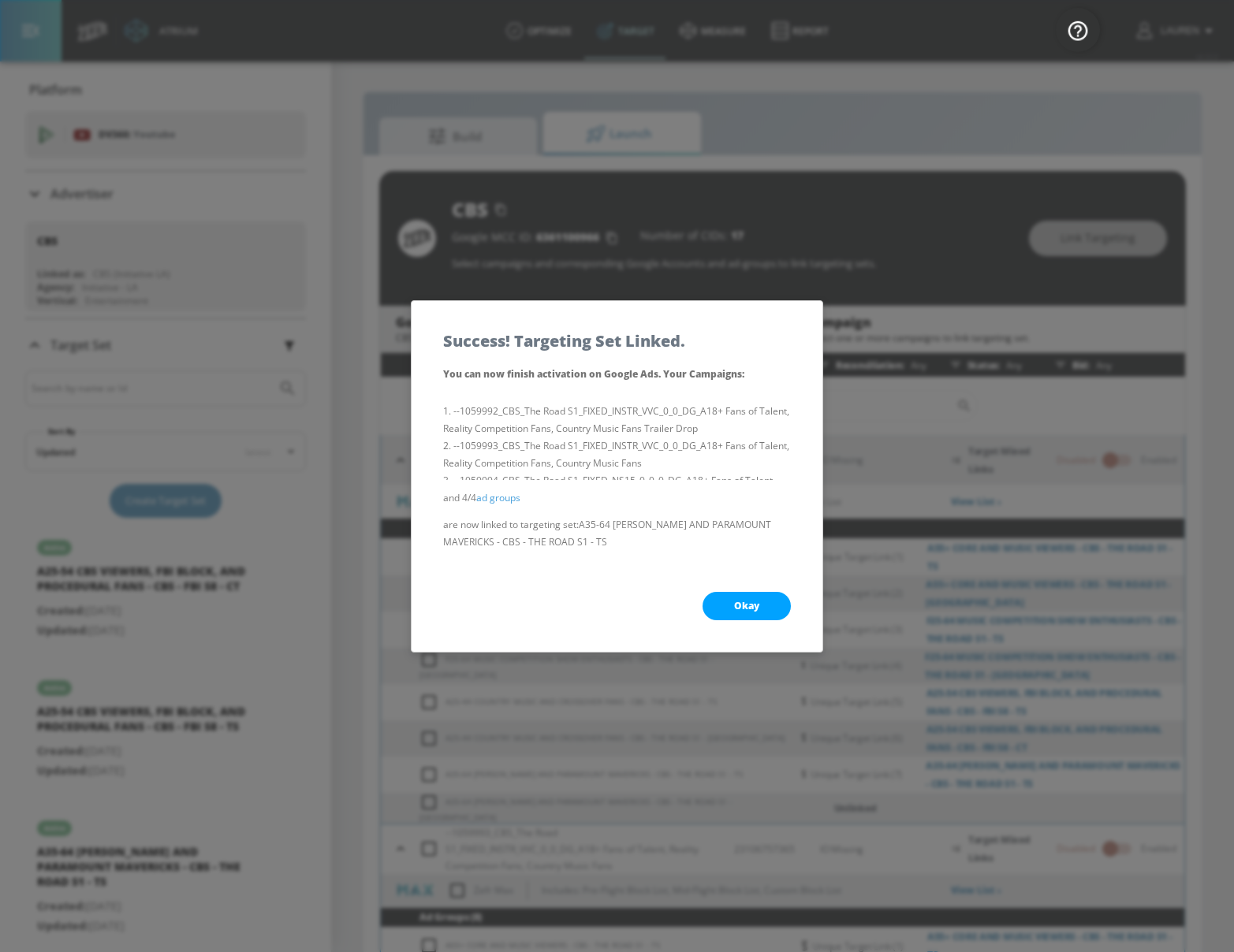
click at [735, 599] on span "Okay" at bounding box center [747, 605] width 25 height 13
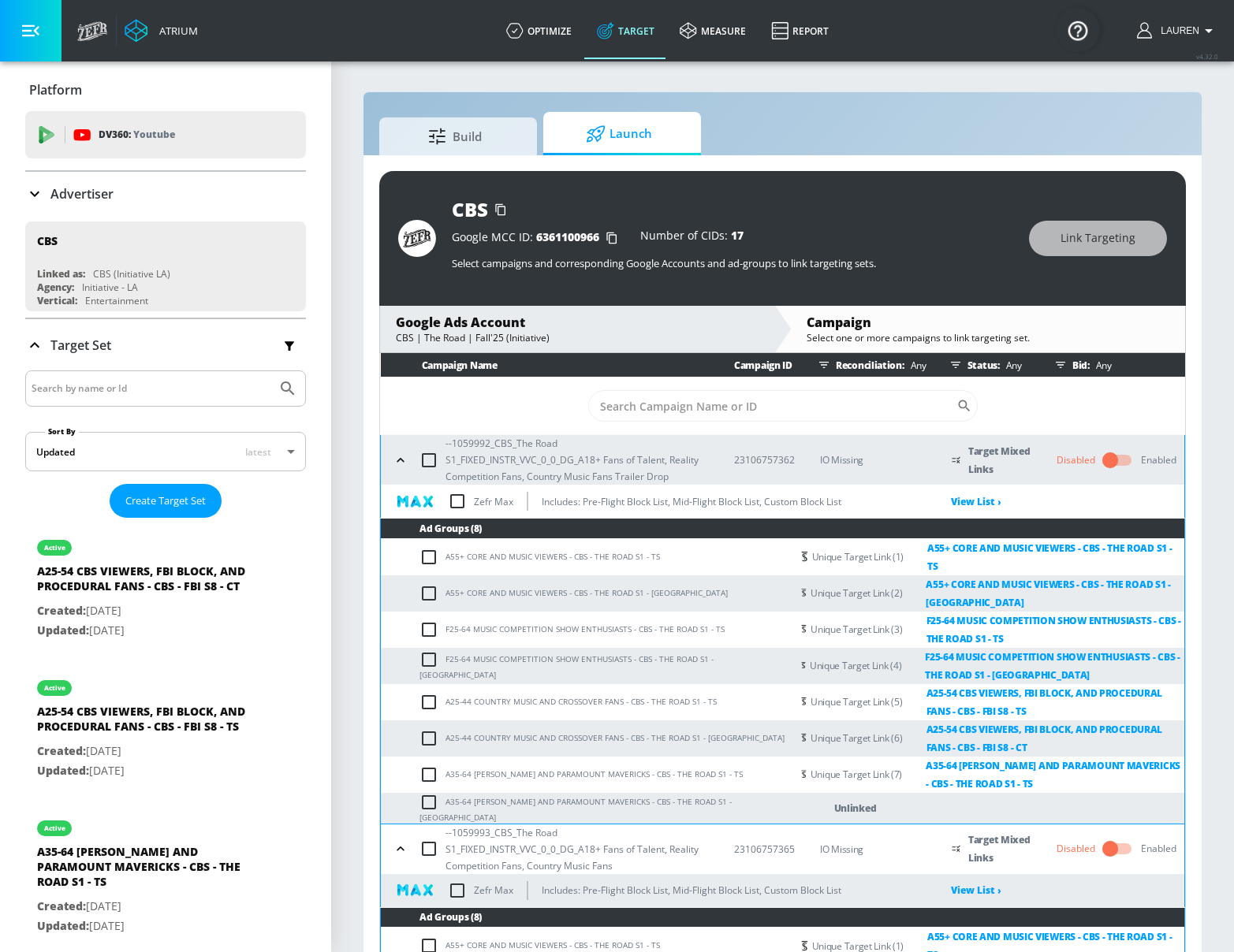
scroll to position [0, 0]
click at [435, 798] on input "checkbox" at bounding box center [432, 802] width 26 height 19
checkbox input "true"
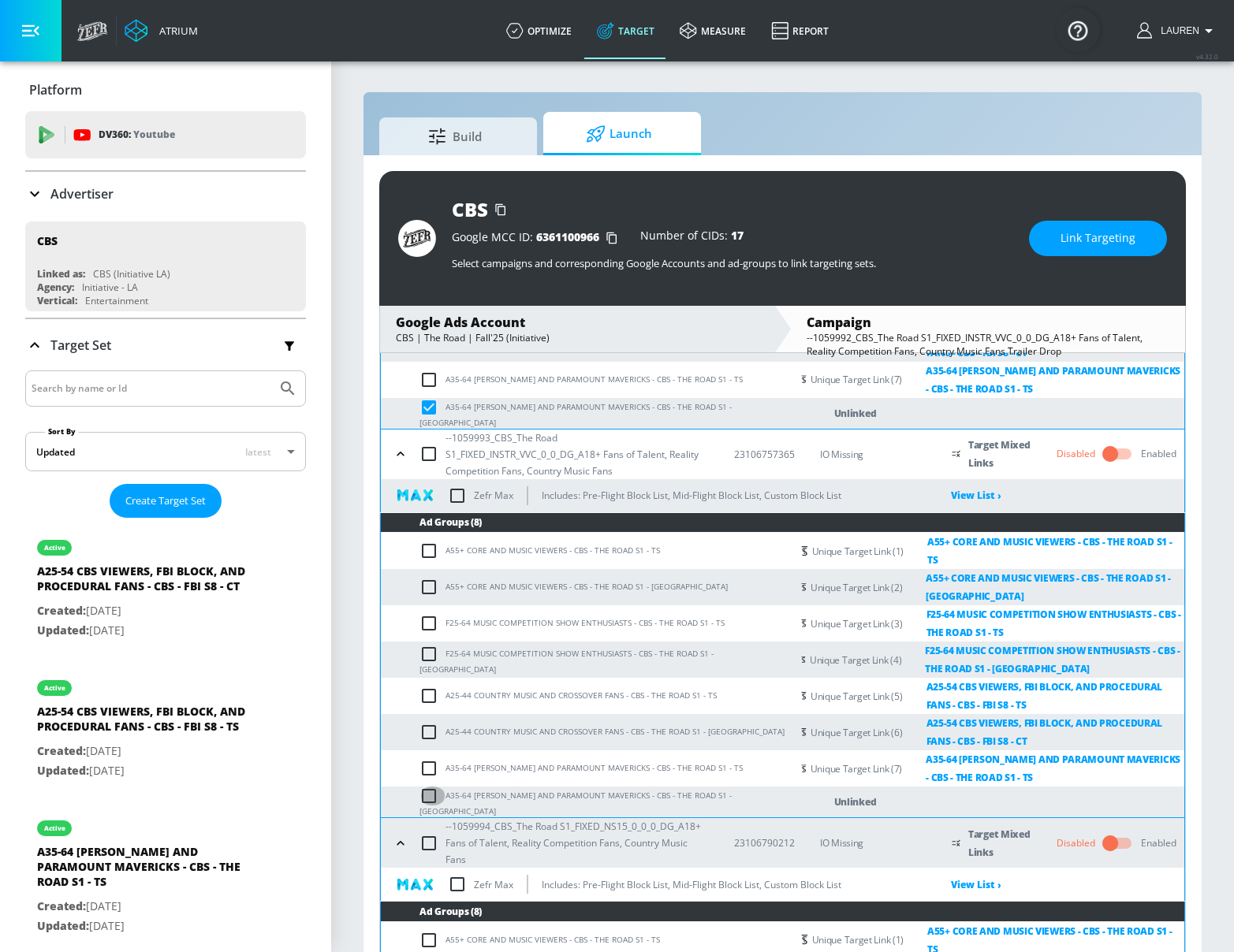
click at [427, 786] on input "checkbox" at bounding box center [432, 796] width 26 height 19
checkbox input "true"
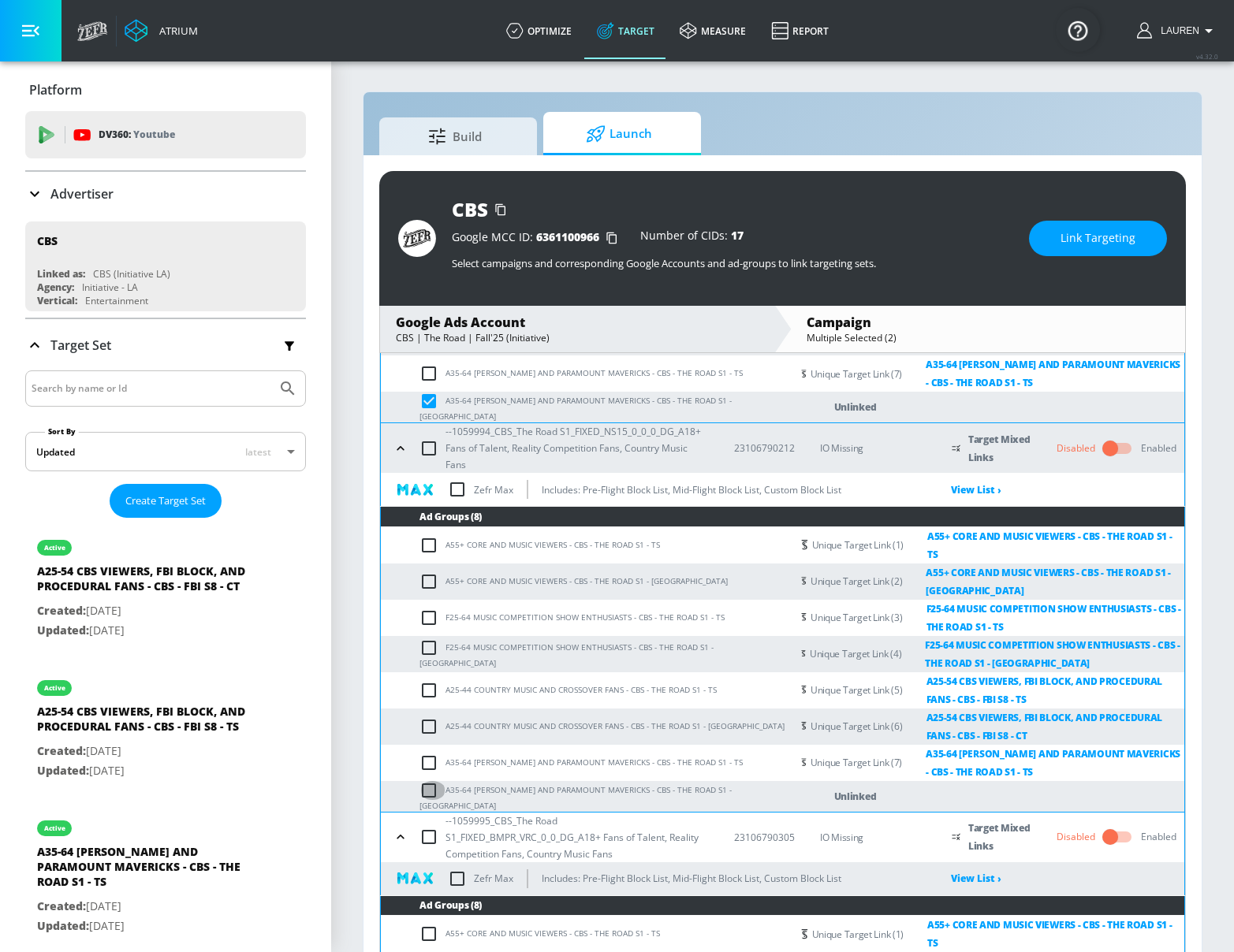
click at [429, 781] on input "checkbox" at bounding box center [432, 791] width 26 height 19
checkbox input "true"
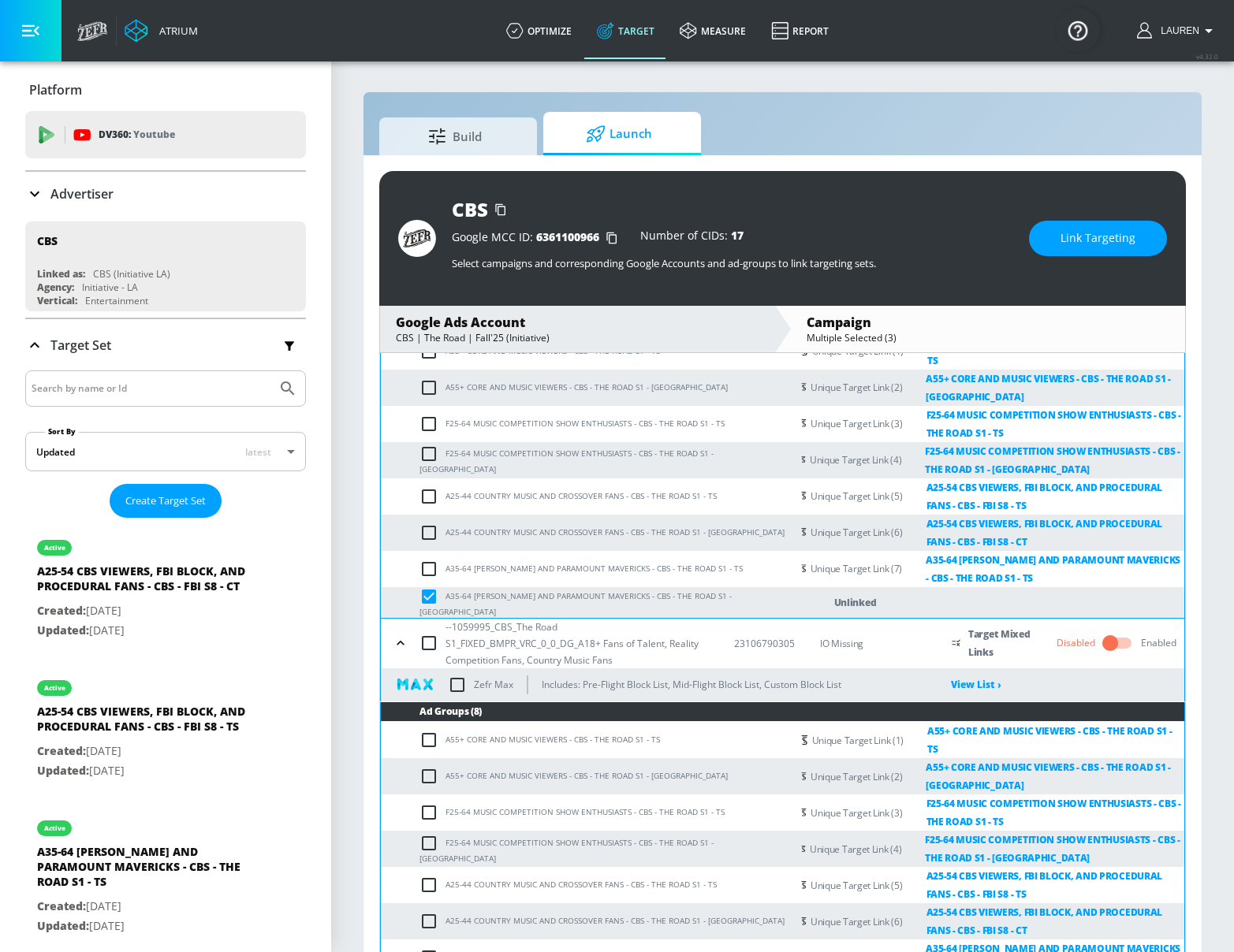
scroll to position [988, 0]
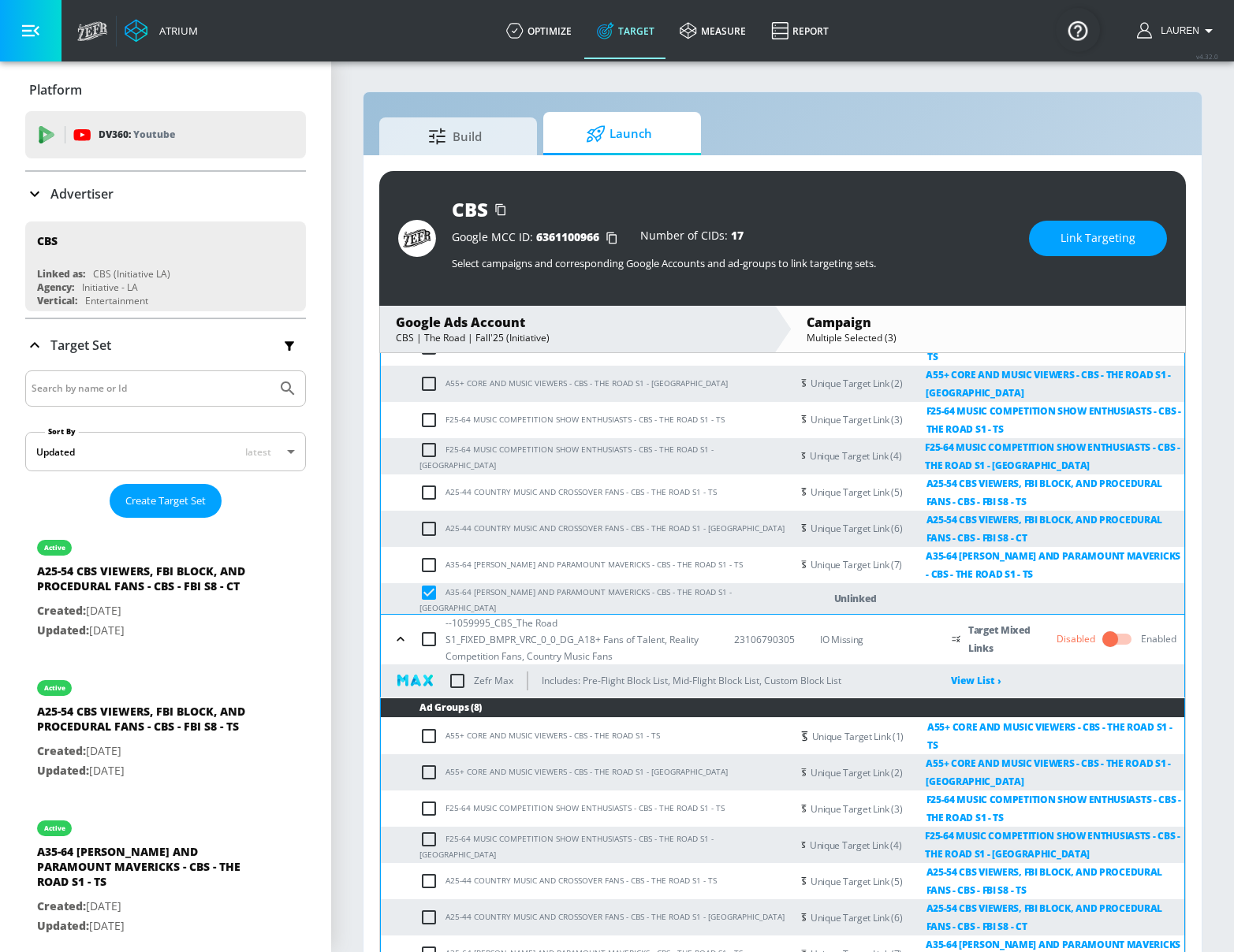
checkbox input "true"
click at [1114, 234] on span "Link Targeting" at bounding box center [1098, 238] width 75 height 19
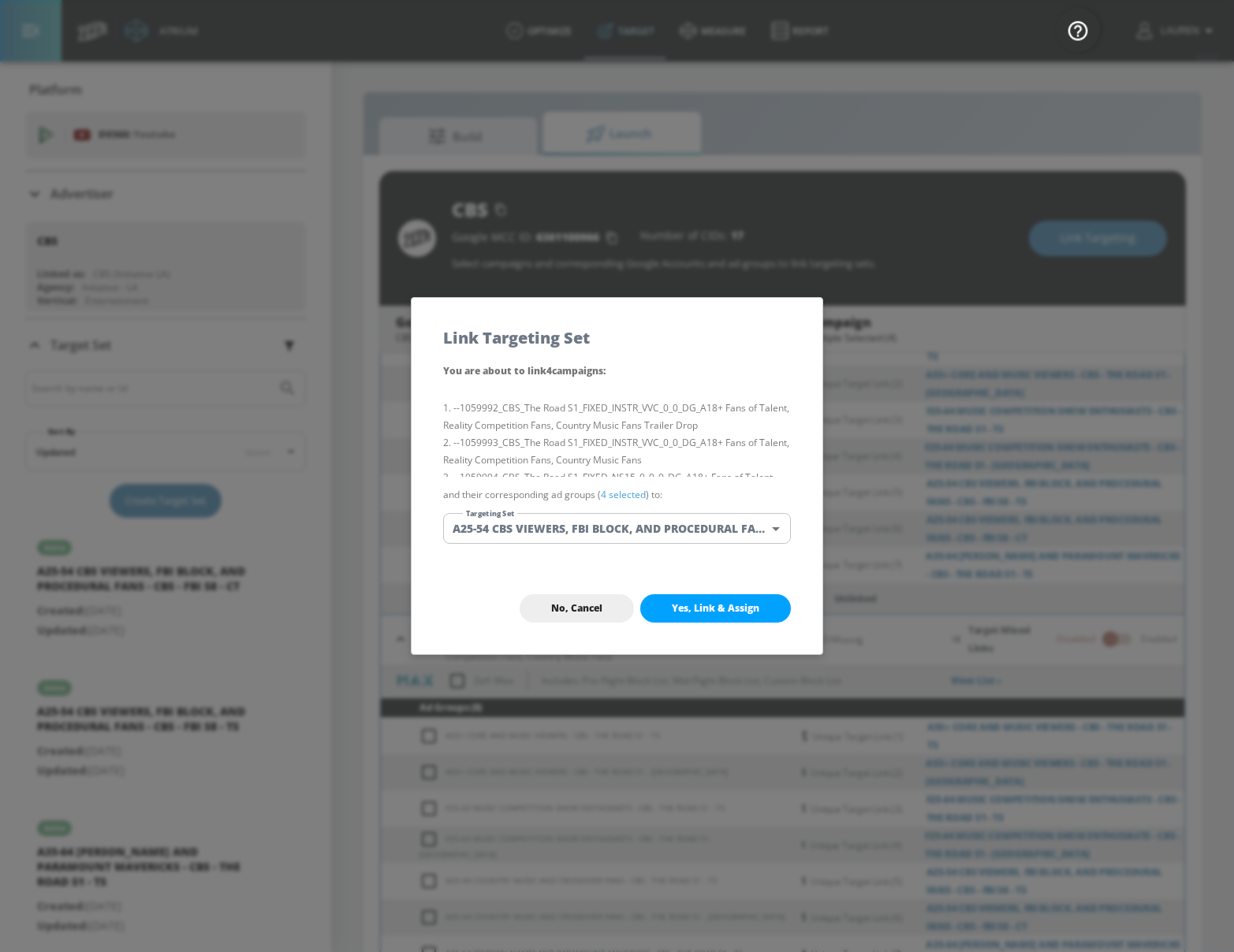
click at [630, 490] on link "4 selected" at bounding box center [622, 495] width 45 height 14
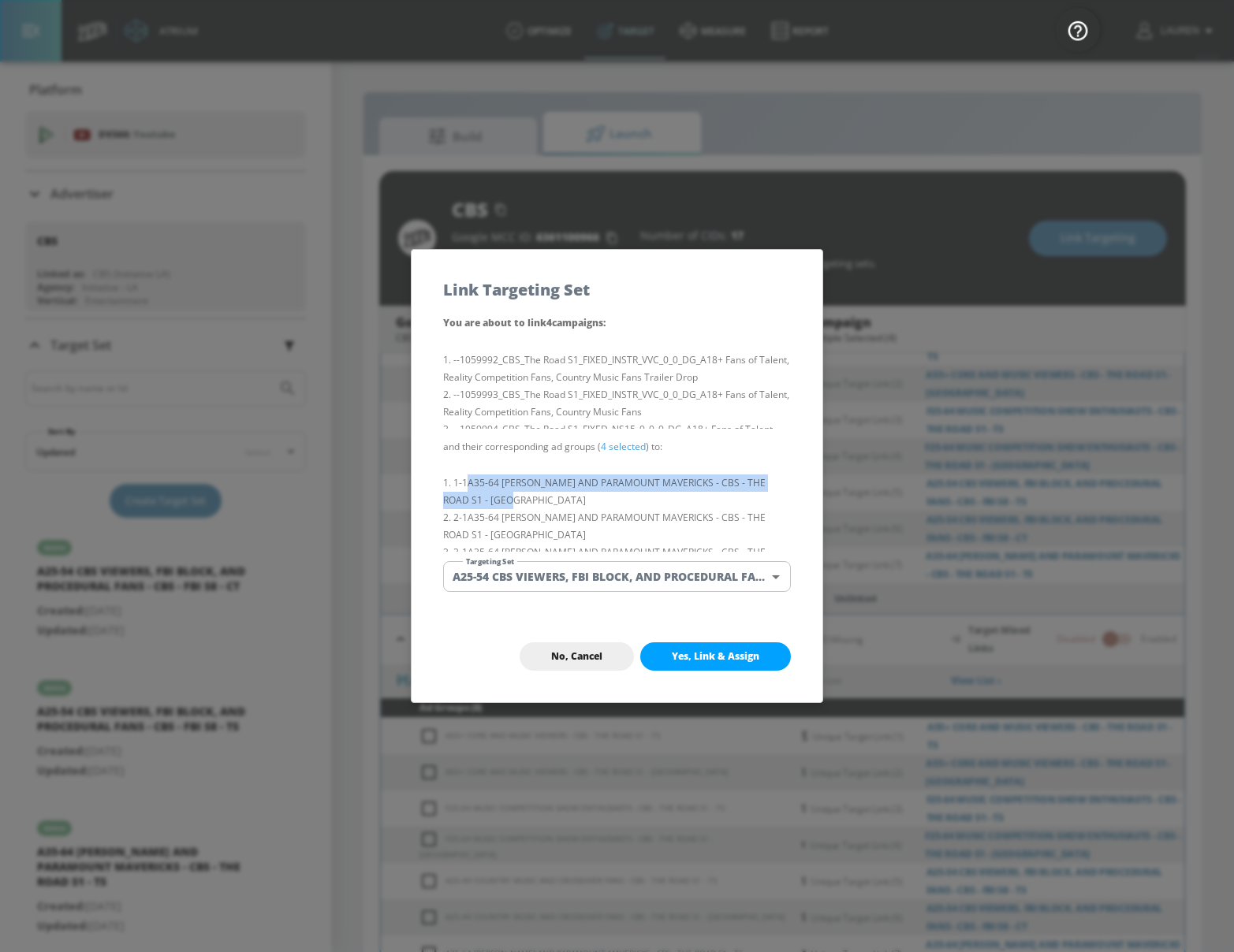
drag, startPoint x: 470, startPoint y: 481, endPoint x: 507, endPoint y: 501, distance: 42.1
click at [507, 501] on li "1-1 A35-64 TAYLOR SHERIDAN AND PARAMOUNT MAVERICKS - CBS - THE ROAD S1 - CT" at bounding box center [617, 491] width 348 height 35
copy li "A35-64 [PERSON_NAME] AND PARAMOUNT MAVERICKS - CBS - THE ROAD S1 - [GEOGRAPHIC_…"
click at [779, 578] on body "Atrium optimize Target measure Report optimize Target measure Report v 4.32.0 L…" at bounding box center [617, 487] width 1234 height 975
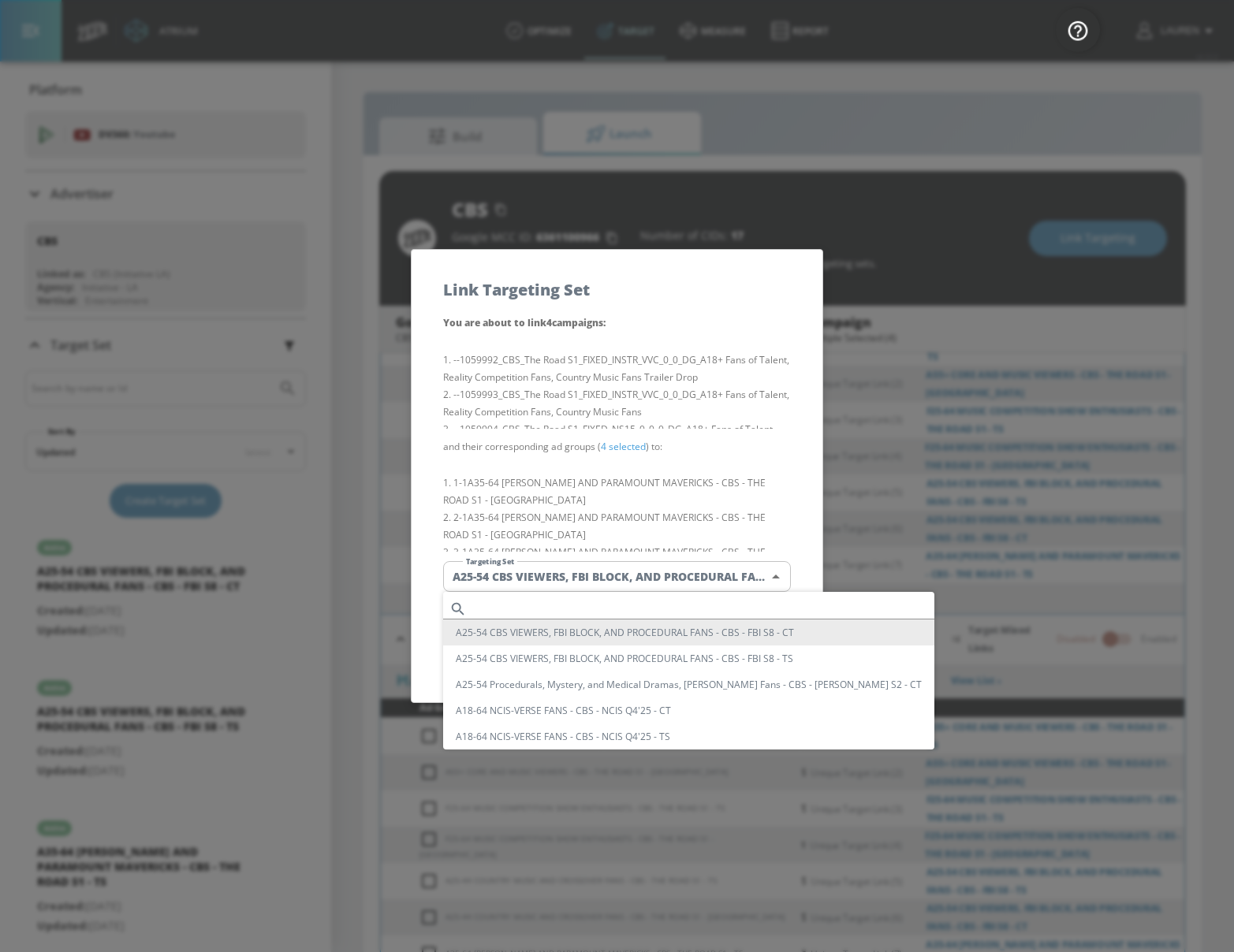
click at [711, 607] on input "text" at bounding box center [703, 608] width 461 height 21
paste input "A35-64 [PERSON_NAME] AND PARAMOUNT MAVERICKS - CBS - THE ROAD S1 - [GEOGRAPHIC_…"
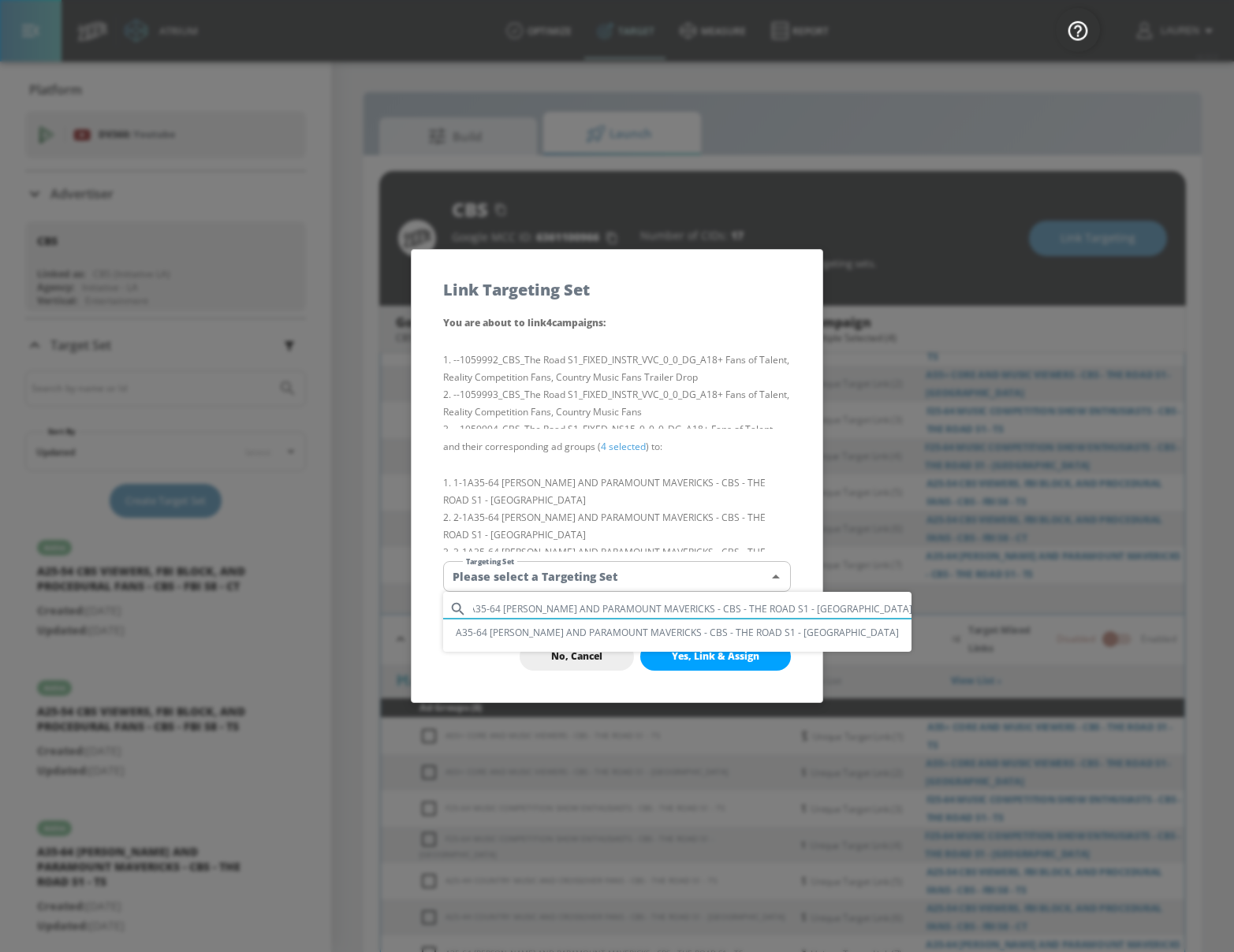
type input "A35-64 [PERSON_NAME] AND PARAMOUNT MAVERICKS - CBS - THE ROAD S1 - [GEOGRAPHIC_…"
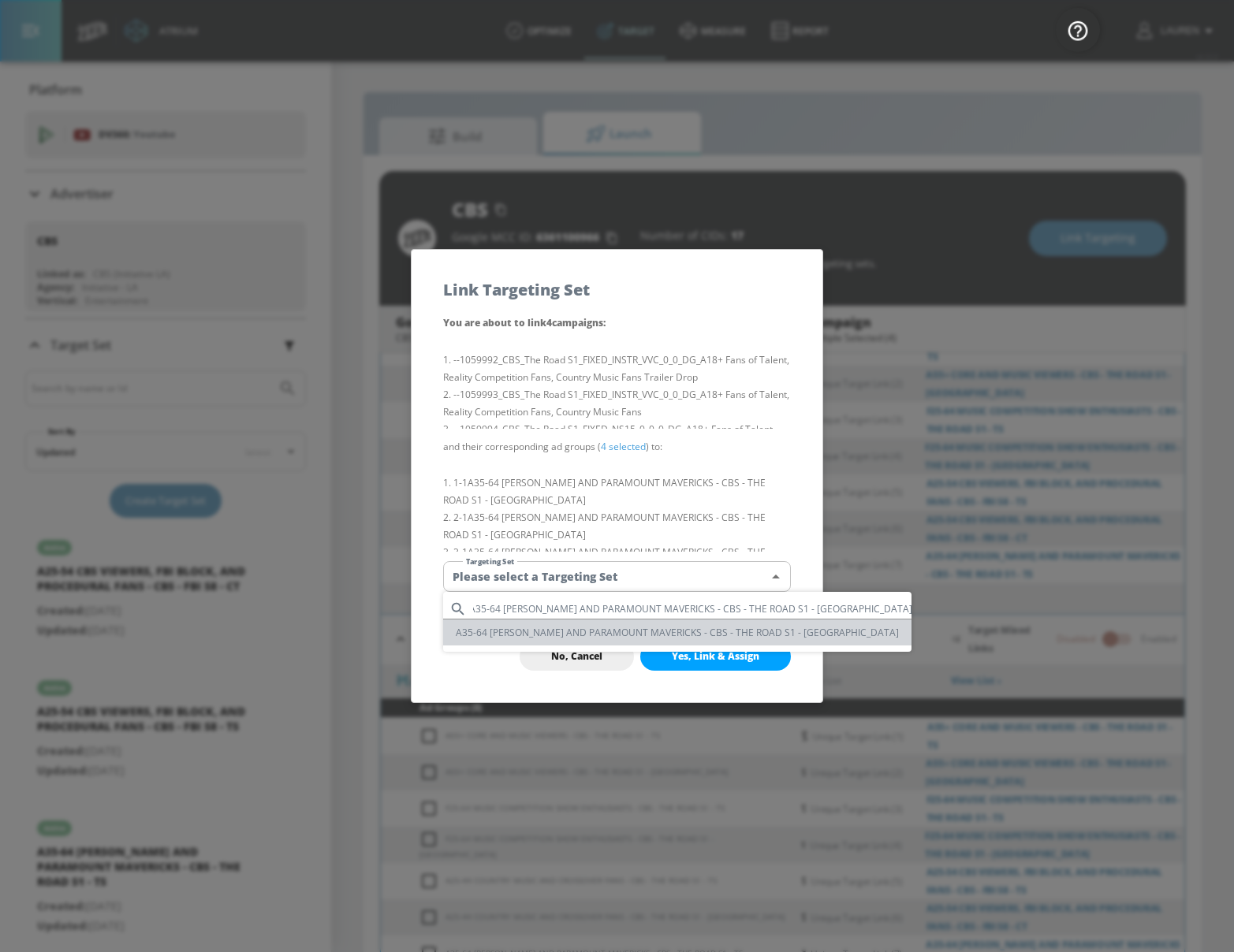
click at [736, 637] on li "A35-64 [PERSON_NAME] AND PARAMOUNT MAVERICKS - CBS - THE ROAD S1 - [GEOGRAPHIC_…" at bounding box center [677, 632] width 469 height 26
type input "b9493d90-54a2-4bdd-ade5-46e0488a849e"
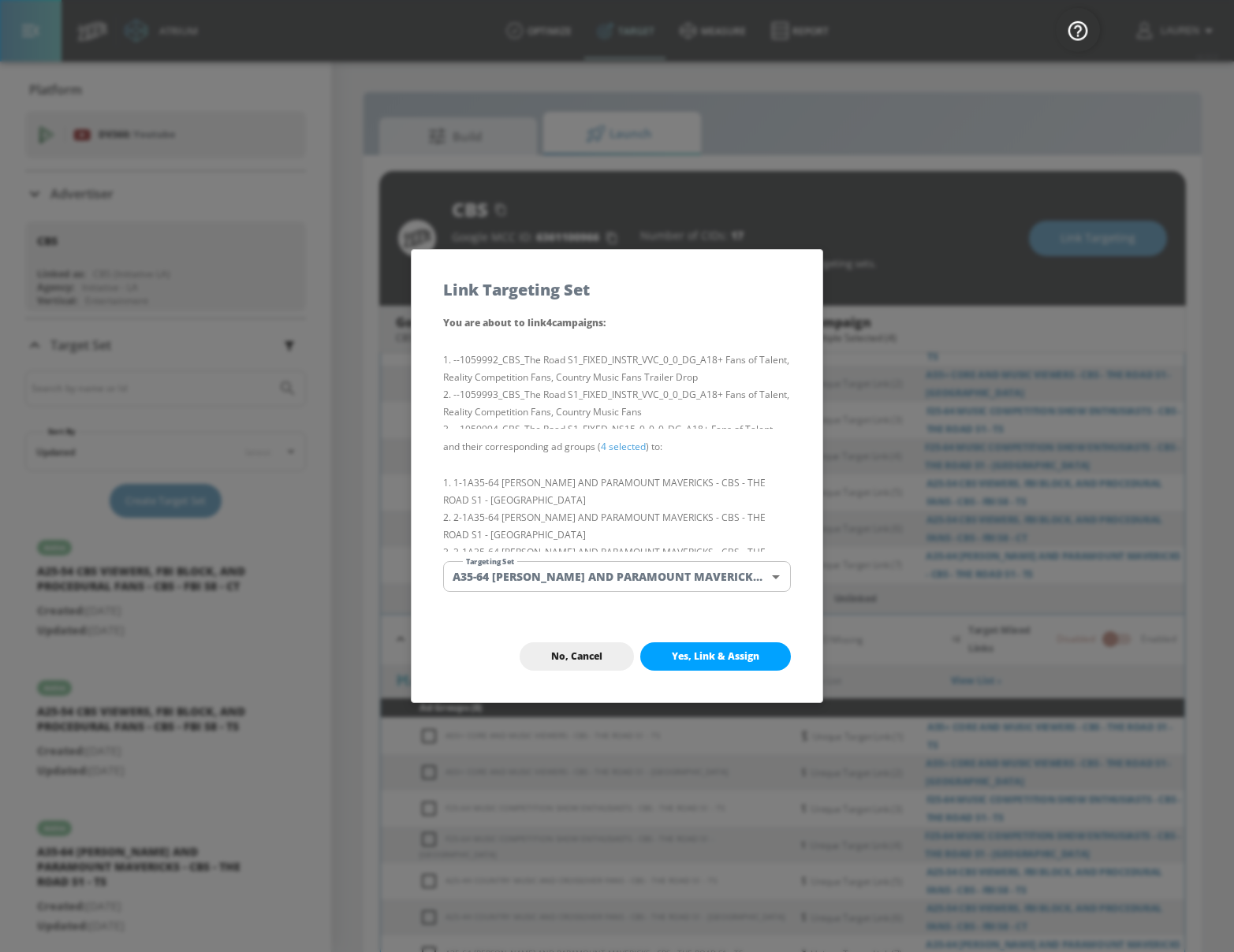
click at [744, 663] on button "Yes, Link & Assign" at bounding box center [716, 657] width 151 height 29
checkbox input "false"
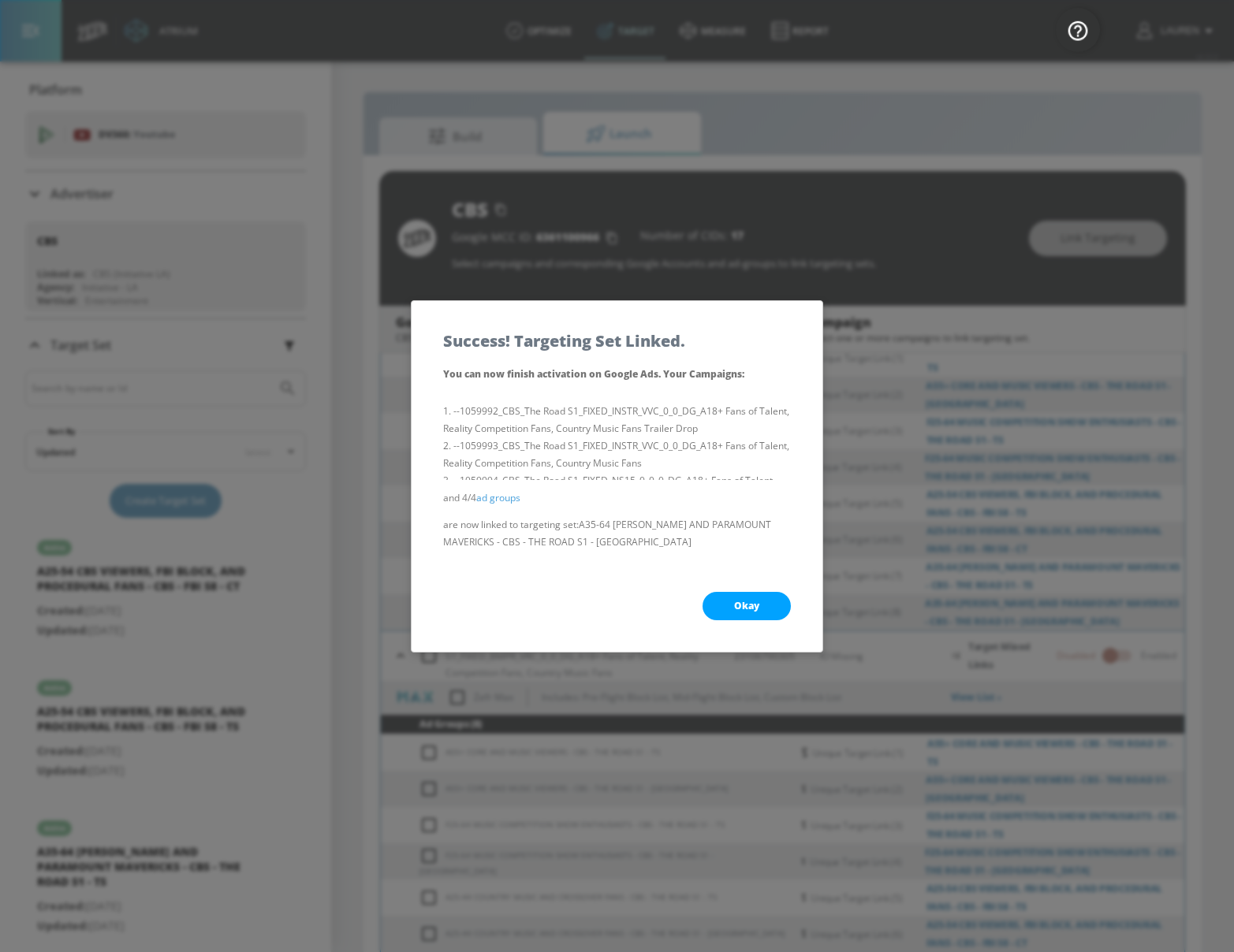
scroll to position [999, 0]
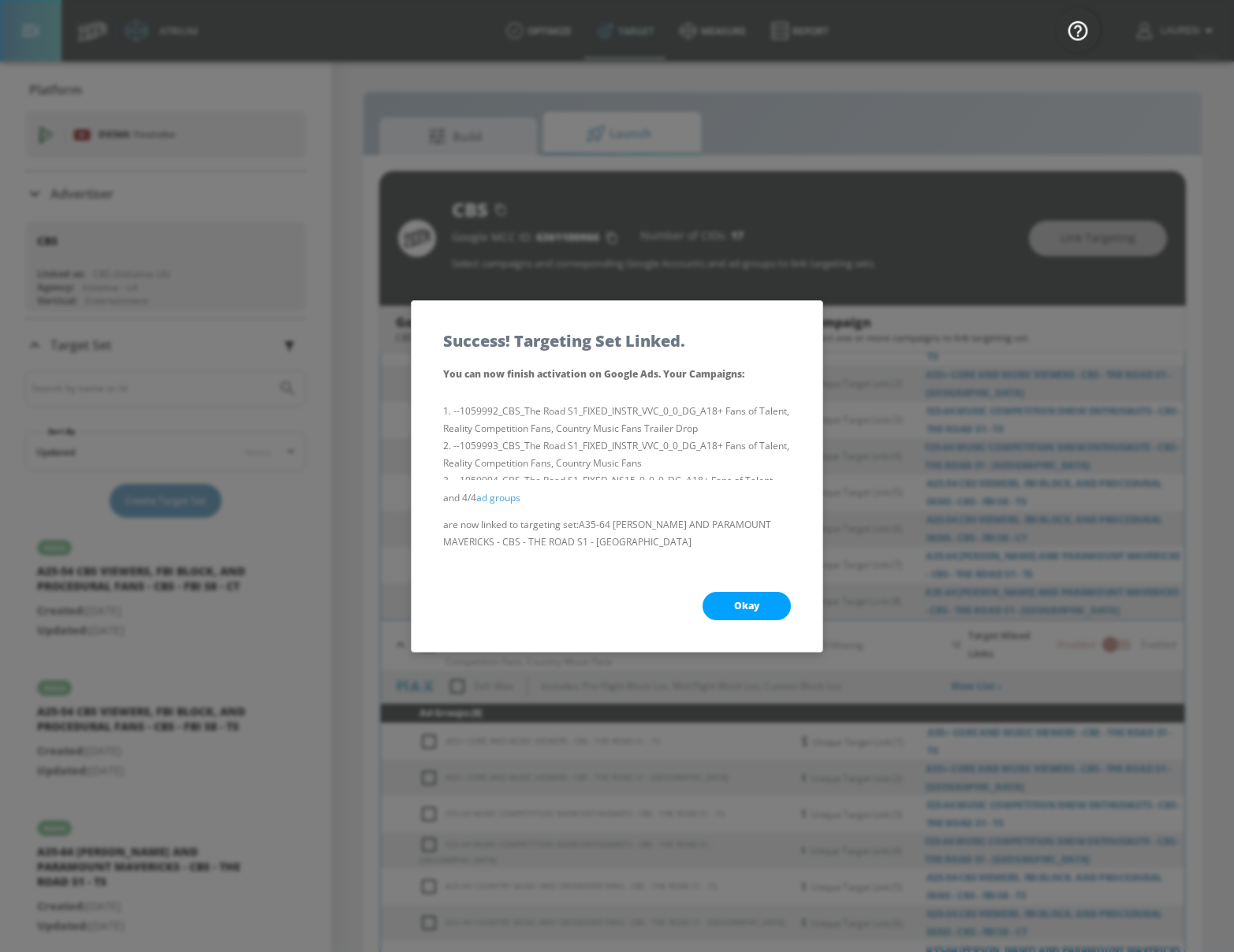
click at [731, 586] on div "Okay" at bounding box center [617, 606] width 411 height 91
click at [741, 610] on span "Okay" at bounding box center [747, 605] width 25 height 13
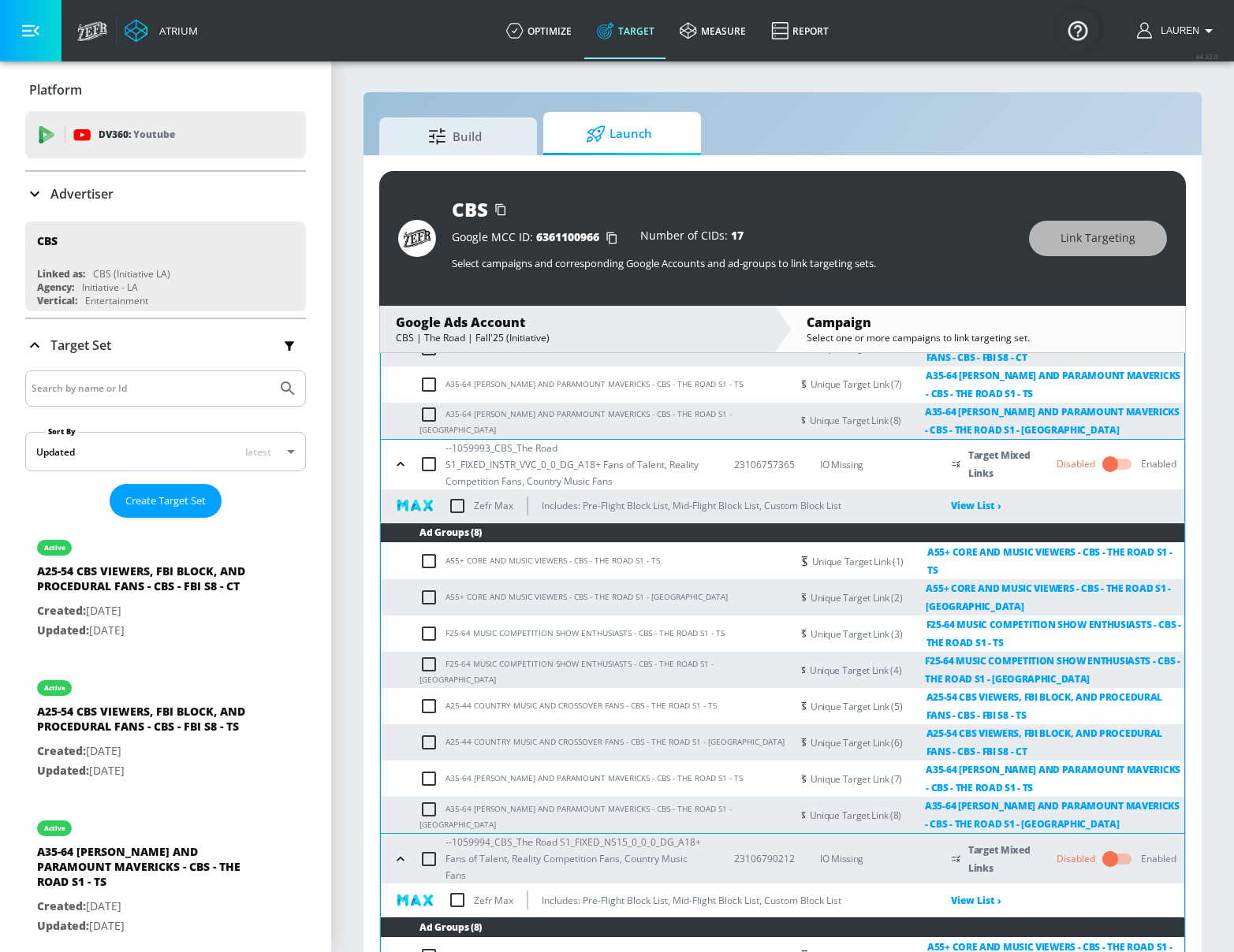
scroll to position [0, 0]
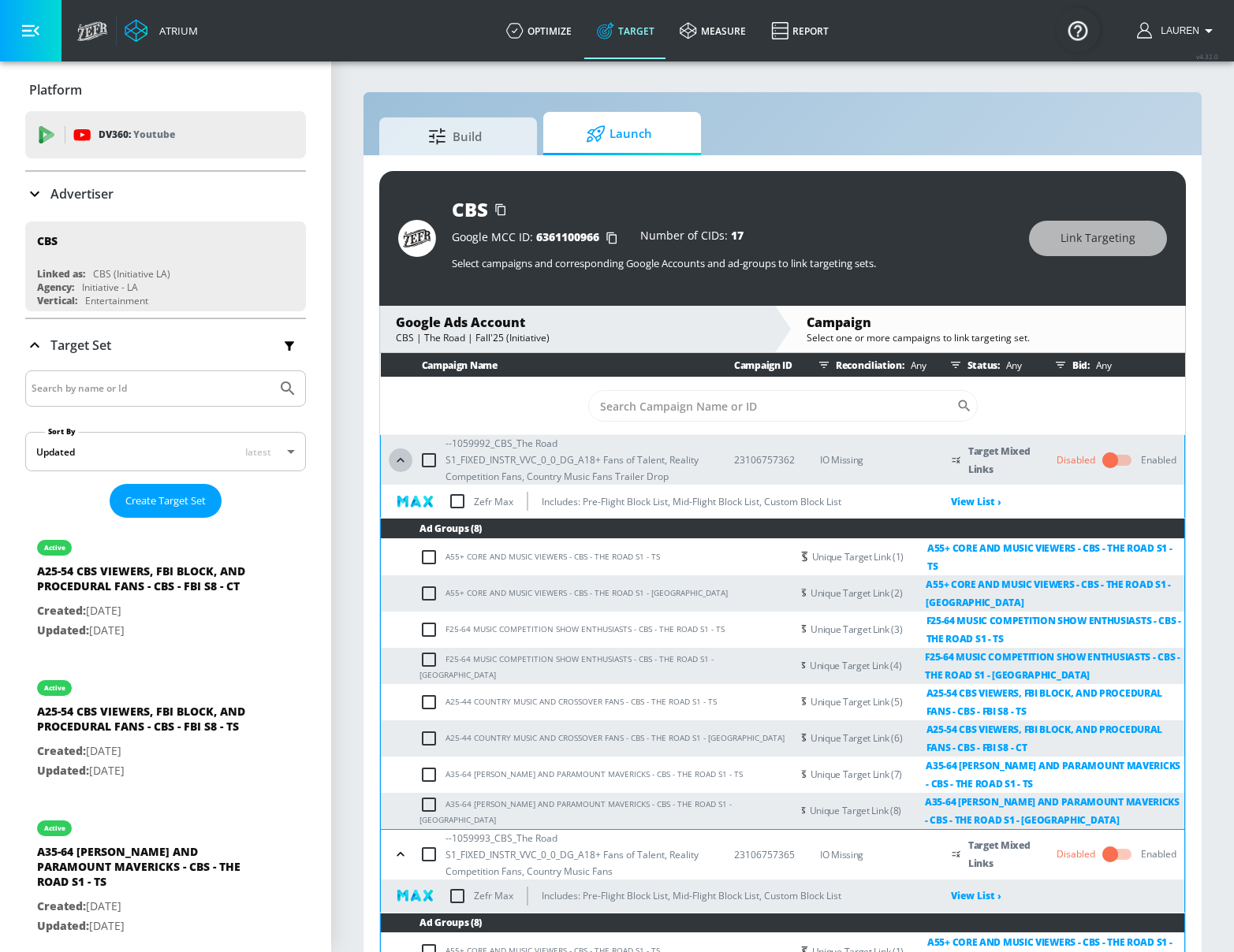
click at [392, 458] on icon "button" at bounding box center [400, 460] width 16 height 16
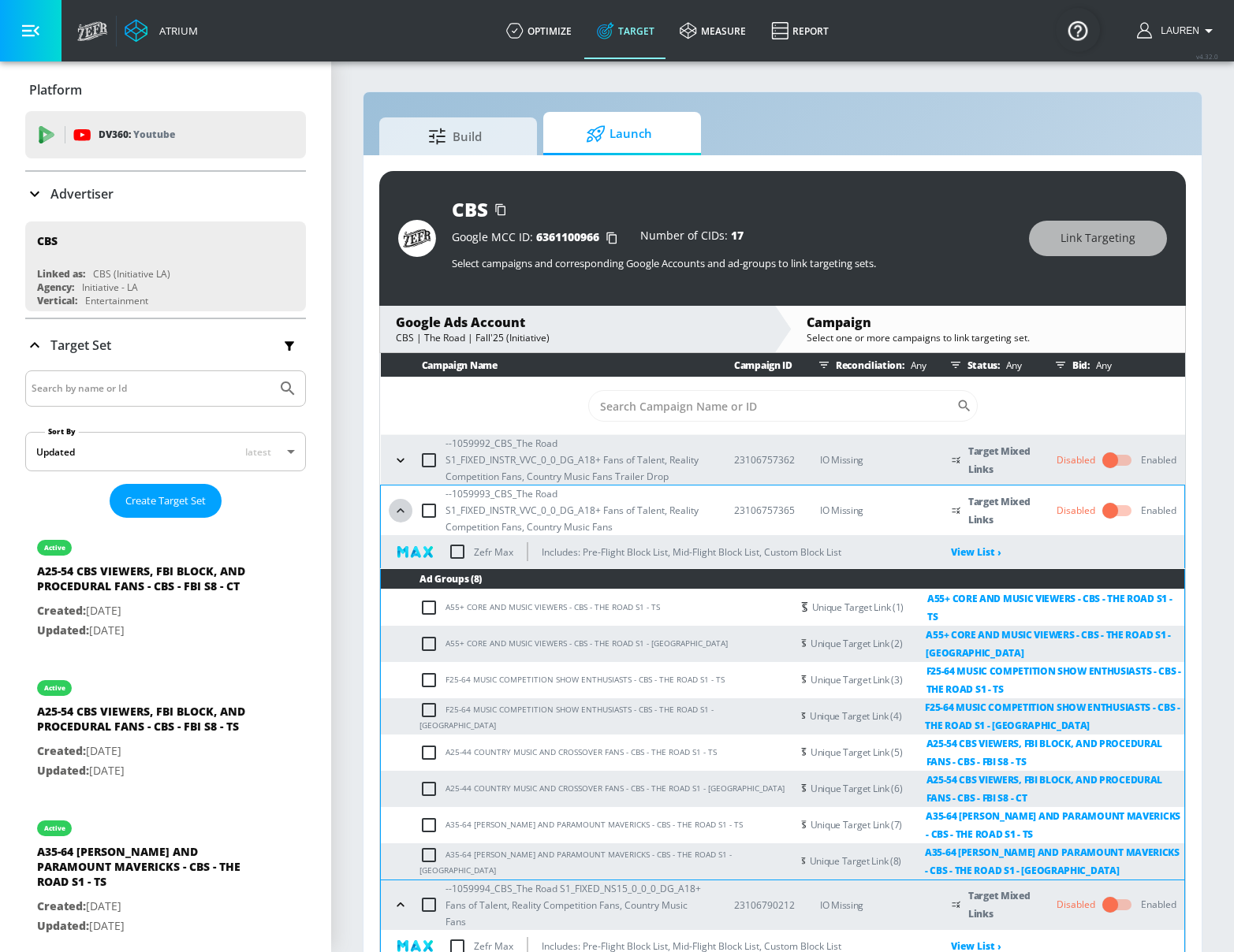
click at [400, 504] on icon "button" at bounding box center [400, 511] width 16 height 16
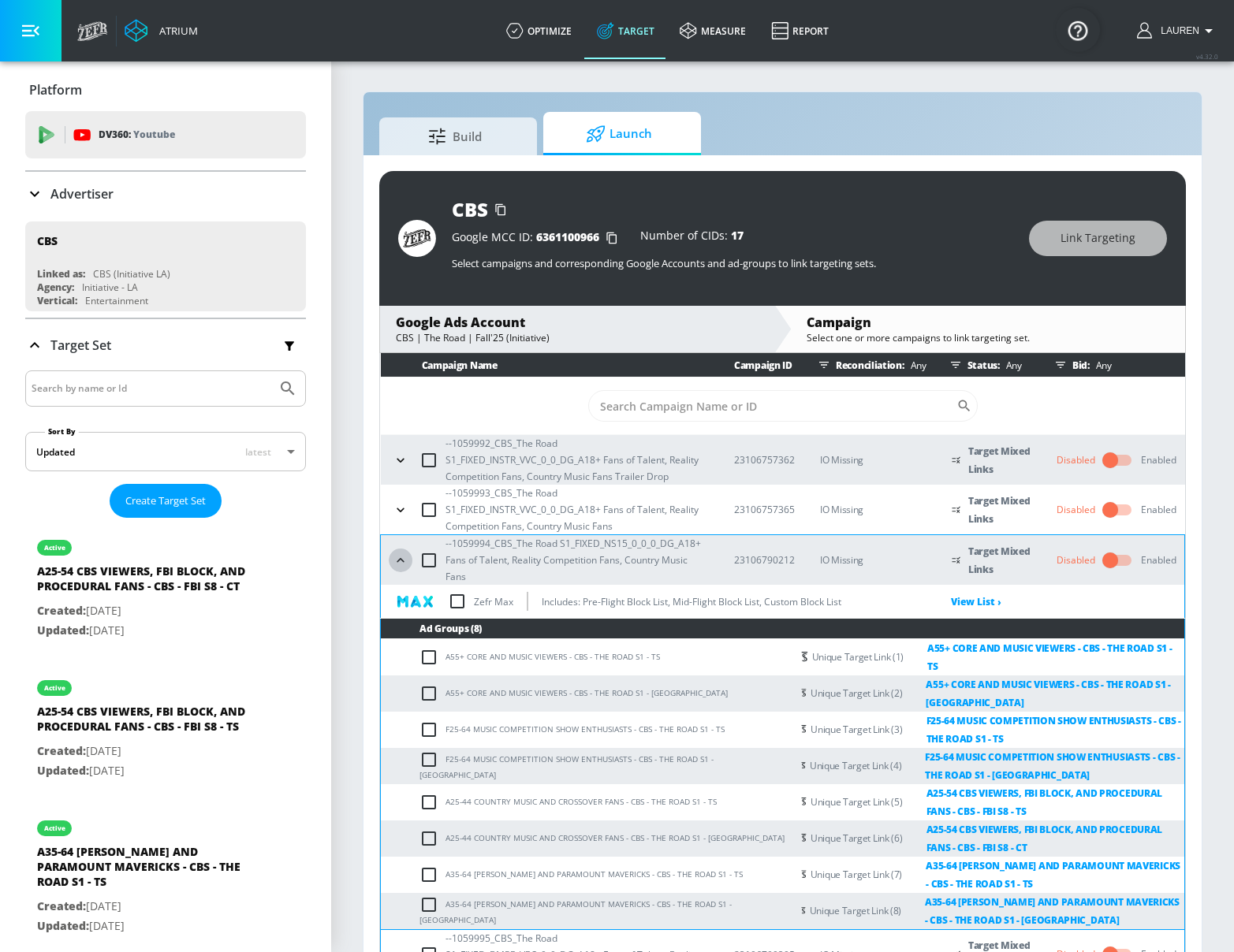
click at [400, 554] on icon "button" at bounding box center [400, 560] width 16 height 16
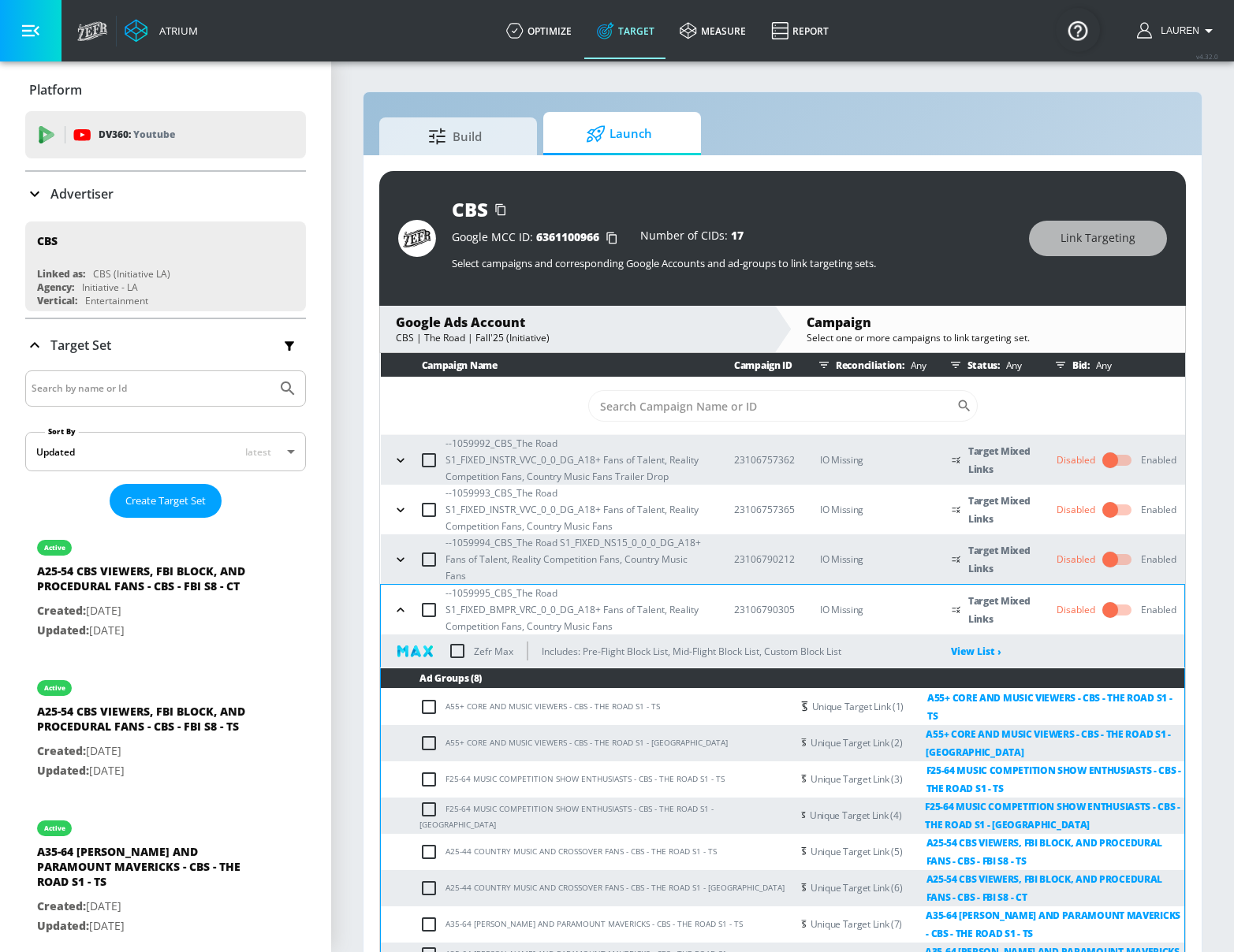
click at [398, 605] on icon "button" at bounding box center [400, 610] width 16 height 16
